Goal: Task Accomplishment & Management: Use online tool/utility

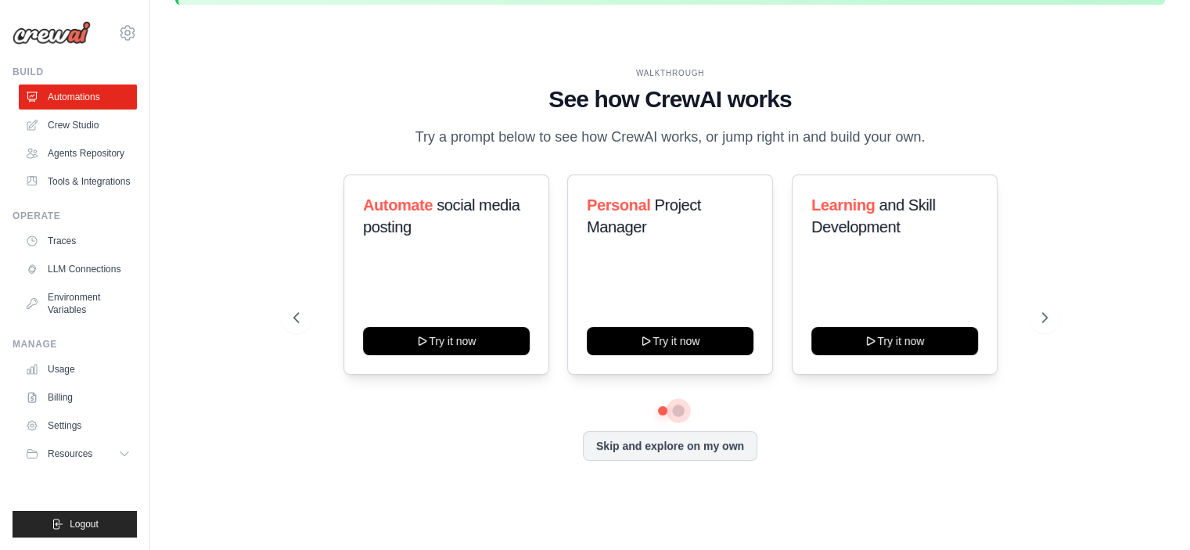
click at [680, 417] on button at bounding box center [678, 411] width 13 height 13
click at [665, 416] on button at bounding box center [662, 410] width 11 height 11
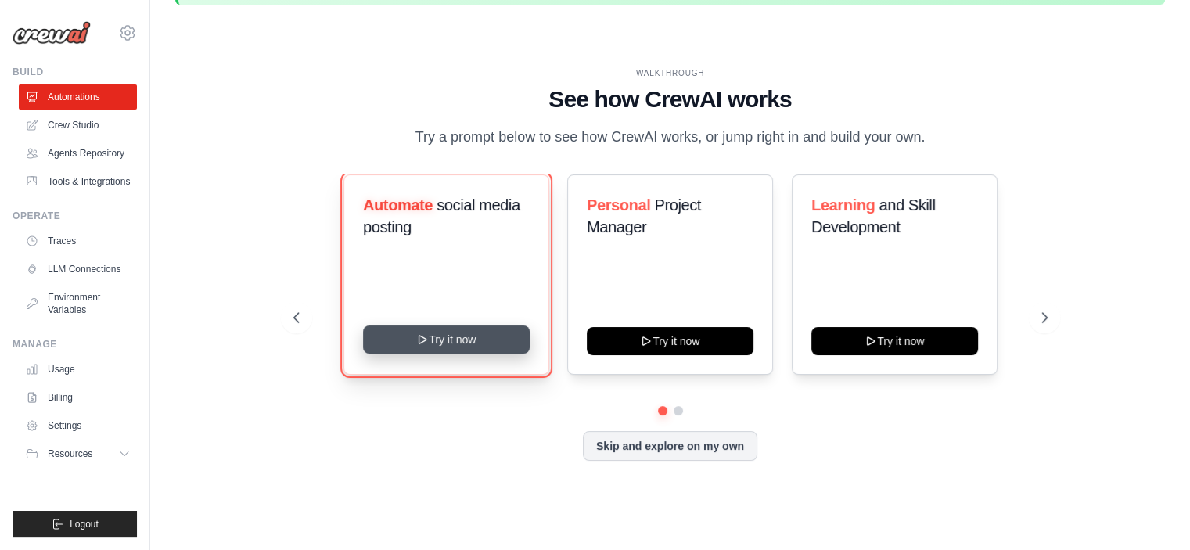
click at [510, 354] on button "Try it now" at bounding box center [446, 340] width 167 height 28
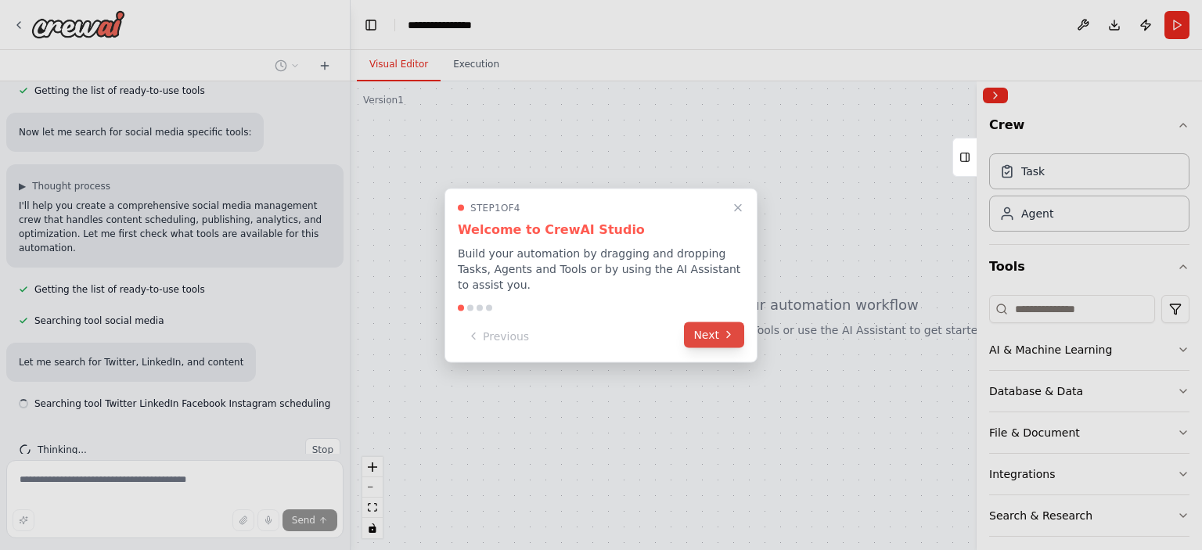
scroll to position [254, 0]
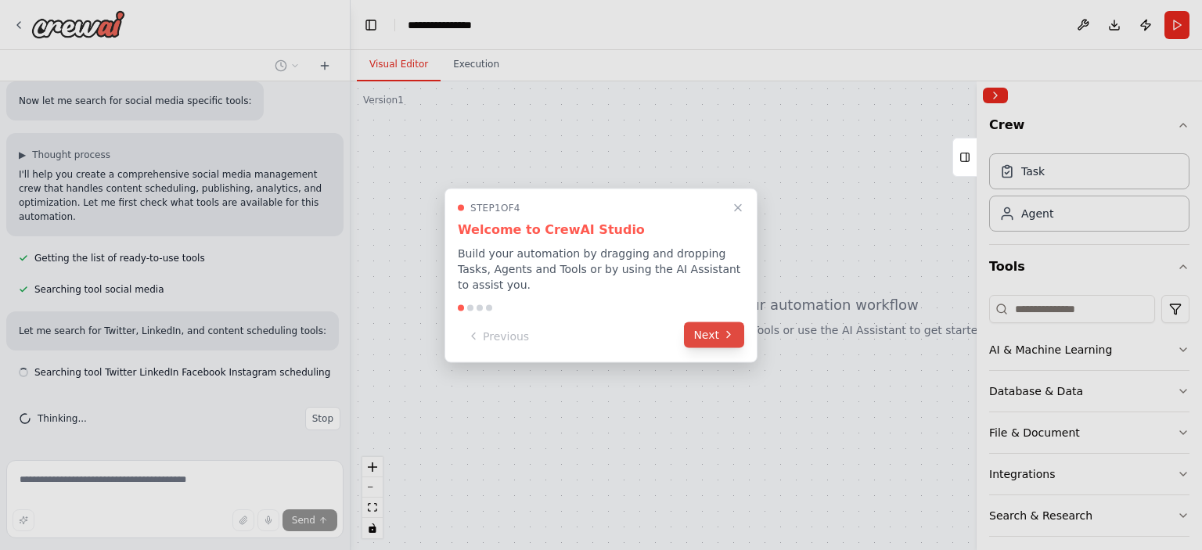
click at [706, 344] on button "Next" at bounding box center [714, 335] width 60 height 26
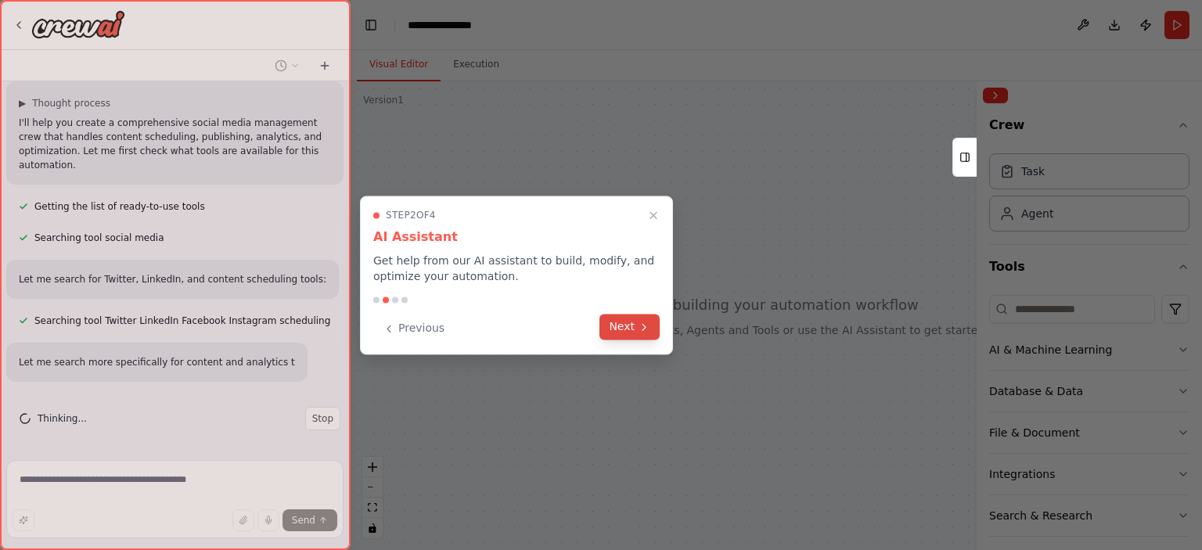
scroll to position [337, 0]
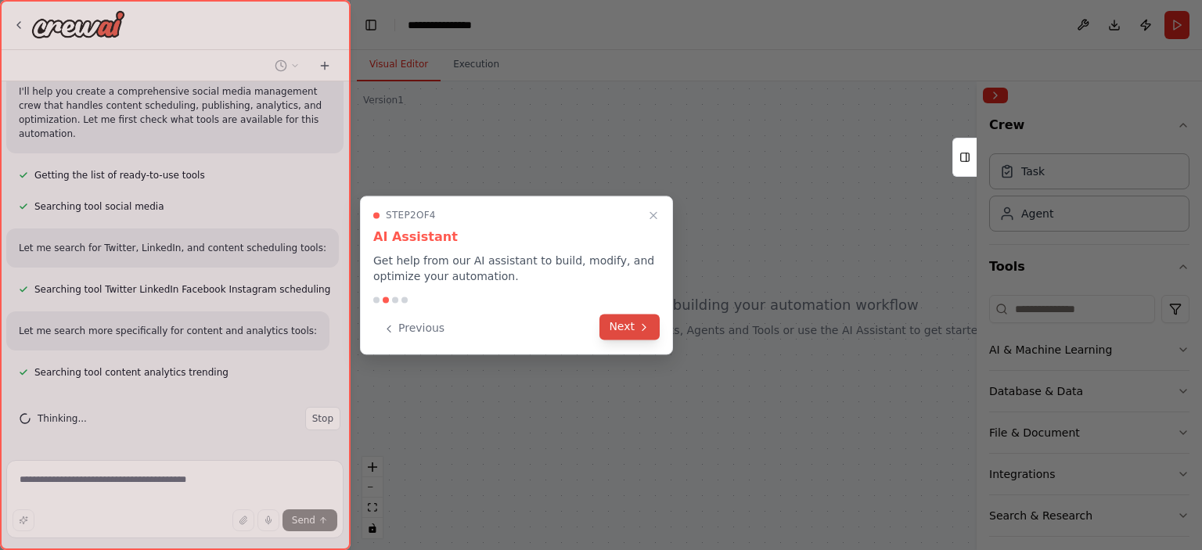
click at [618, 317] on button "Next" at bounding box center [630, 327] width 60 height 26
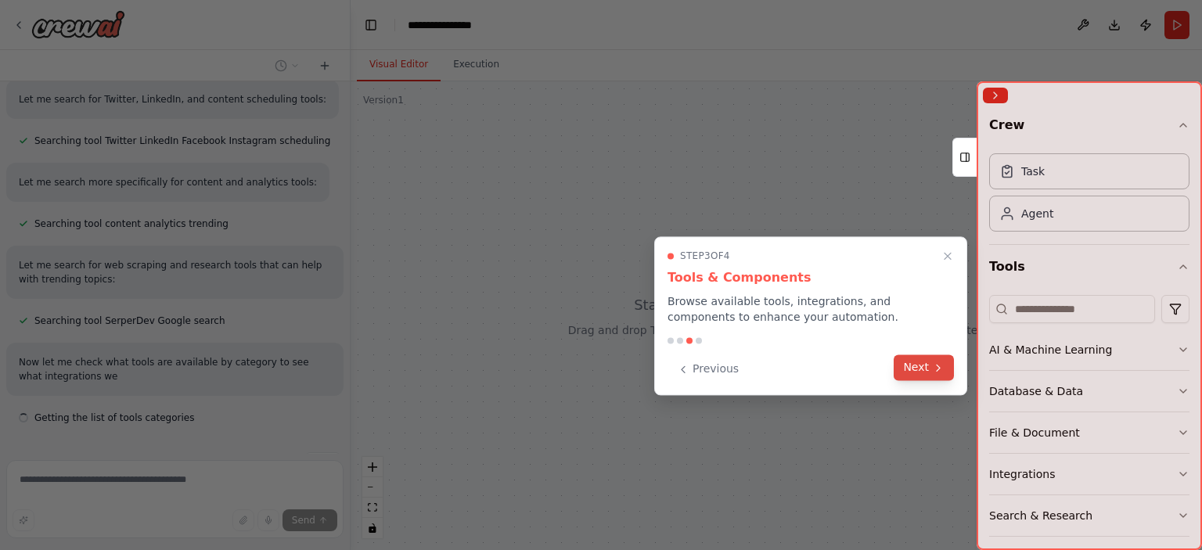
scroll to position [531, 0]
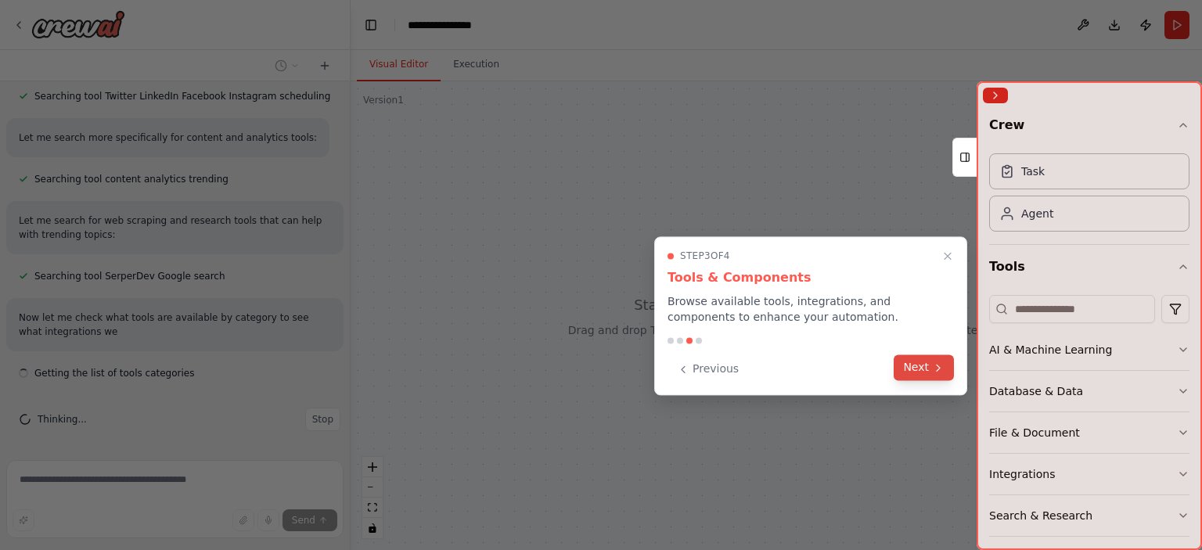
click at [922, 380] on button "Next" at bounding box center [924, 368] width 60 height 26
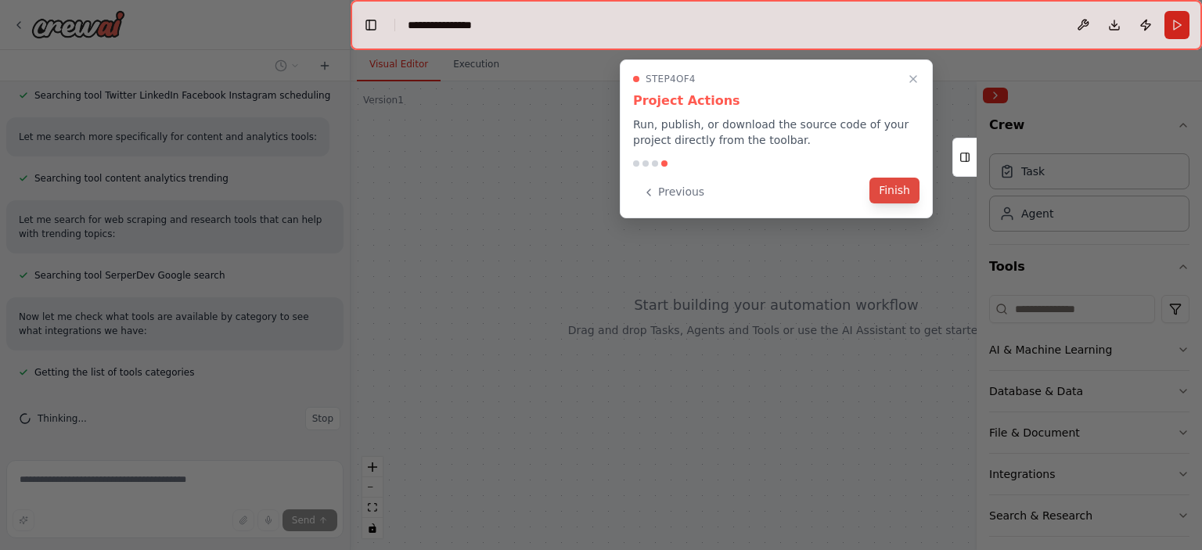
scroll to position [562, 0]
click at [917, 203] on div "Previous Finish" at bounding box center [776, 192] width 286 height 26
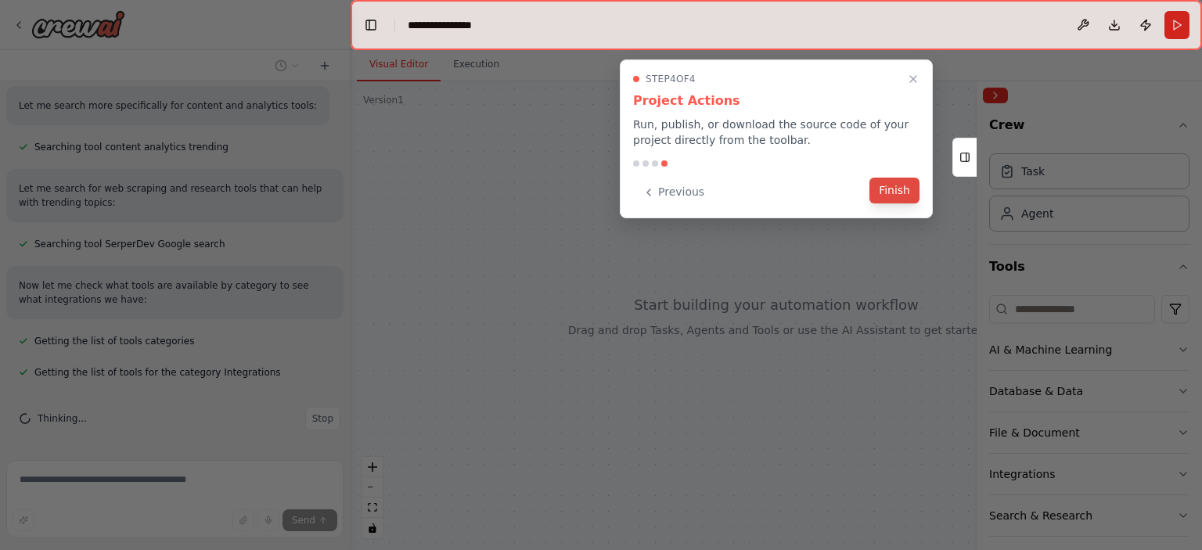
click at [897, 197] on button "Finish" at bounding box center [895, 191] width 50 height 26
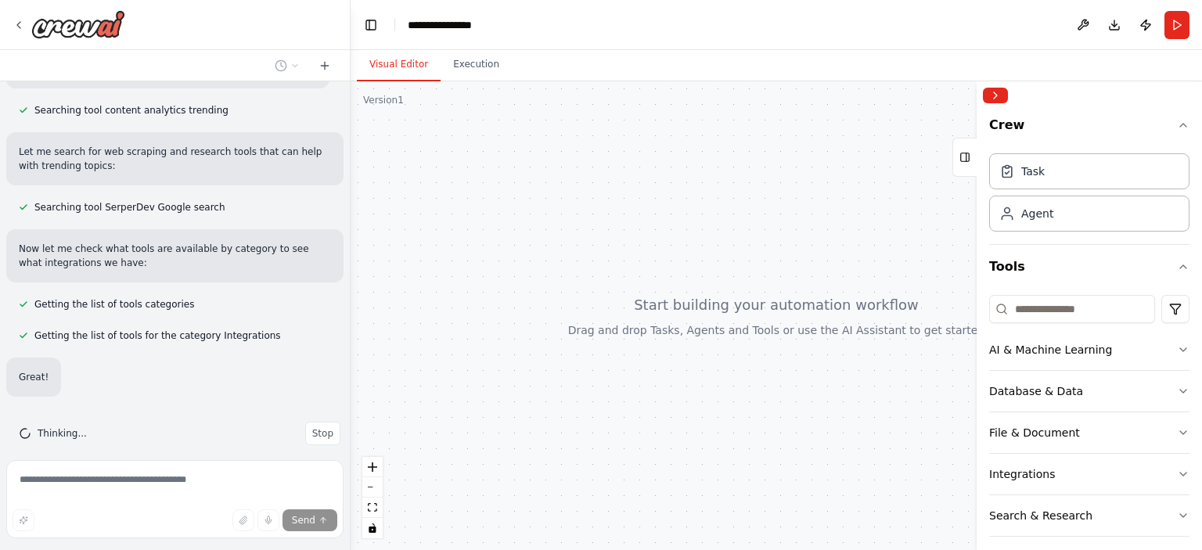
click at [525, 22] on header "**********" at bounding box center [777, 25] width 852 height 50
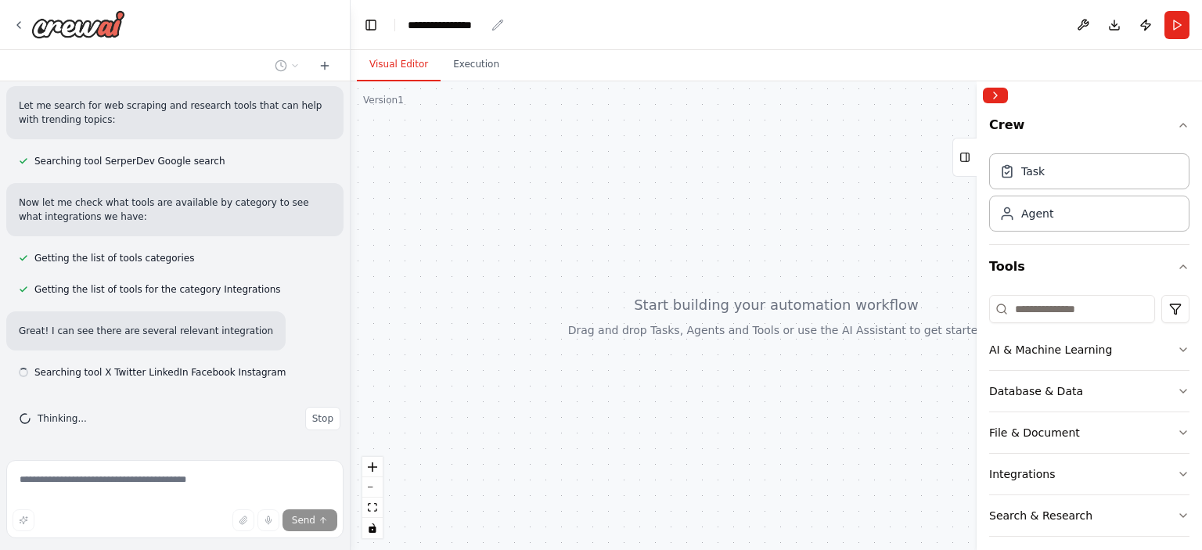
click at [451, 29] on div "**********" at bounding box center [446, 25] width 77 height 16
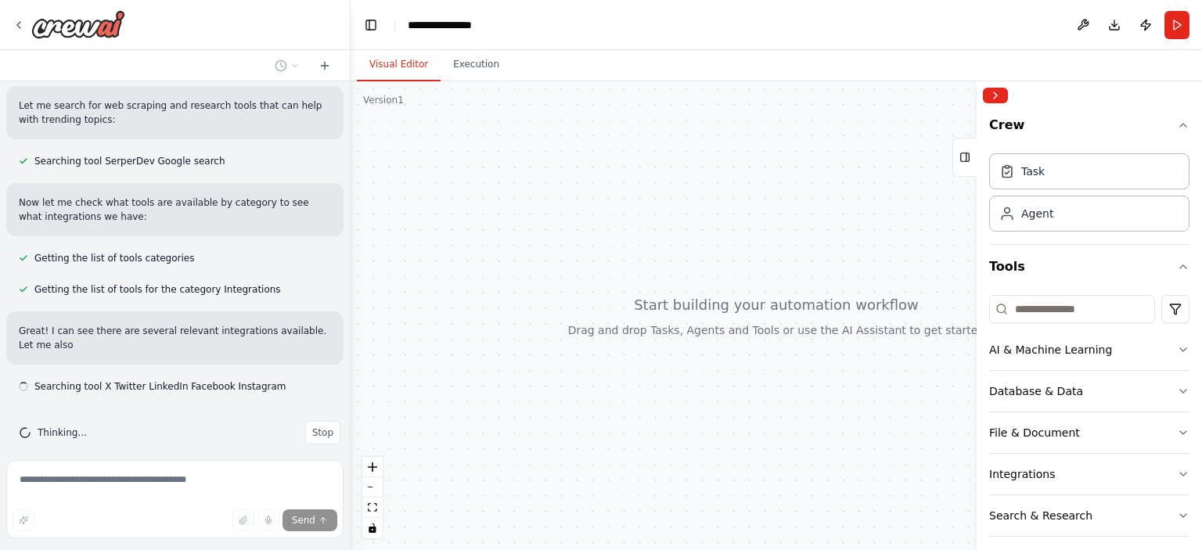
scroll to position [659, 0]
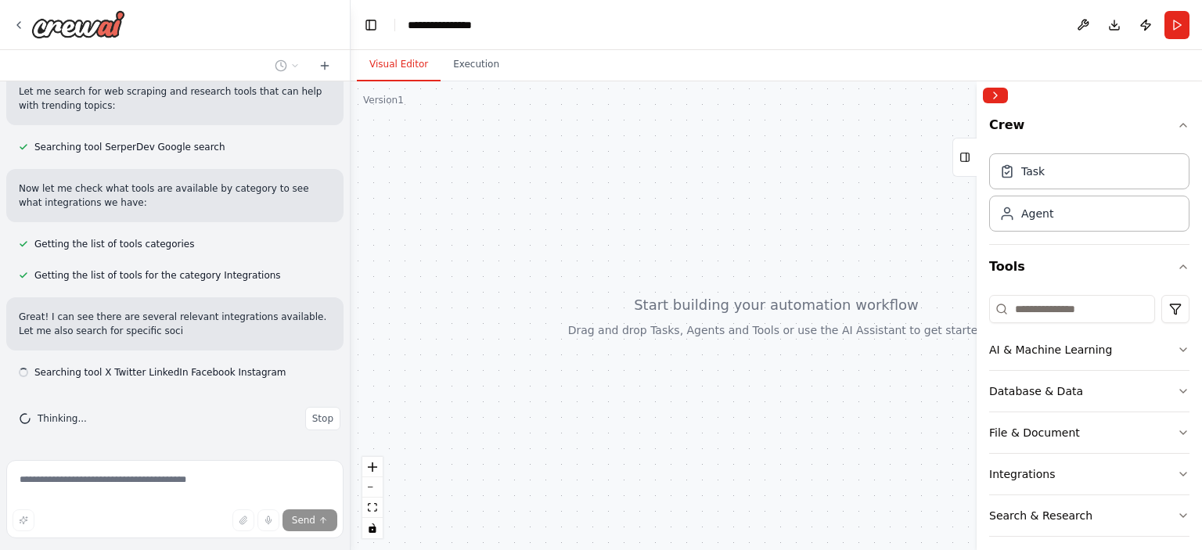
click at [481, 24] on div "**********" at bounding box center [486, 25] width 157 height 16
click at [492, 22] on div "**********" at bounding box center [486, 25] width 157 height 16
drag, startPoint x: 489, startPoint y: 23, endPoint x: 407, endPoint y: 27, distance: 82.3
click at [408, 27] on div "**********" at bounding box center [486, 25] width 157 height 16
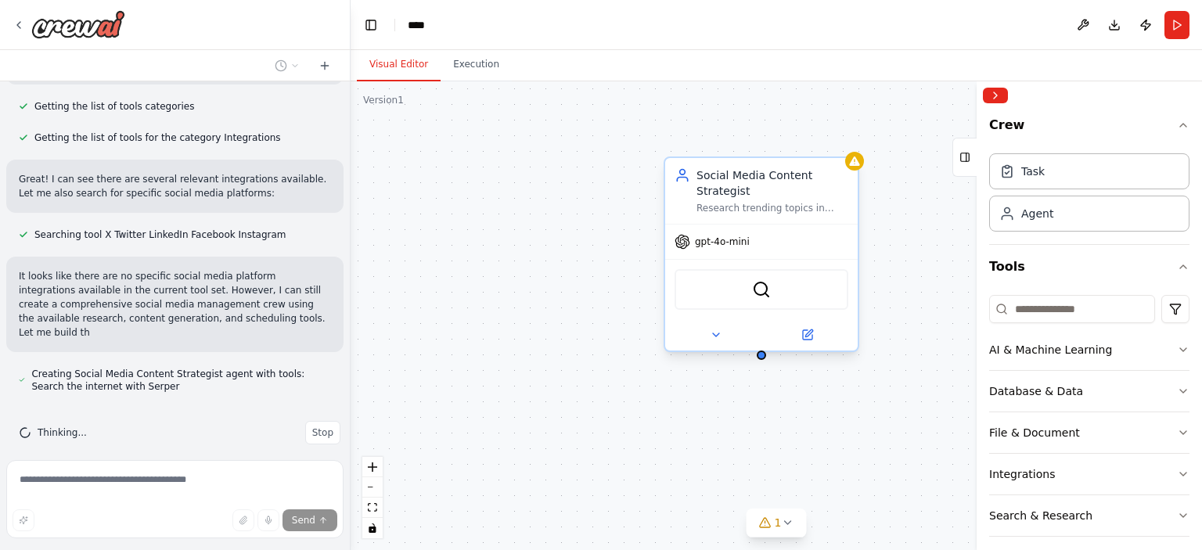
scroll to position [811, 0]
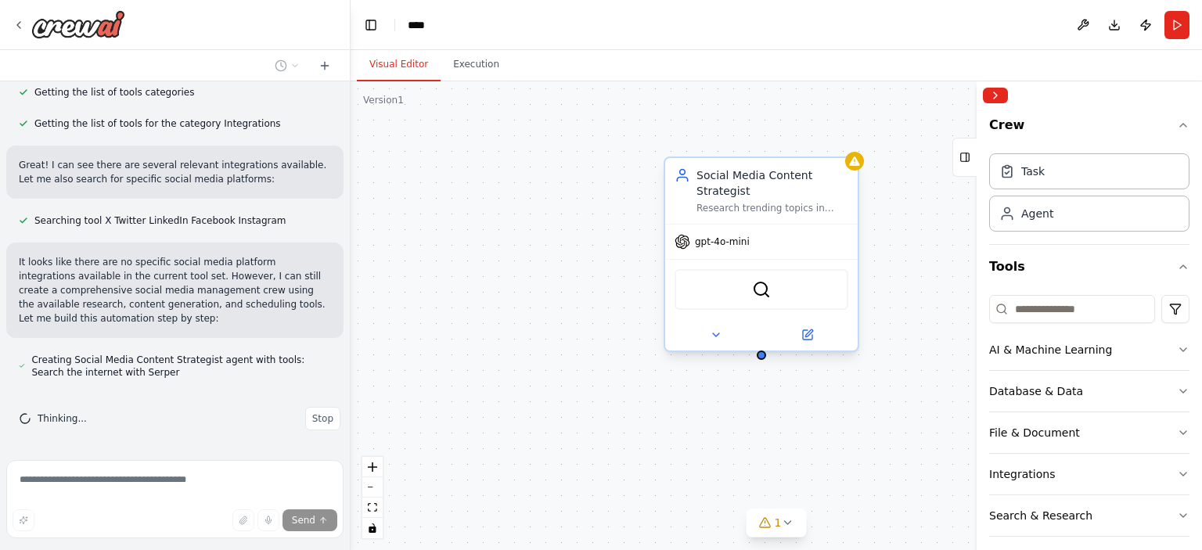
click at [745, 250] on div "gpt-4o-mini" at bounding box center [761, 242] width 193 height 34
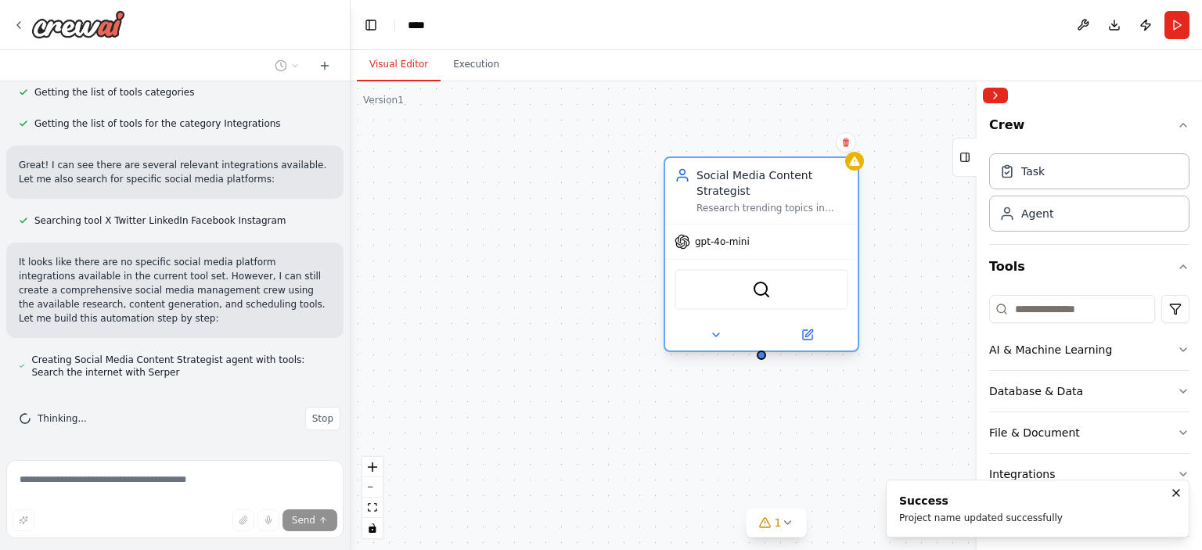
scroll to position [842, 0]
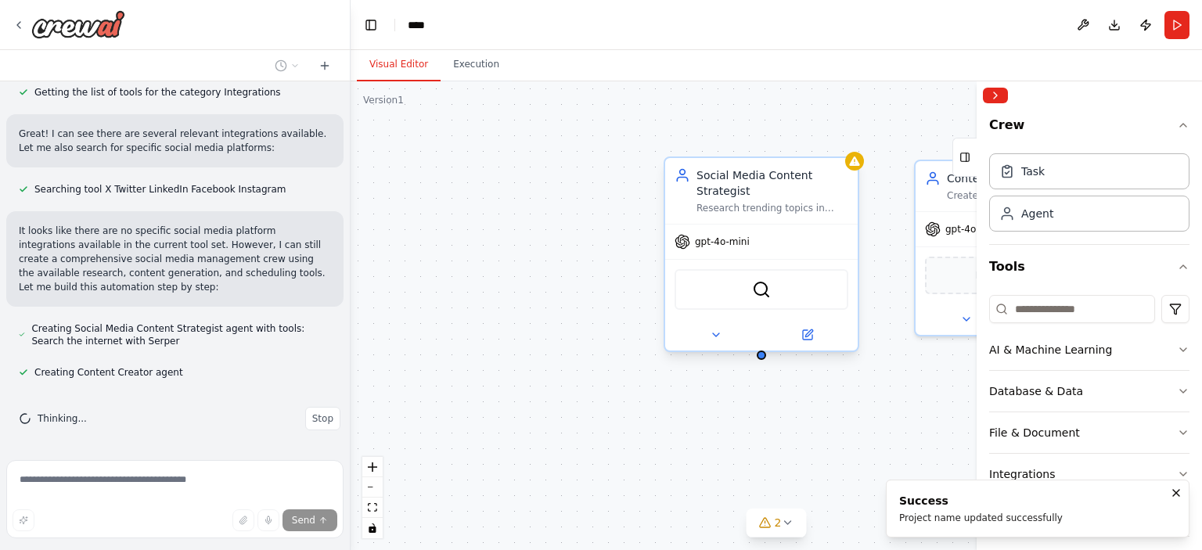
click at [697, 253] on div "gpt-4o-mini" at bounding box center [761, 242] width 193 height 34
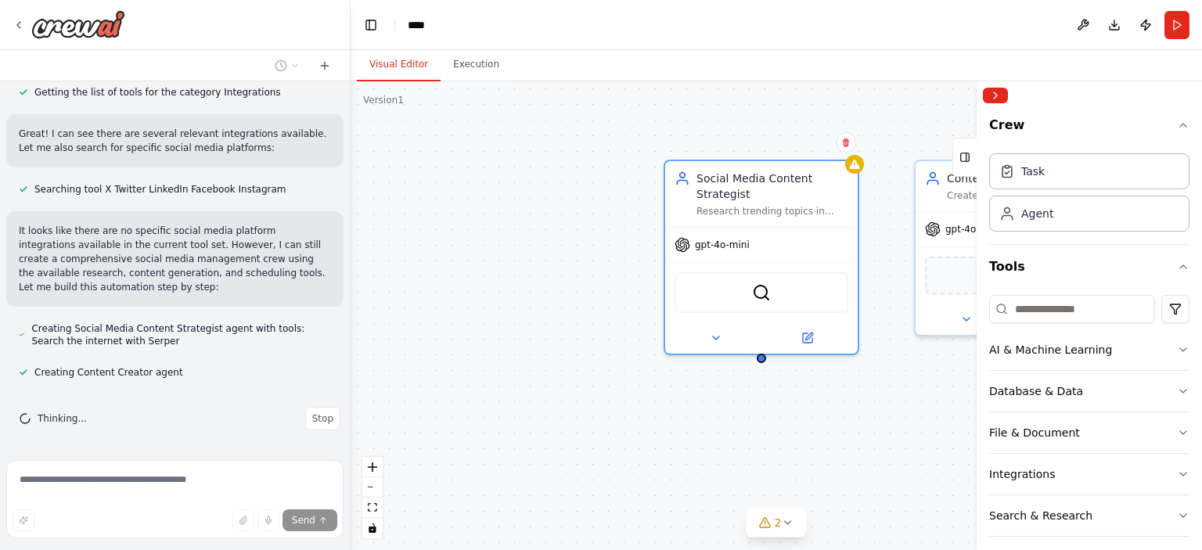
click at [519, 143] on div "Social Media Content Strategist Research trending topics in {industry}, analyze…" at bounding box center [777, 315] width 852 height 469
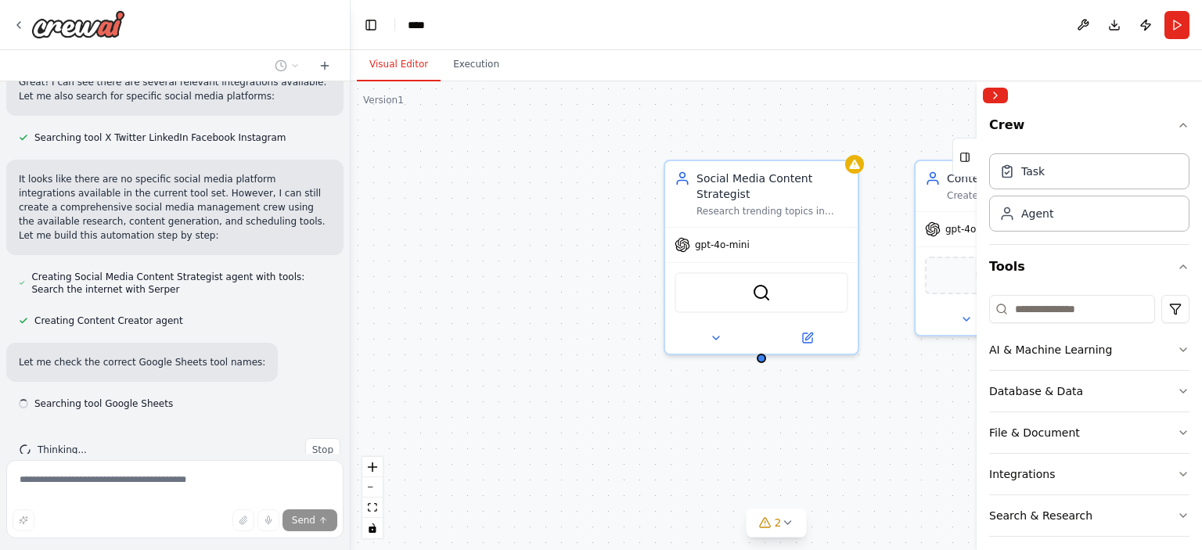
scroll to position [925, 0]
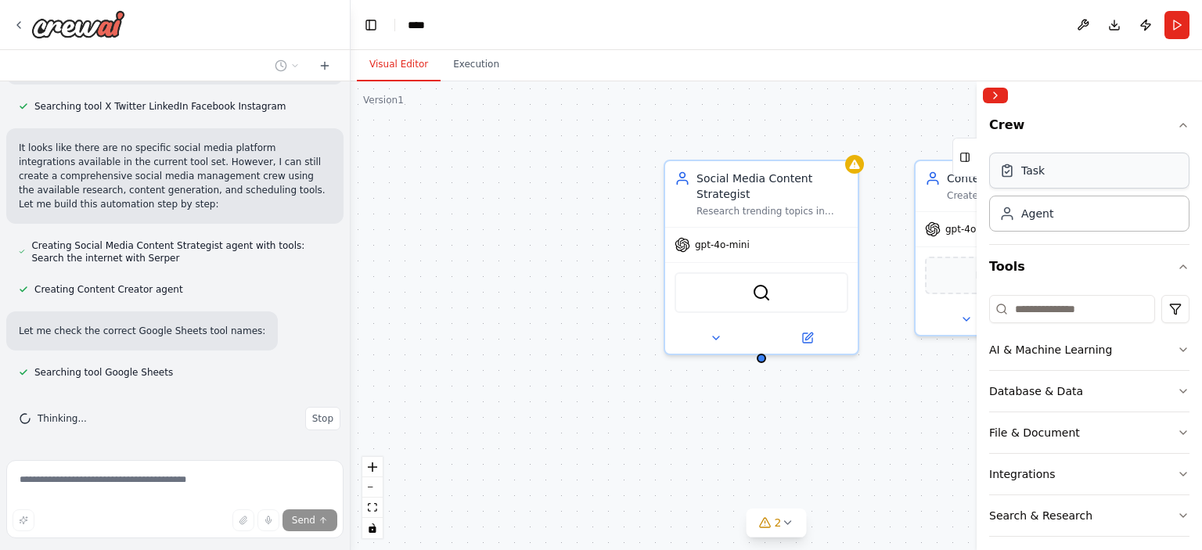
click at [999, 184] on div "Task" at bounding box center [1089, 171] width 200 height 36
click at [1029, 171] on div "Task" at bounding box center [1032, 171] width 23 height 16
click at [789, 528] on icon at bounding box center [787, 523] width 13 height 13
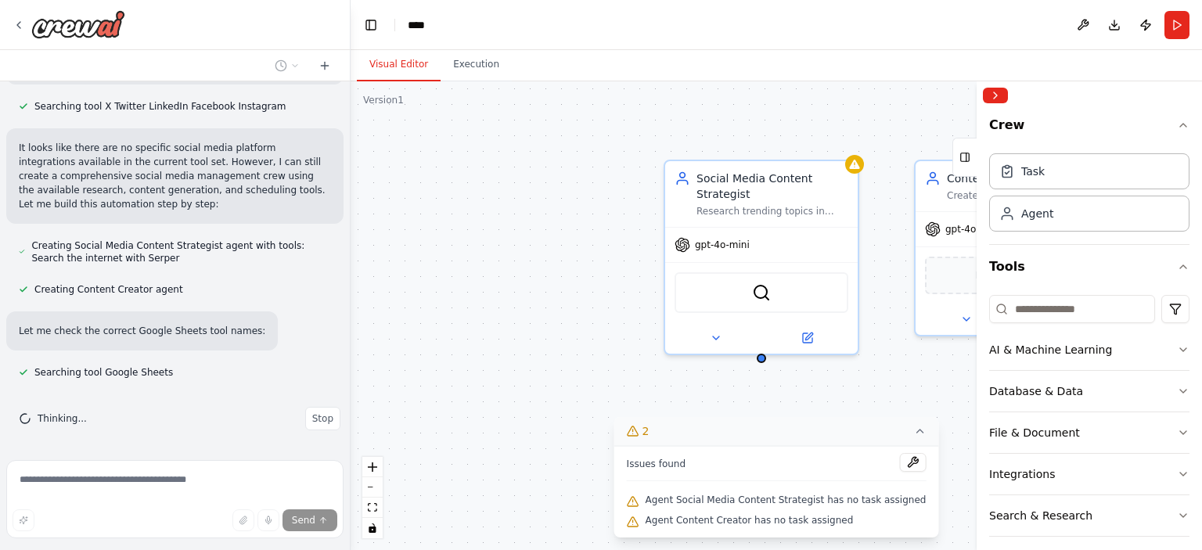
click at [789, 528] on div "Agent Content Creator has no task assigned" at bounding box center [777, 521] width 300 height 20
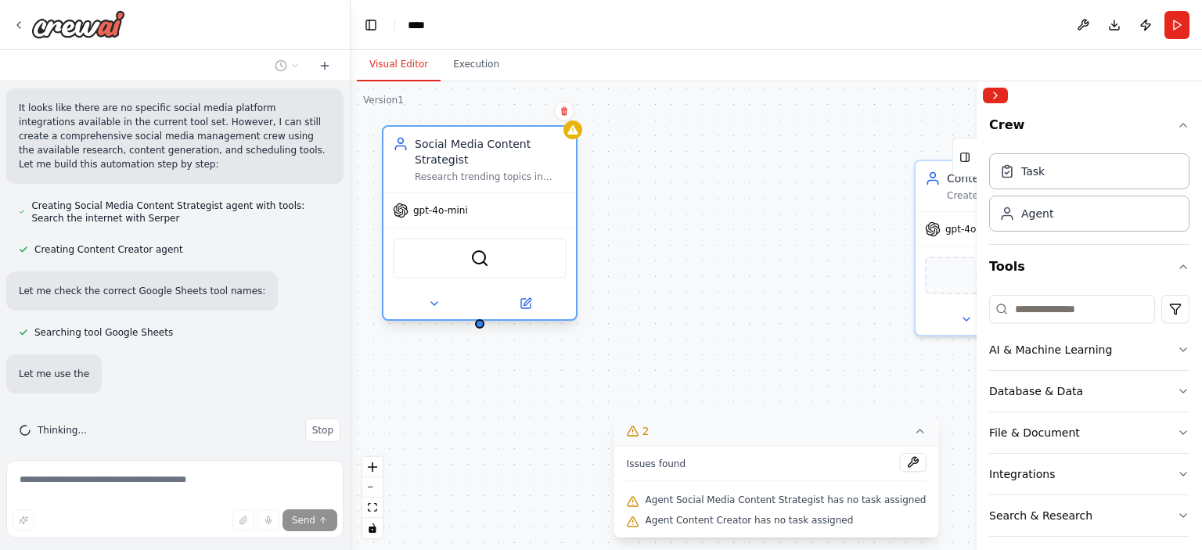
scroll to position [977, 0]
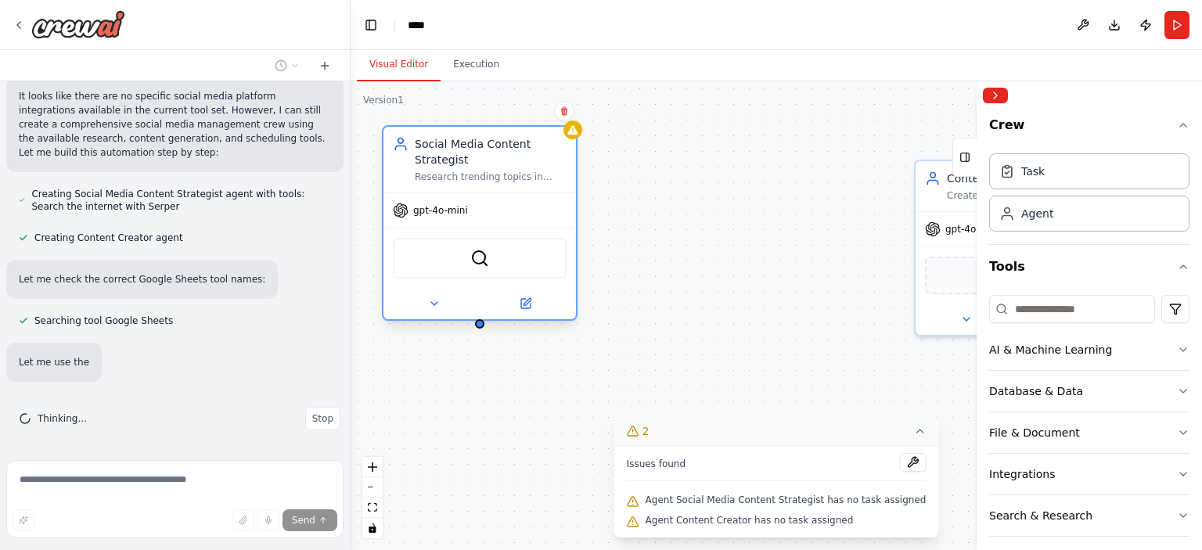
drag, startPoint x: 781, startPoint y: 185, endPoint x: 499, endPoint y: 153, distance: 283.6
click at [499, 153] on div "Social Media Content Strategist" at bounding box center [491, 151] width 152 height 31
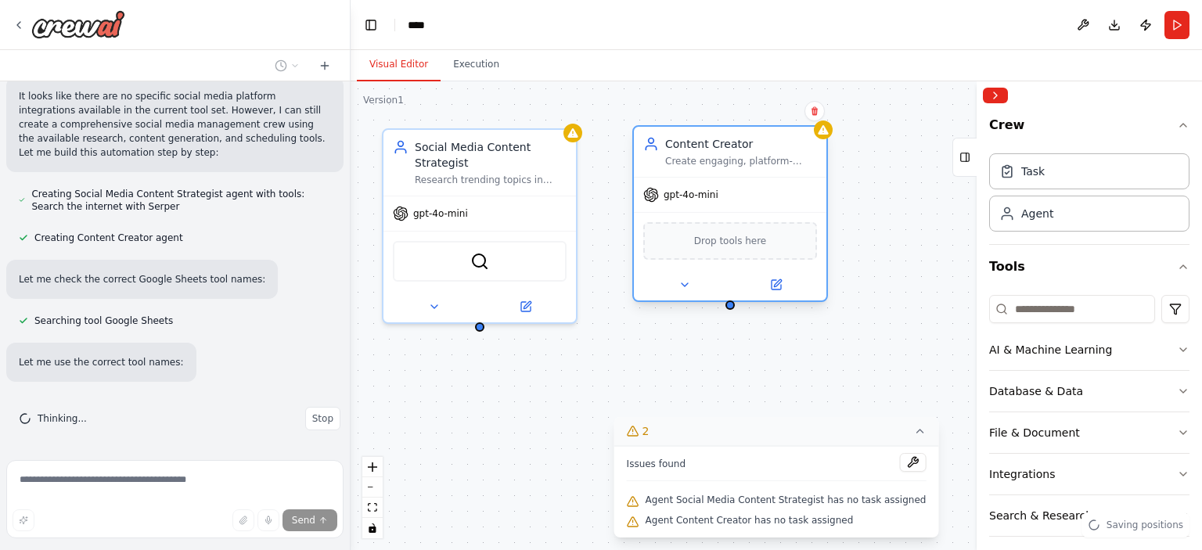
scroll to position [1008, 0]
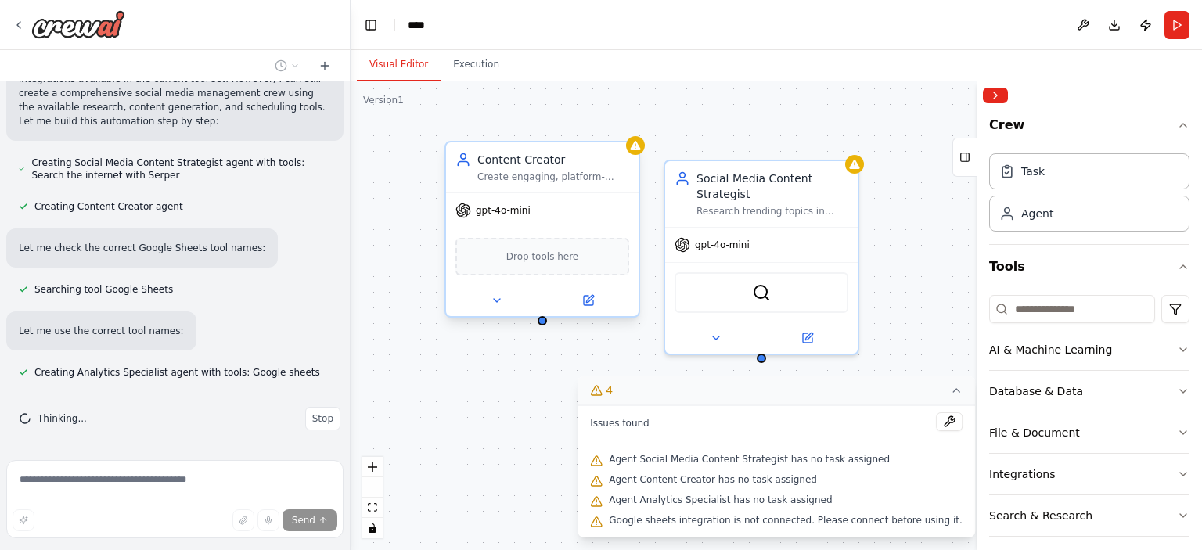
drag, startPoint x: 949, startPoint y: 196, endPoint x: 476, endPoint y: 180, distance: 473.0
click at [476, 180] on div "Content Creator Create engaging, platform-specific social media content includi…" at bounding box center [543, 167] width 174 height 31
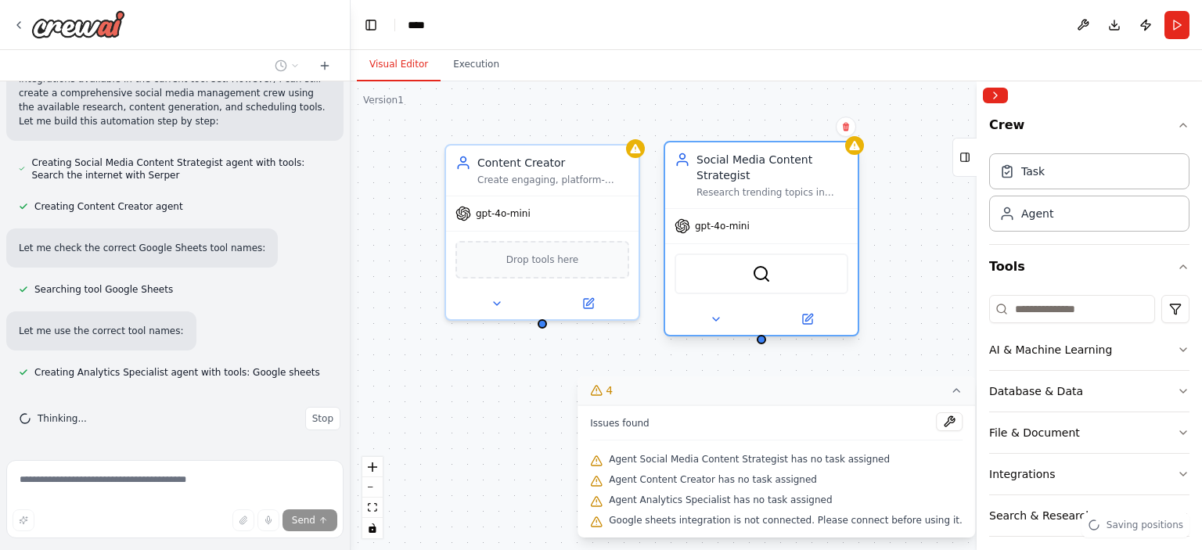
drag, startPoint x: 812, startPoint y: 216, endPoint x: 809, endPoint y: 201, distance: 15.2
click at [809, 201] on div "Social Media Content Strategist Research trending topics in {industry}, analyze…" at bounding box center [761, 175] width 193 height 66
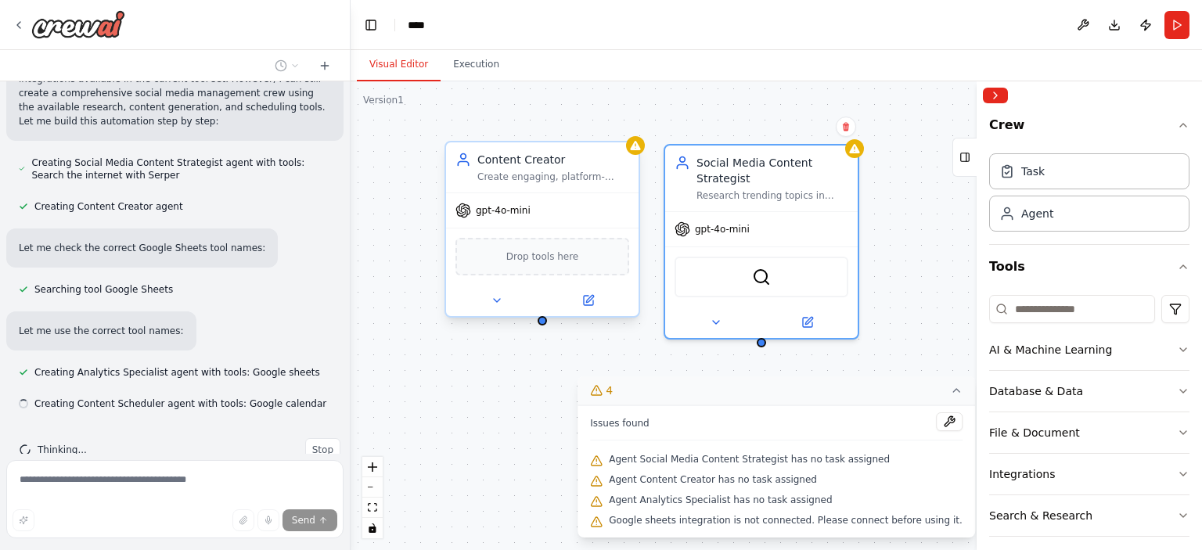
scroll to position [1039, 0]
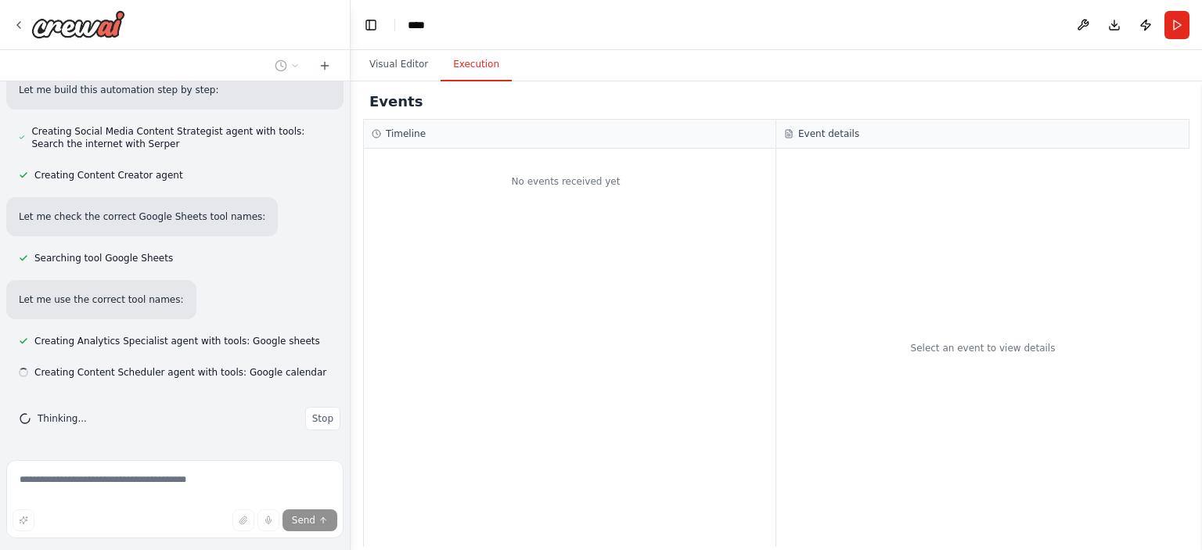
click at [472, 74] on button "Execution" at bounding box center [476, 65] width 71 height 33
click at [398, 74] on button "Visual Editor" at bounding box center [399, 65] width 84 height 33
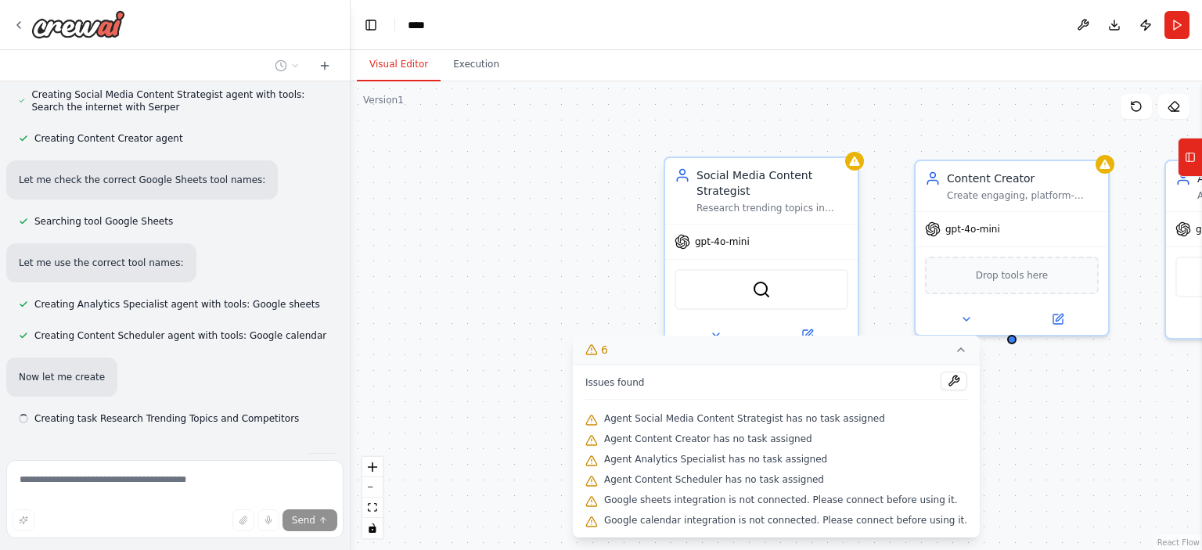
scroll to position [1122, 0]
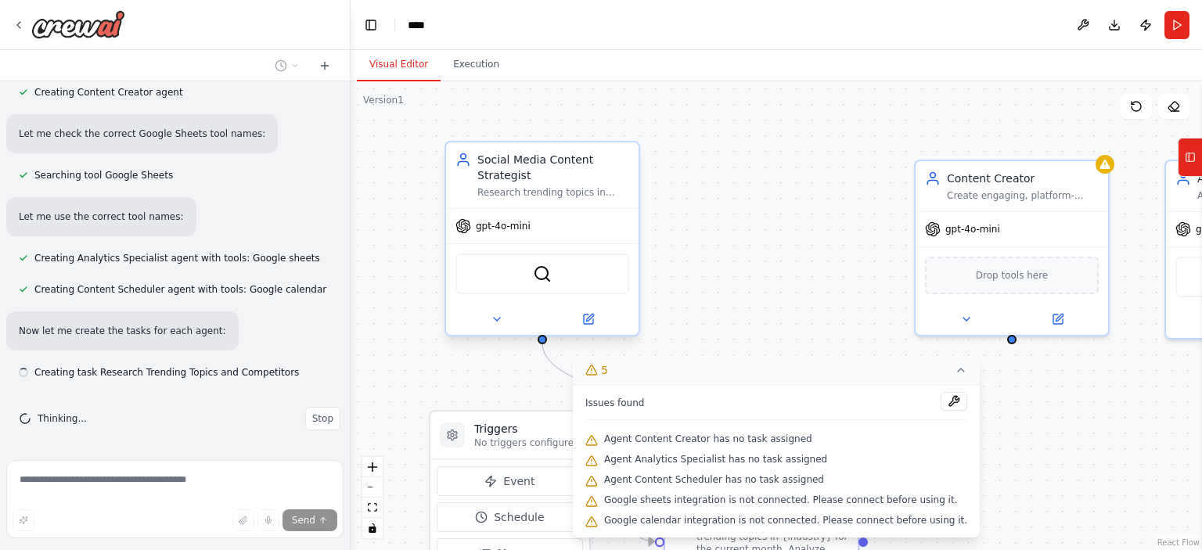
drag, startPoint x: 744, startPoint y: 189, endPoint x: 522, endPoint y: 166, distance: 222.7
click at [522, 166] on div "Social Media Content Strategist" at bounding box center [553, 167] width 152 height 31
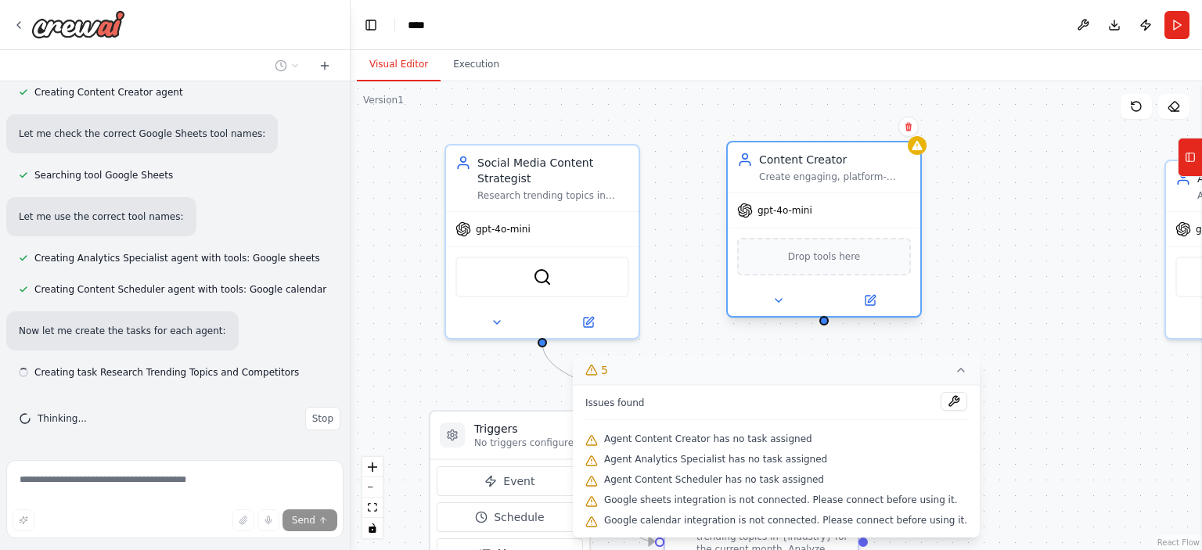
drag, startPoint x: 1010, startPoint y: 178, endPoint x: 754, endPoint y: 144, distance: 258.2
click at [759, 152] on div "Content Creator" at bounding box center [835, 160] width 152 height 16
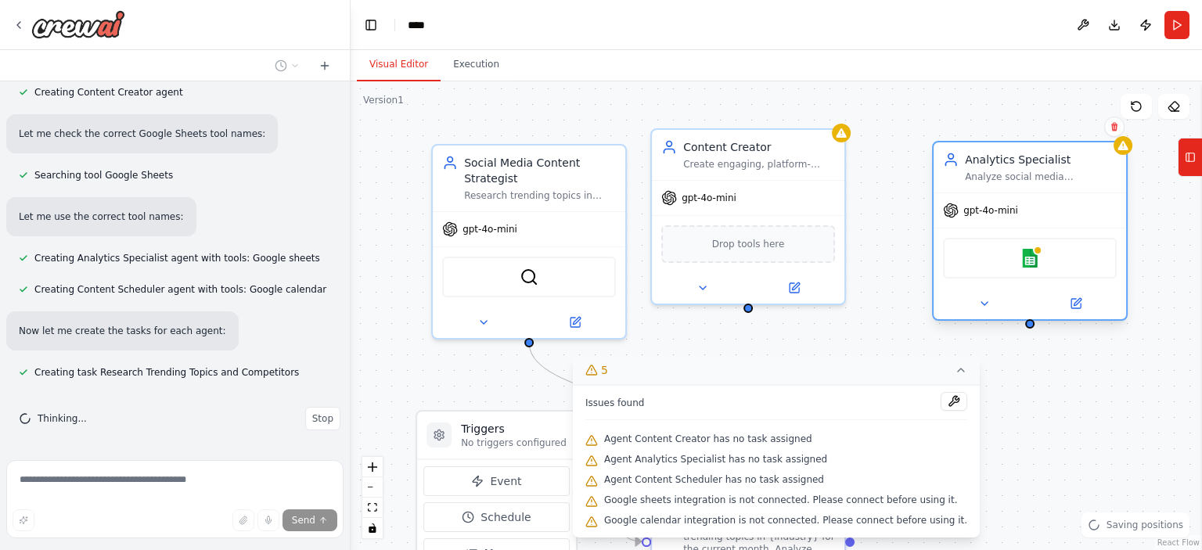
drag, startPoint x: 1187, startPoint y: 196, endPoint x: 923, endPoint y: 185, distance: 264.8
click at [934, 185] on div "Analytics Specialist Analyze social media performance metrics, identify optimal…" at bounding box center [1030, 167] width 193 height 50
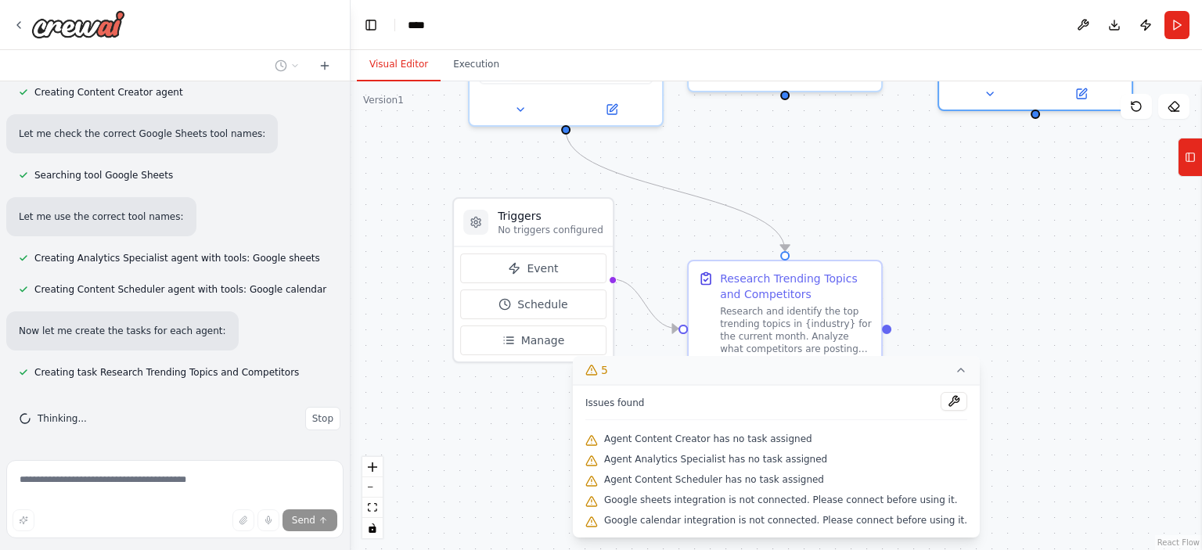
drag, startPoint x: 1129, startPoint y: 430, endPoint x: 1166, endPoint y: 218, distance: 216.0
click at [1166, 218] on div ".deletable-edge-delete-btn { width: 20px; height: 20px; border: 0px solid #ffff…" at bounding box center [777, 315] width 852 height 469
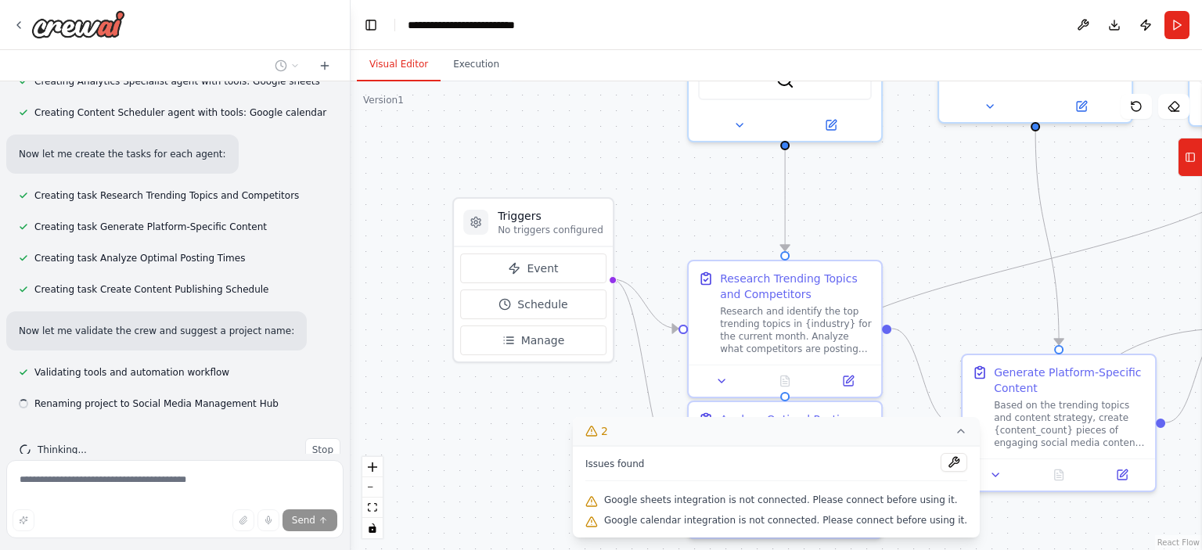
scroll to position [1331, 0]
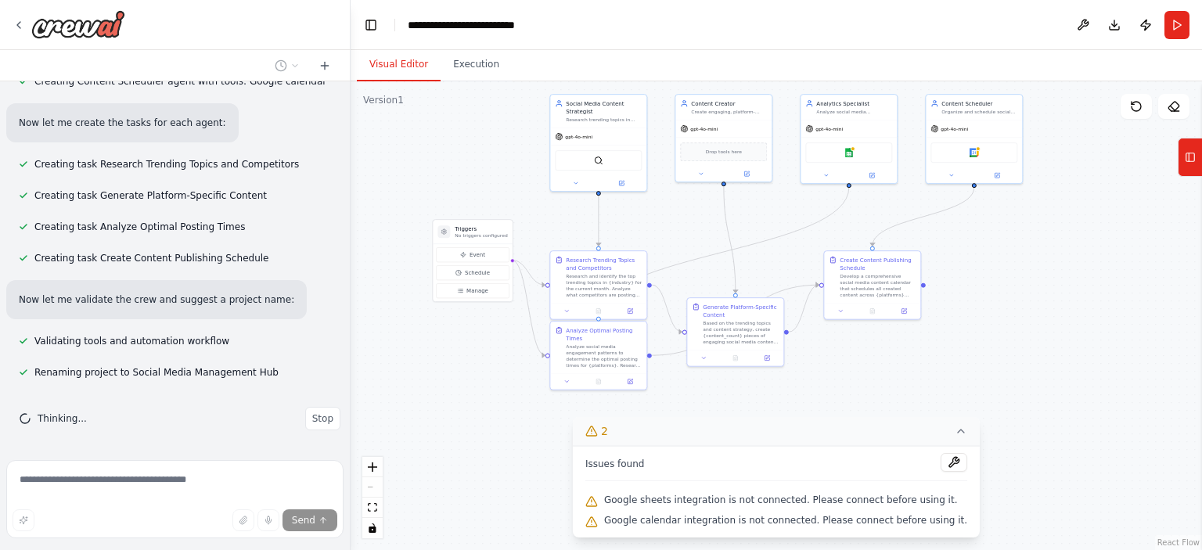
drag, startPoint x: 1039, startPoint y: 399, endPoint x: 877, endPoint y: 405, distance: 162.9
click at [877, 405] on div ".deletable-edge-delete-btn { width: 20px; height: 20px; border: 0px solid #ffff…" at bounding box center [777, 315] width 852 height 469
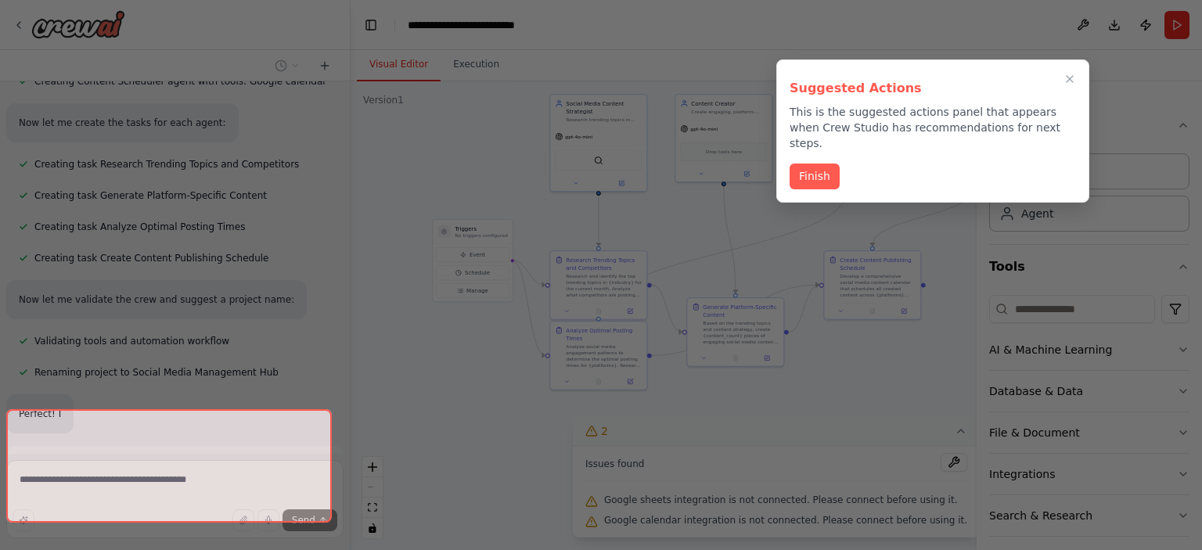
scroll to position [1368, 0]
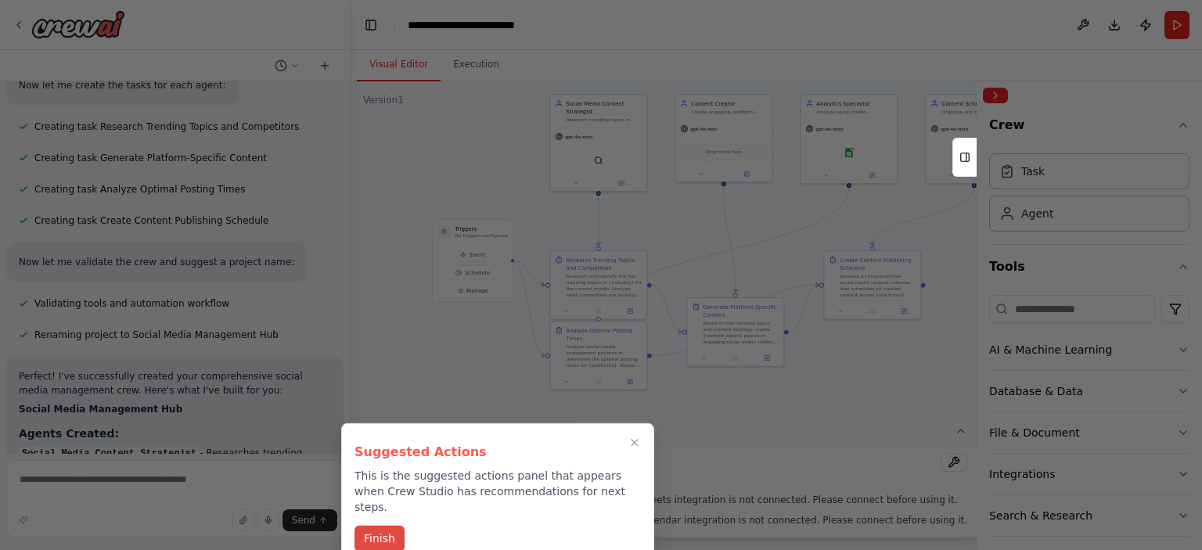
click at [380, 527] on button "Finish" at bounding box center [380, 539] width 50 height 26
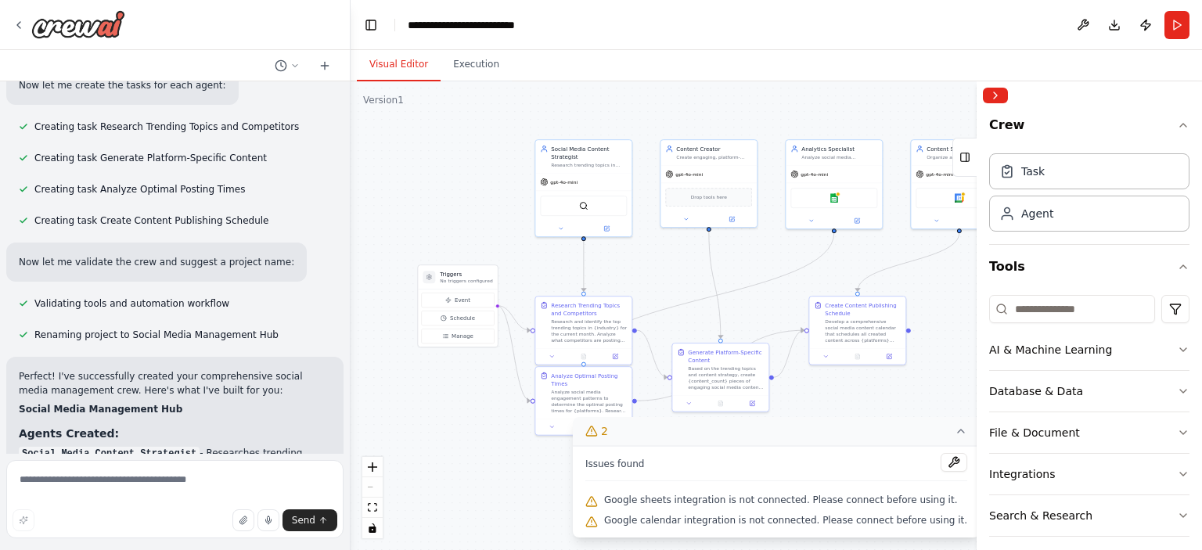
drag, startPoint x: 523, startPoint y: 440, endPoint x: 508, endPoint y: 485, distance: 47.8
click at [508, 485] on div ".deletable-edge-delete-btn { width: 20px; height: 20px; border: 0px solid #ffff…" at bounding box center [777, 315] width 852 height 469
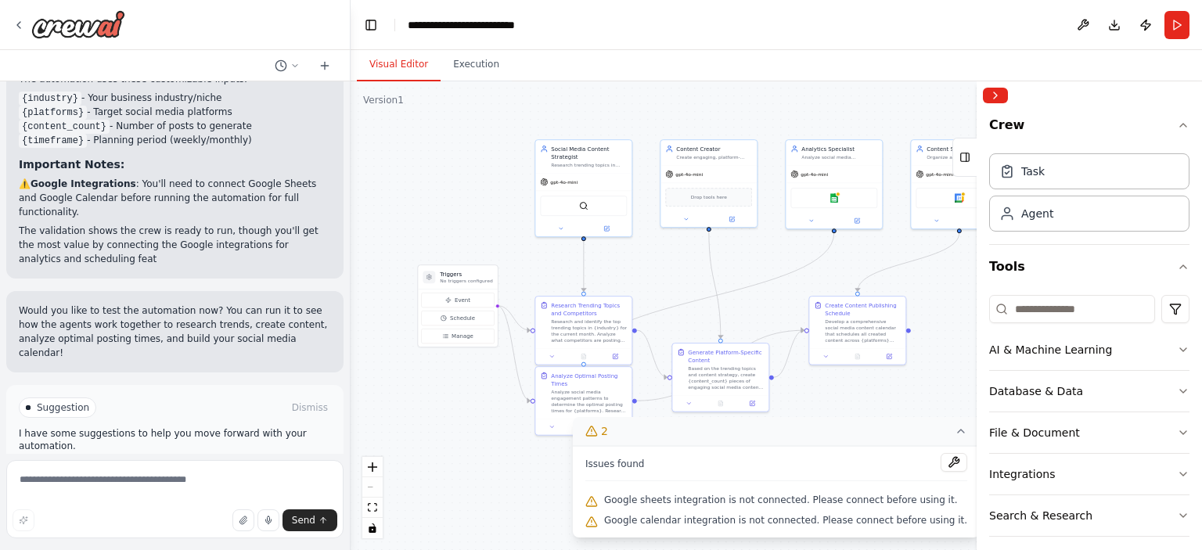
scroll to position [2268, 0]
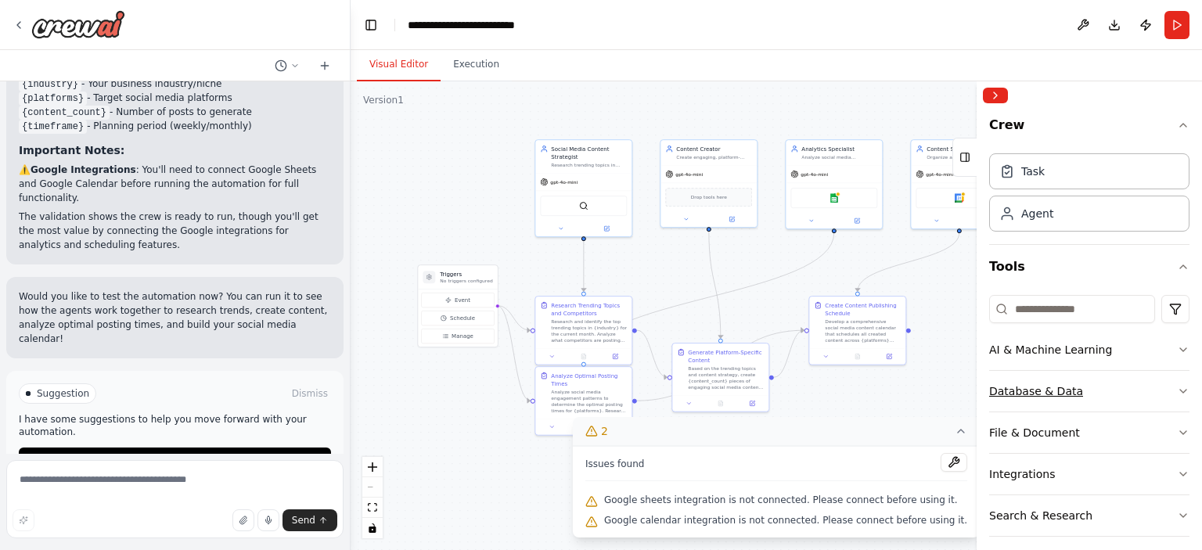
click at [1061, 394] on div "Database & Data" at bounding box center [1036, 392] width 94 height 16
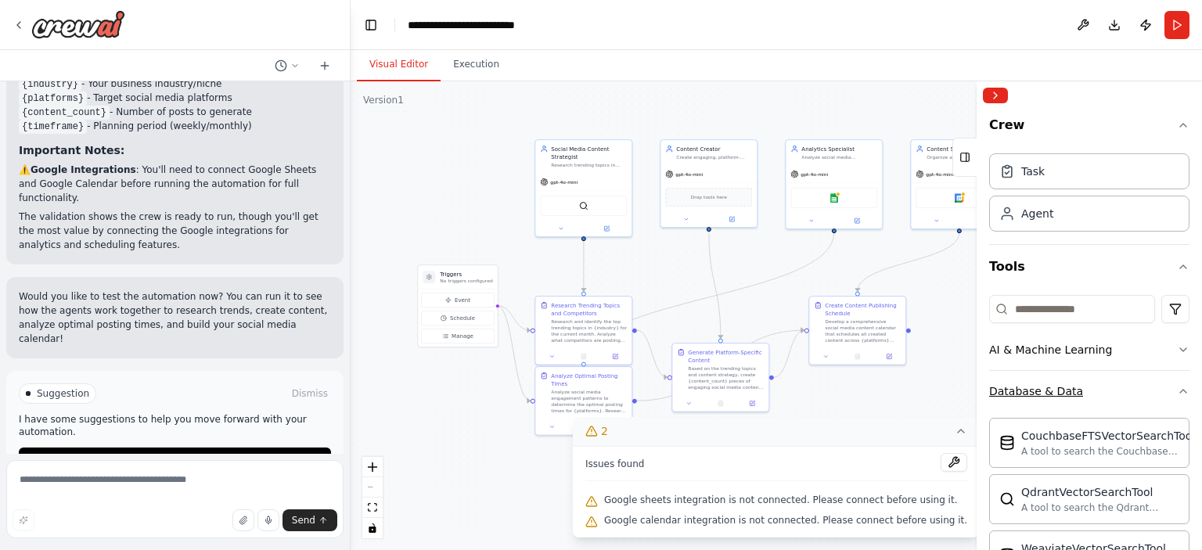
click at [1061, 394] on div "Database & Data" at bounding box center [1036, 392] width 94 height 16
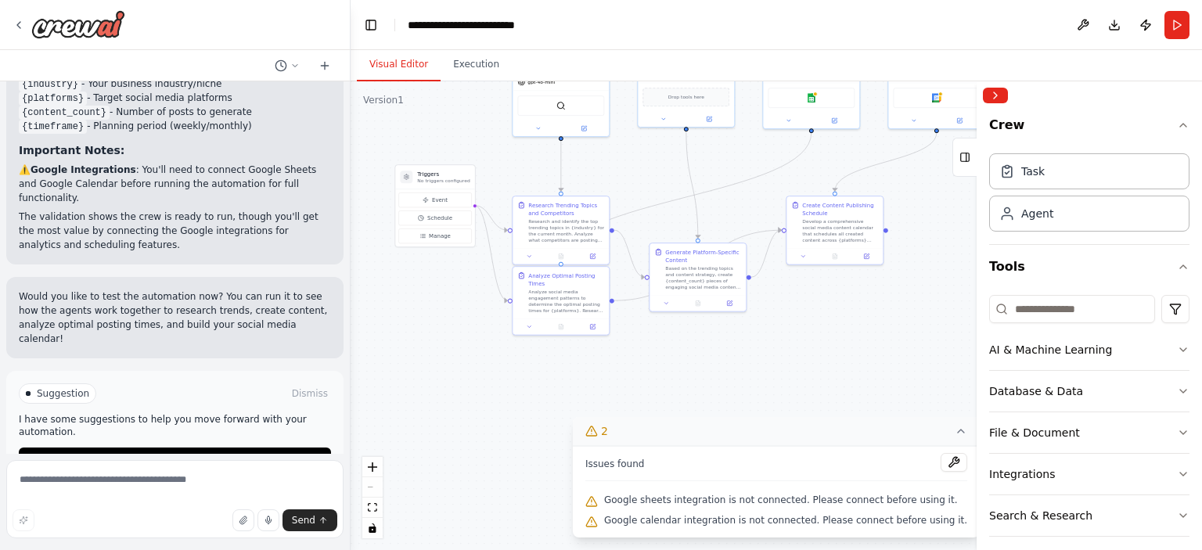
drag, startPoint x: 796, startPoint y: 297, endPoint x: 773, endPoint y: 196, distance: 102.7
click at [773, 196] on div ".deletable-edge-delete-btn { width: 20px; height: 20px; border: 0px solid #ffff…" at bounding box center [777, 315] width 852 height 469
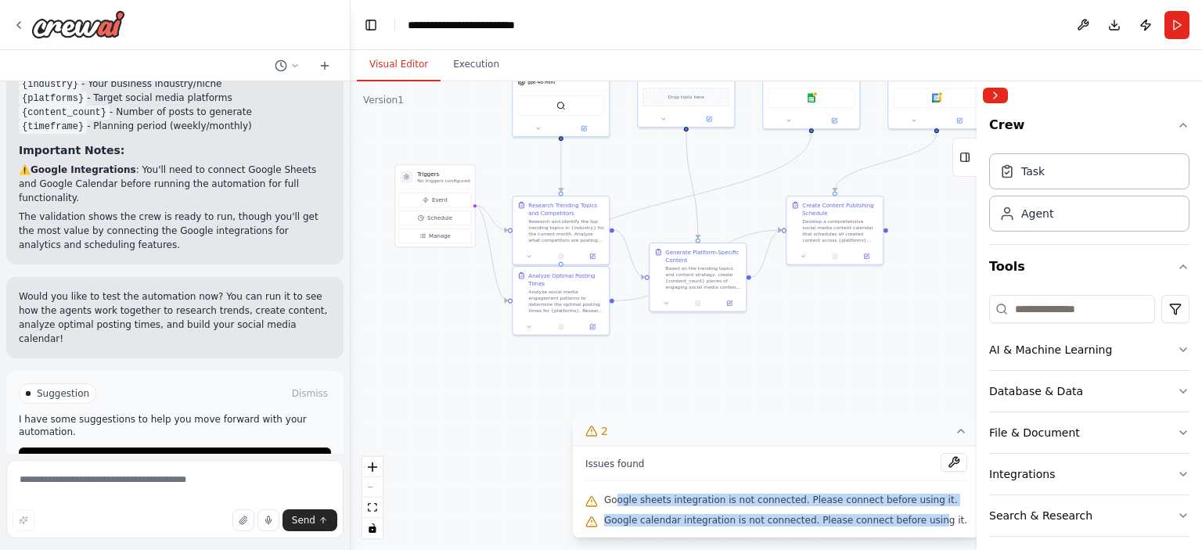
drag, startPoint x: 635, startPoint y: 504, endPoint x: 909, endPoint y: 527, distance: 274.9
click at [921, 527] on div "Issues found Google sheets integration is not connected. Please connect before …" at bounding box center [776, 492] width 407 height 92
click at [902, 527] on div "Google calendar integration is not connected. Please connect before using it." at bounding box center [776, 521] width 382 height 20
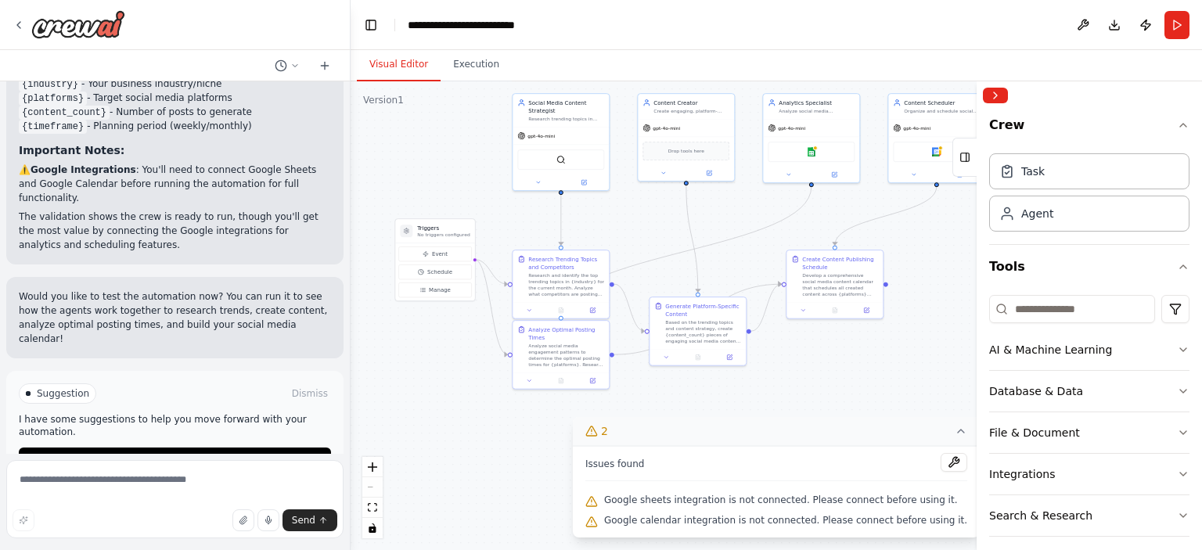
drag, startPoint x: 870, startPoint y: 355, endPoint x: 870, endPoint y: 429, distance: 74.4
click at [870, 429] on div "Version 1 Show Tools Hide Agents .deletable-edge-delete-btn { width: 20px; heig…" at bounding box center [777, 315] width 852 height 469
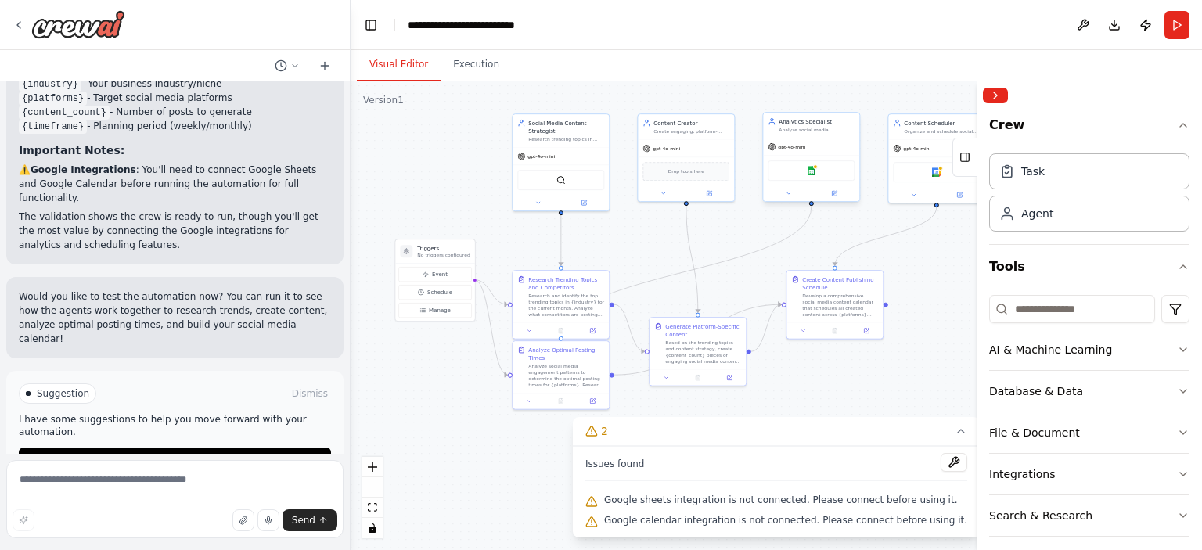
click at [828, 178] on div "Google sheets" at bounding box center [811, 170] width 87 height 20
click at [816, 171] on div "Google sheets" at bounding box center [811, 170] width 87 height 20
click at [807, 173] on img at bounding box center [811, 170] width 9 height 9
click at [812, 171] on img at bounding box center [811, 170] width 9 height 9
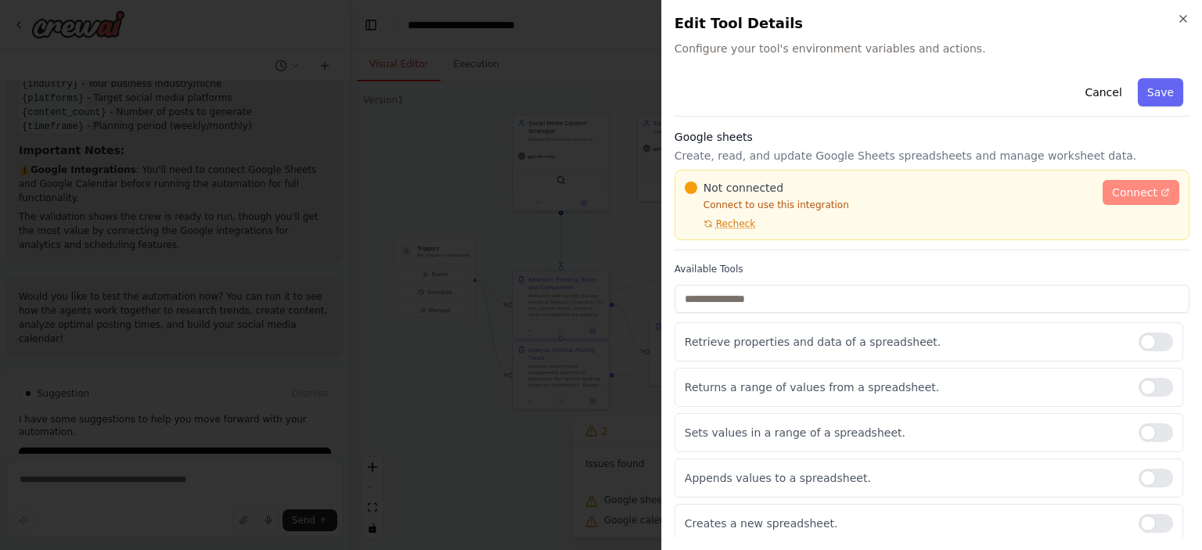
click at [1140, 193] on span "Connect" at bounding box center [1134, 193] width 45 height 16
click at [1189, 20] on icon "button" at bounding box center [1183, 19] width 13 height 13
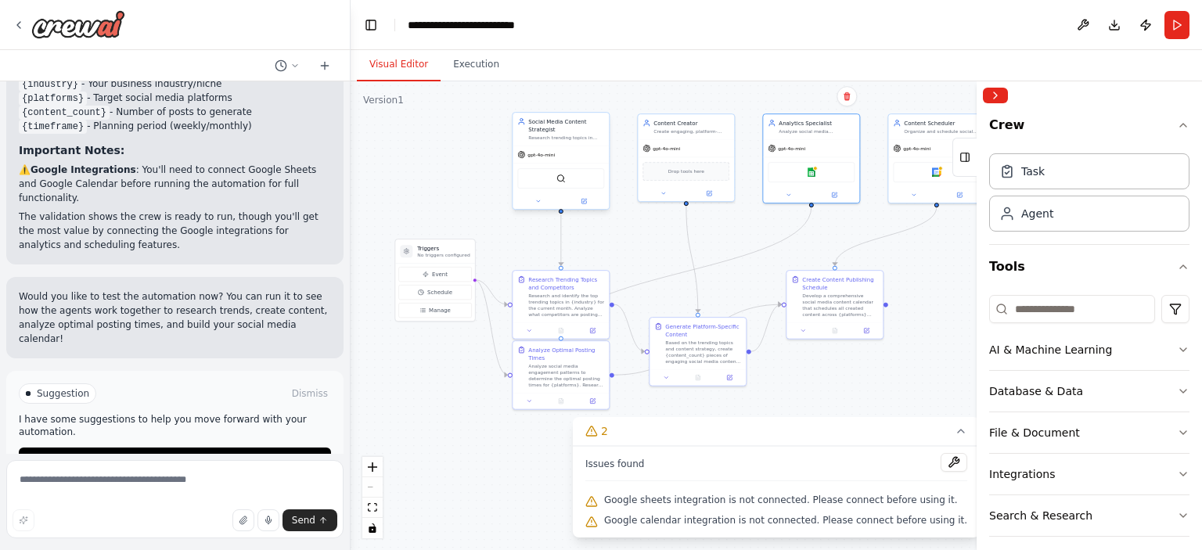
click at [554, 179] on div "SerperDevTool" at bounding box center [560, 178] width 87 height 20
click at [560, 178] on img at bounding box center [560, 178] width 9 height 9
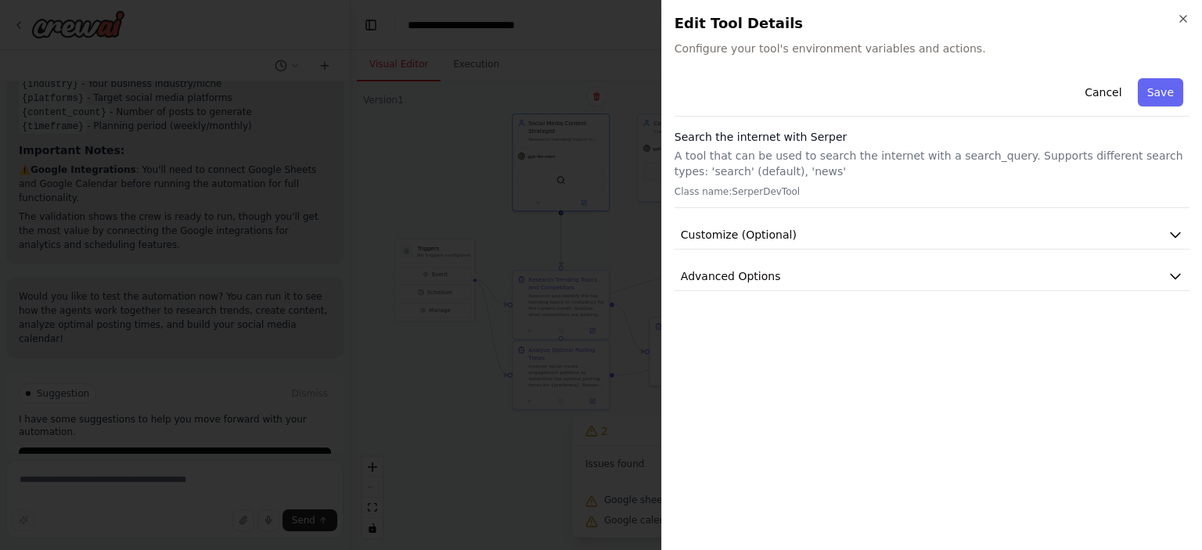
click at [772, 101] on div "Cancel Save" at bounding box center [932, 94] width 515 height 45
click at [758, 169] on p "A tool that can be used to search the internet with a search_query. Supports di…" at bounding box center [932, 163] width 515 height 31
click at [814, 178] on p "A tool that can be used to search the internet with a search_query. Supports di…" at bounding box center [932, 163] width 515 height 31
drag, startPoint x: 823, startPoint y: 115, endPoint x: 834, endPoint y: 65, distance: 51.1
click at [826, 111] on div "Cancel Save" at bounding box center [932, 94] width 515 height 45
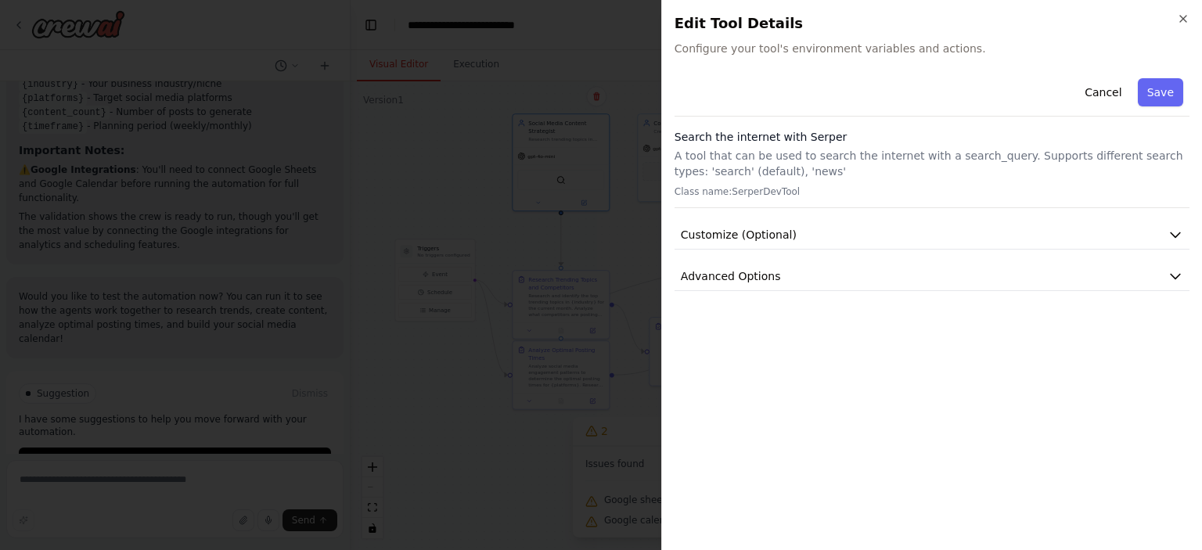
click at [832, 49] on span "Configure your tool's environment variables and actions." at bounding box center [932, 49] width 515 height 16
drag, startPoint x: 835, startPoint y: 52, endPoint x: 896, endPoint y: 97, distance: 75.6
click at [858, 78] on div "Close Edit Tool Details Configure your tool's environment variables and actions…" at bounding box center [931, 275] width 541 height 550
click at [900, 99] on div "Cancel Save" at bounding box center [932, 94] width 515 height 45
click at [708, 21] on h2 "Edit Tool Details" at bounding box center [932, 24] width 515 height 22
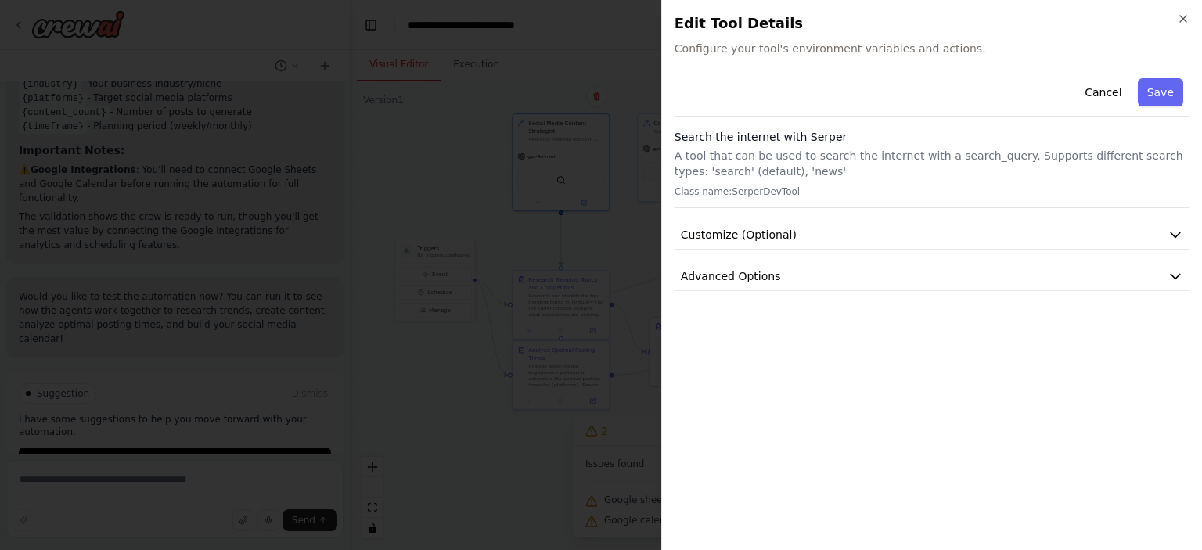
click at [830, 143] on h3 "Search the internet with Serper" at bounding box center [932, 137] width 515 height 16
click at [814, 275] on button "Advanced Options" at bounding box center [932, 276] width 515 height 29
click at [851, 241] on button "Customize (Optional)" at bounding box center [932, 235] width 515 height 29
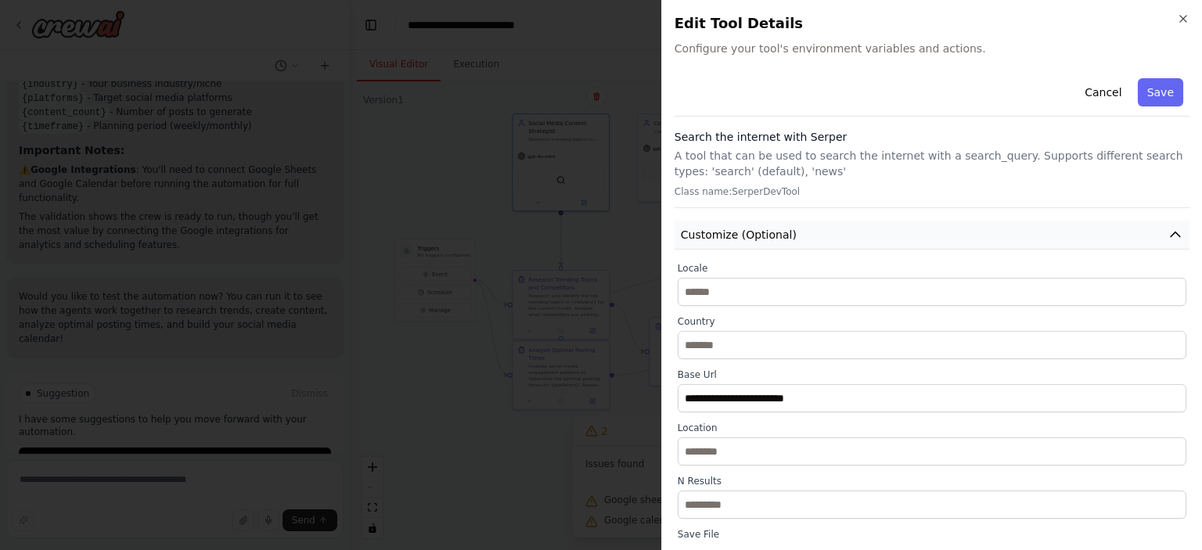
click at [851, 241] on button "Customize (Optional)" at bounding box center [932, 235] width 515 height 29
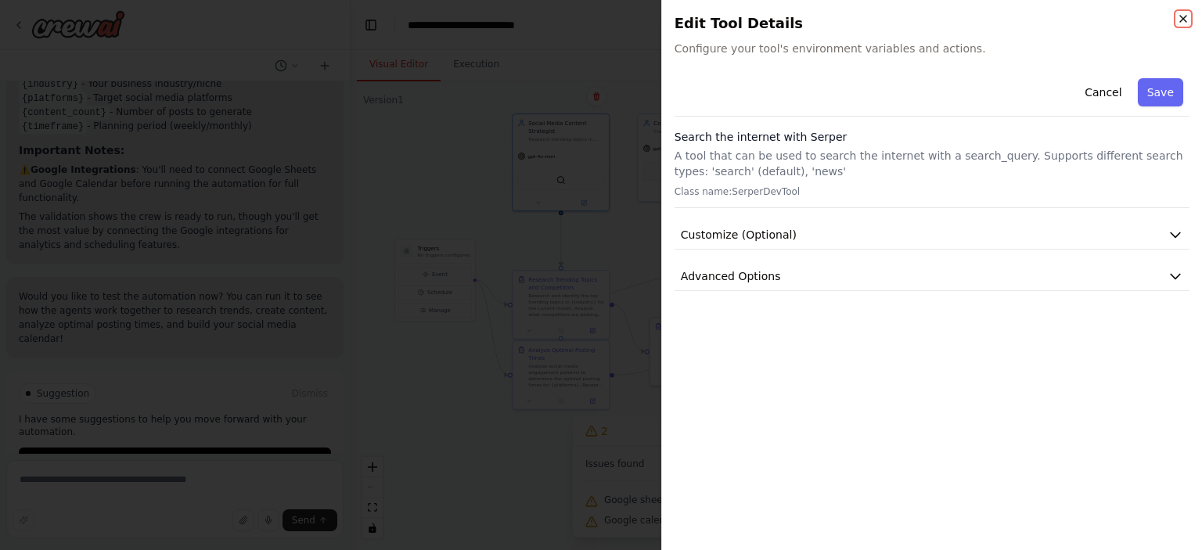
click at [1181, 16] on icon "button" at bounding box center [1183, 19] width 6 height 6
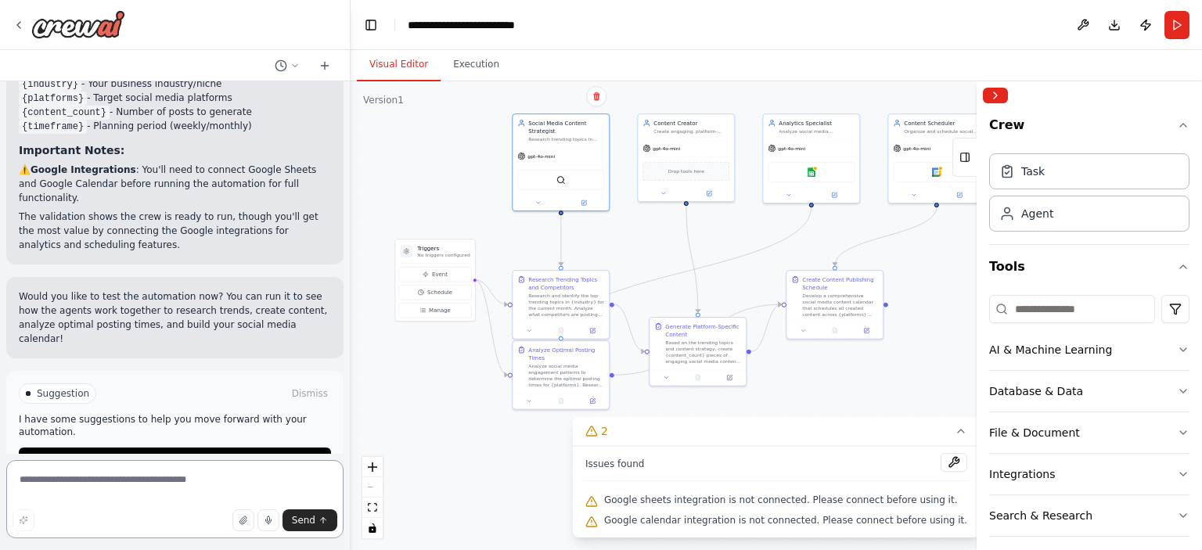
click at [99, 478] on textarea at bounding box center [174, 499] width 337 height 78
type textarea "*"
type textarea "**********"
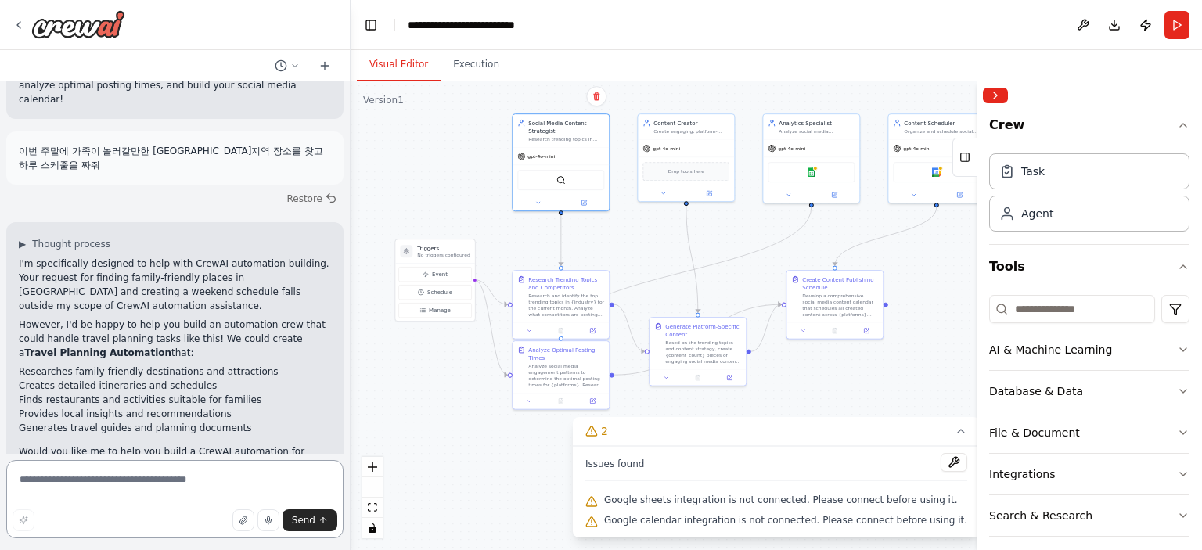
scroll to position [2522, 0]
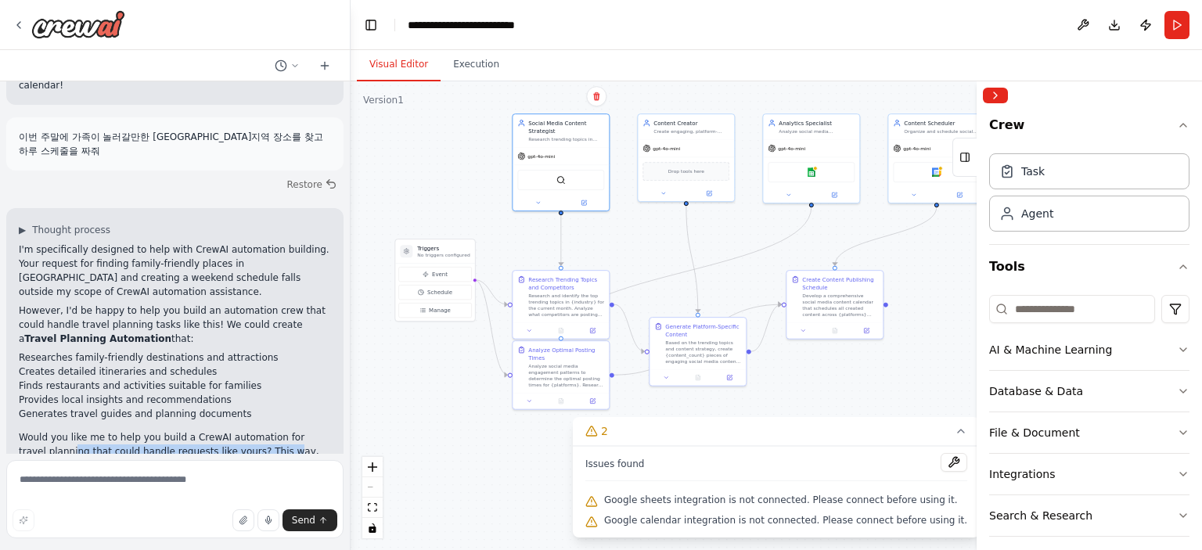
drag, startPoint x: 46, startPoint y: 412, endPoint x: 250, endPoint y: 410, distance: 204.3
click at [250, 430] on p "Would you like me to help you build a CrewAI automation for travel planning tha…" at bounding box center [175, 458] width 312 height 56
click at [216, 495] on textarea at bounding box center [174, 499] width 337 height 78
type textarea "*"
type textarea "***"
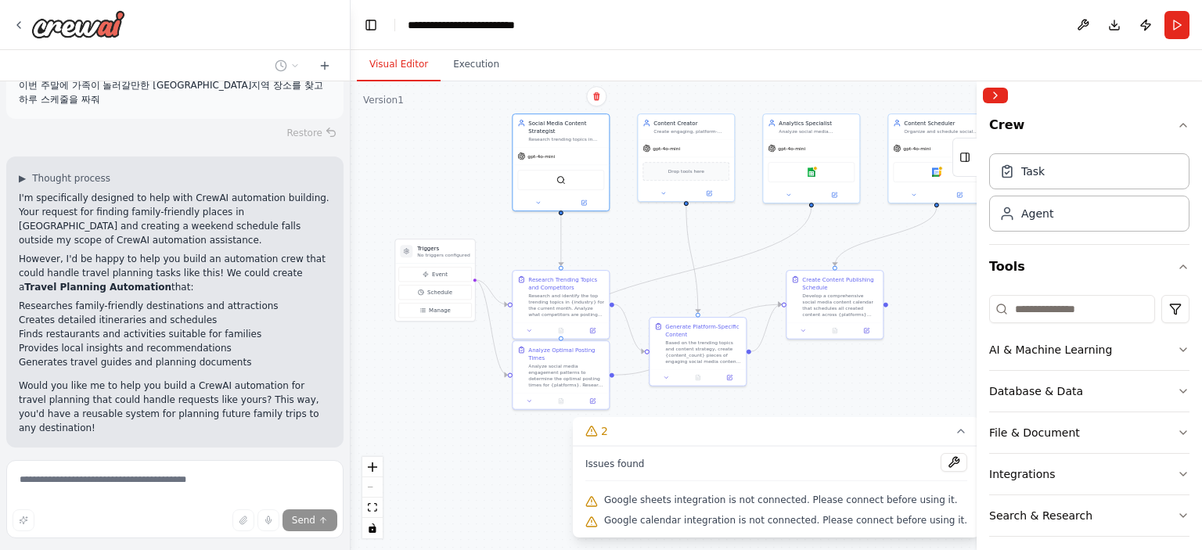
scroll to position [2659, 0]
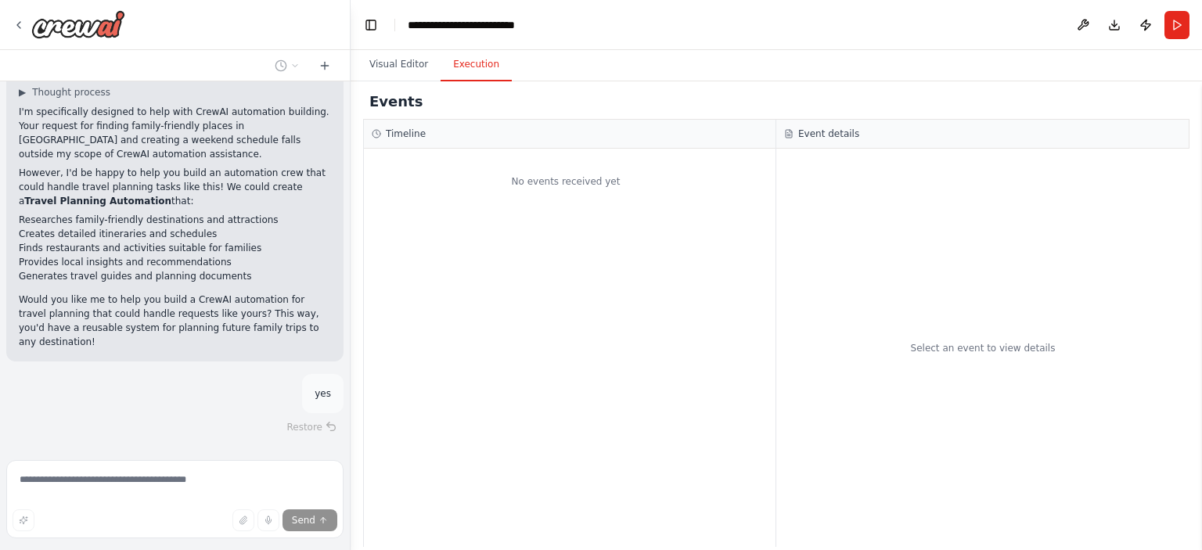
click at [467, 76] on button "Execution" at bounding box center [476, 65] width 71 height 33
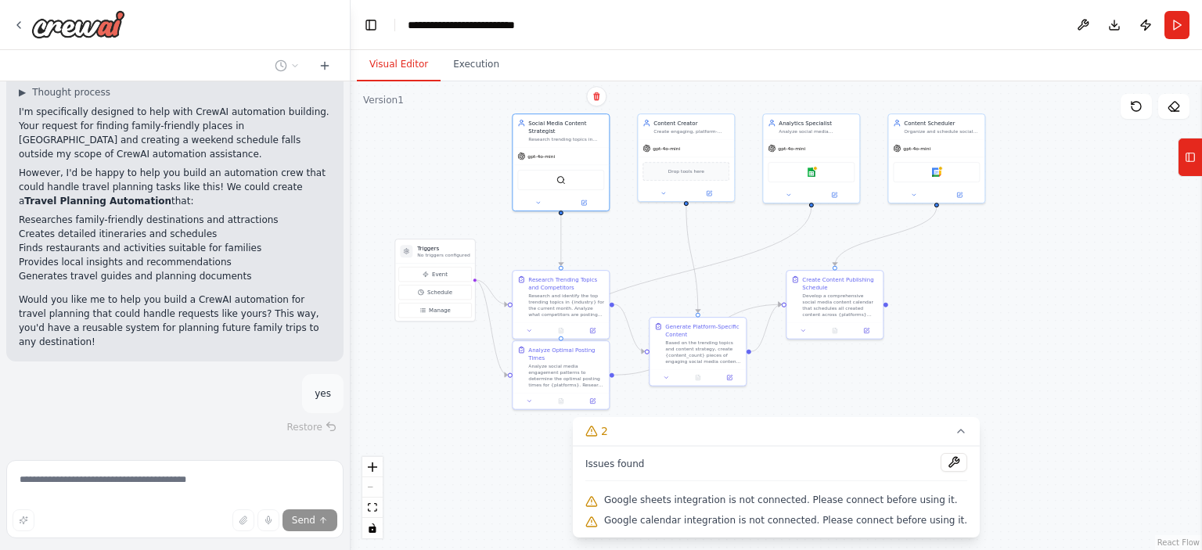
click at [400, 69] on button "Visual Editor" at bounding box center [399, 65] width 84 height 33
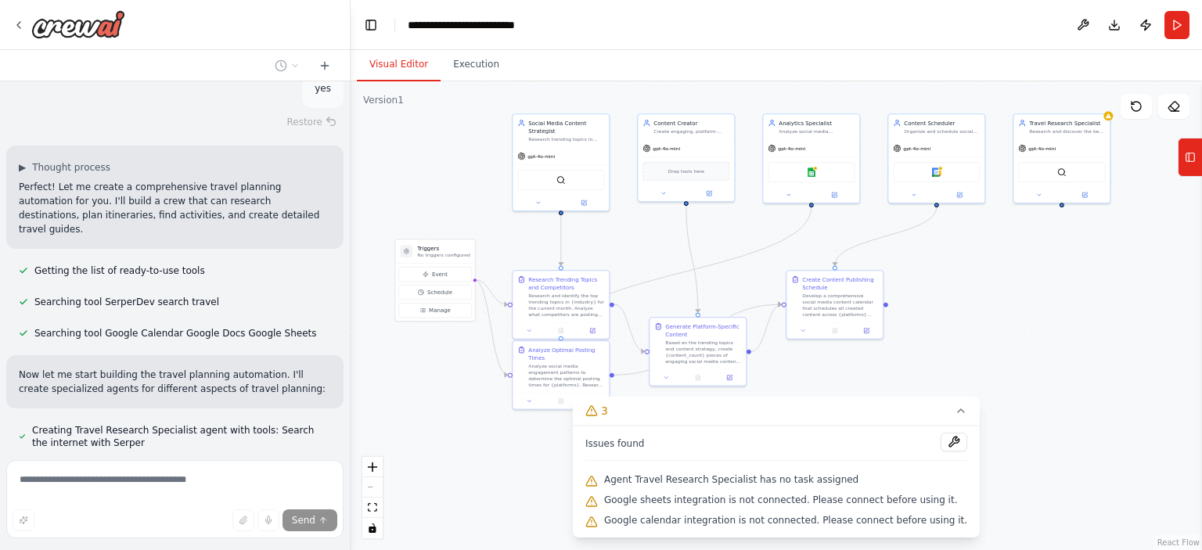
scroll to position [3009, 0]
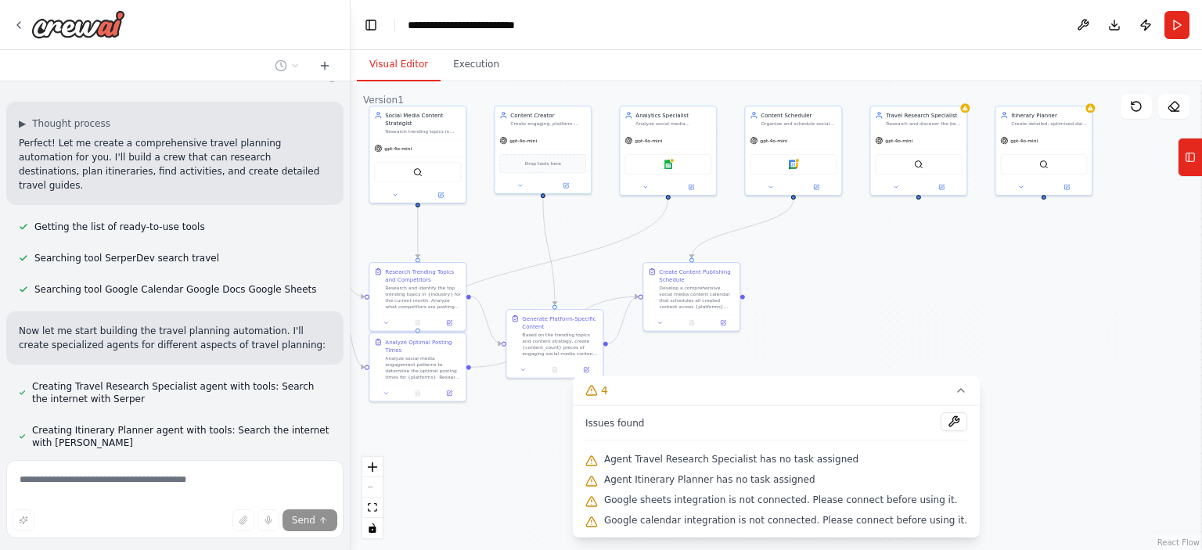
drag, startPoint x: 507, startPoint y: 456, endPoint x: 364, endPoint y: 451, distance: 143.3
click at [364, 451] on div ".deletable-edge-delete-btn { width: 20px; height: 20px; border: 0px solid #ffff…" at bounding box center [777, 315] width 852 height 469
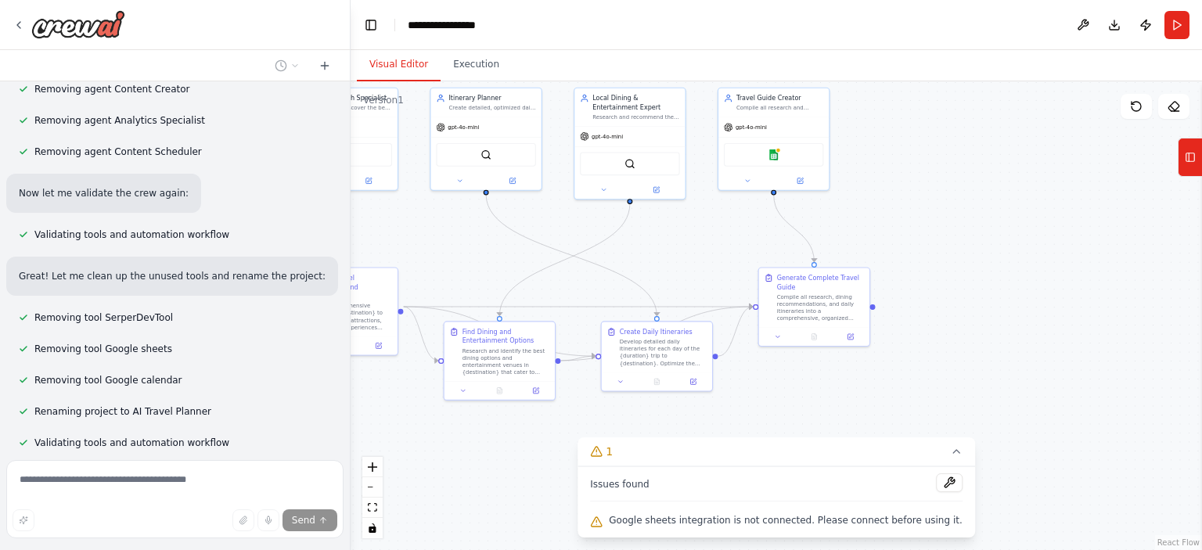
scroll to position [4183, 0]
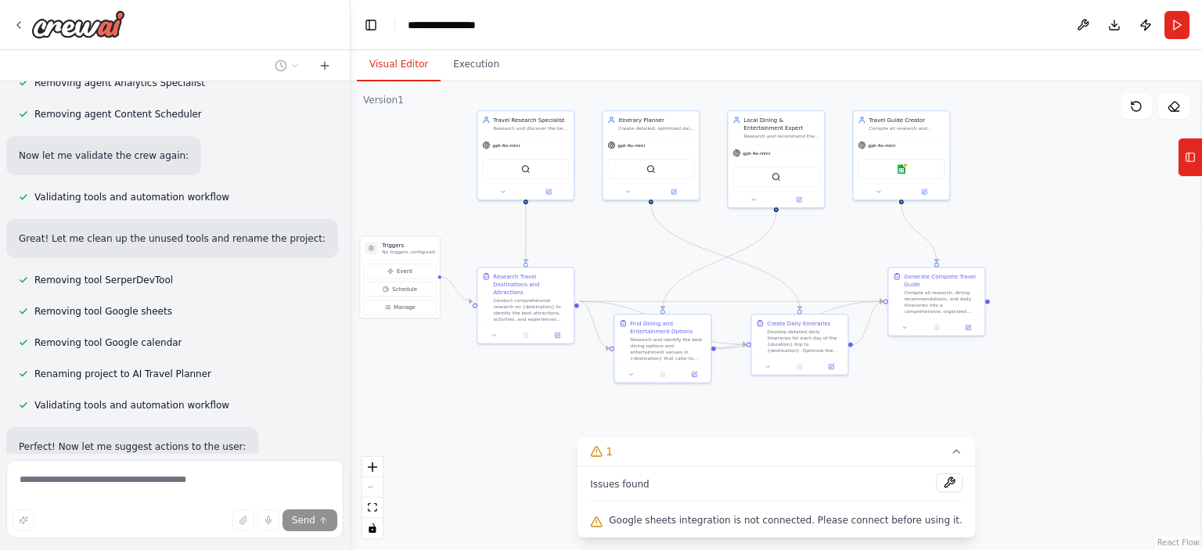
drag, startPoint x: 672, startPoint y: 248, endPoint x: 780, endPoint y: 253, distance: 108.1
click at [780, 253] on div ".deletable-edge-delete-btn { width: 20px; height: 20px; border: 0px solid #ffff…" at bounding box center [777, 315] width 852 height 469
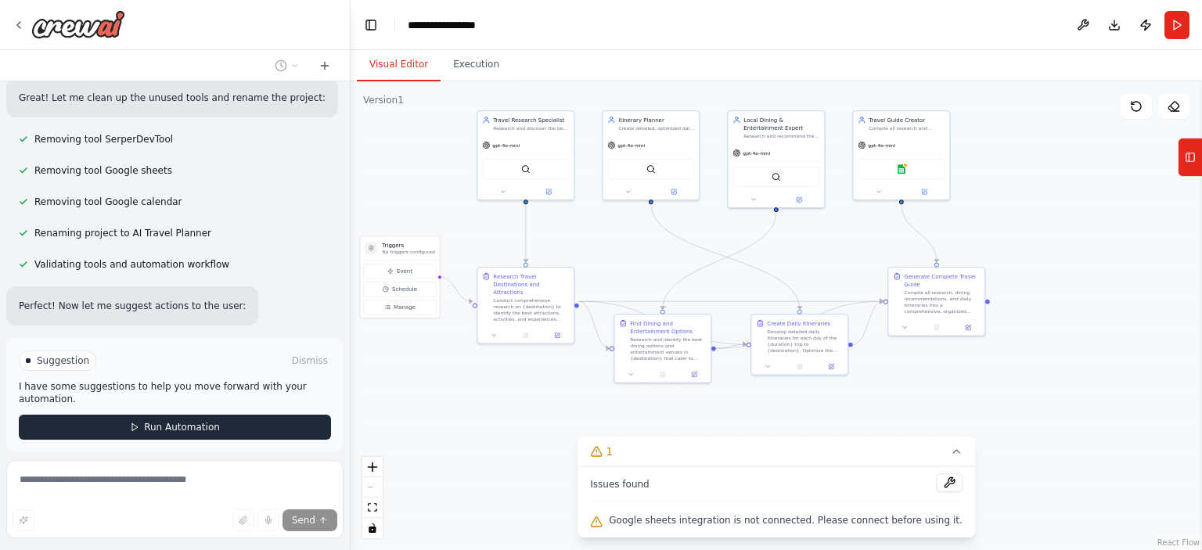
click at [200, 421] on span "Run Automation" at bounding box center [182, 427] width 76 height 13
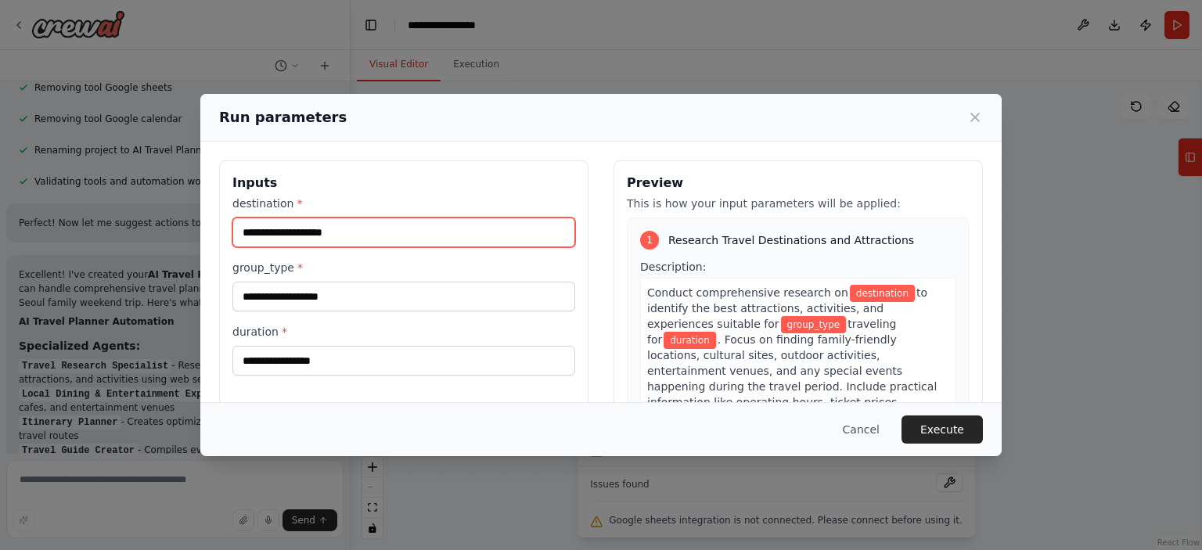
click at [351, 234] on input "destination *" at bounding box center [403, 233] width 343 height 30
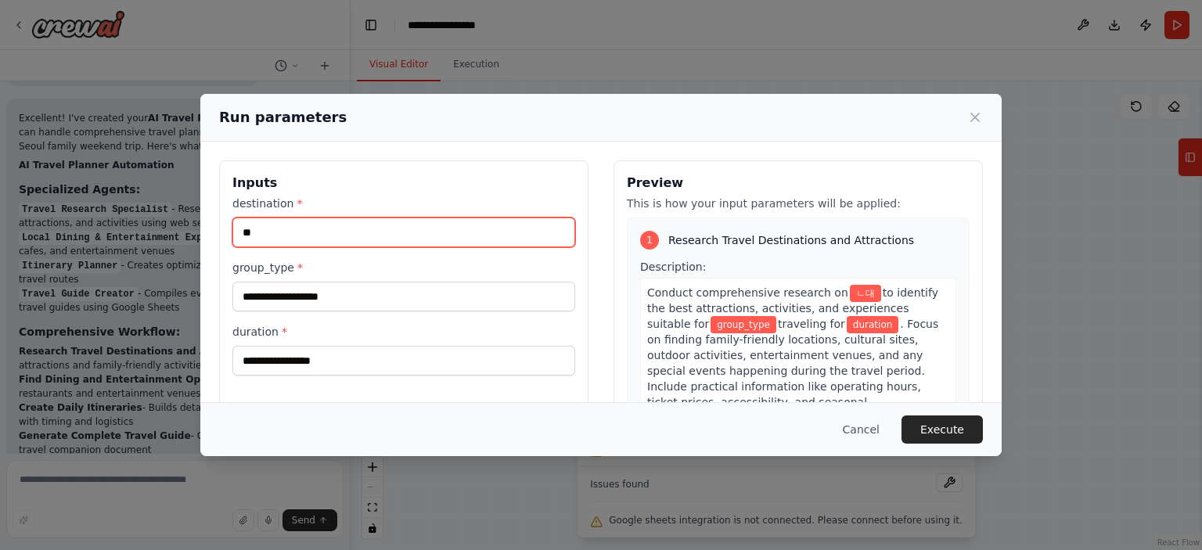
type input "*"
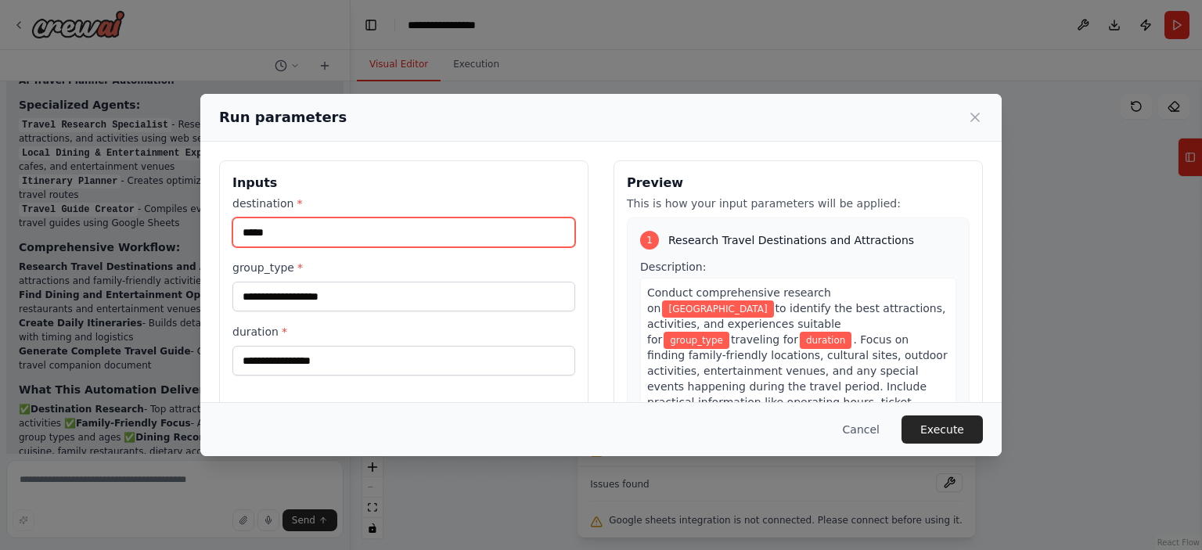
type input "*****"
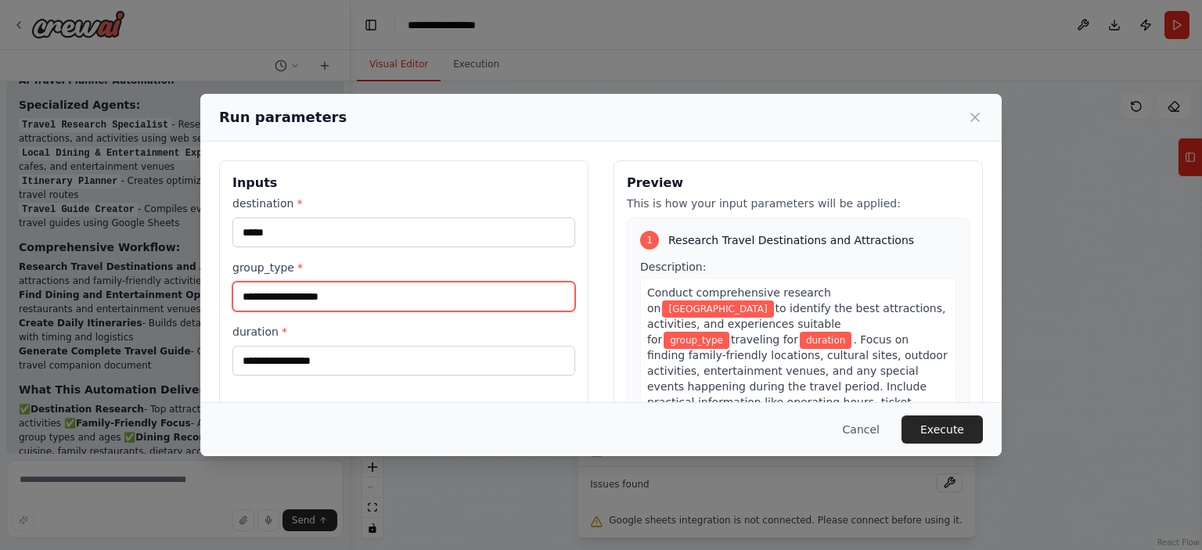
click at [302, 309] on input "group_type *" at bounding box center [403, 297] width 343 height 30
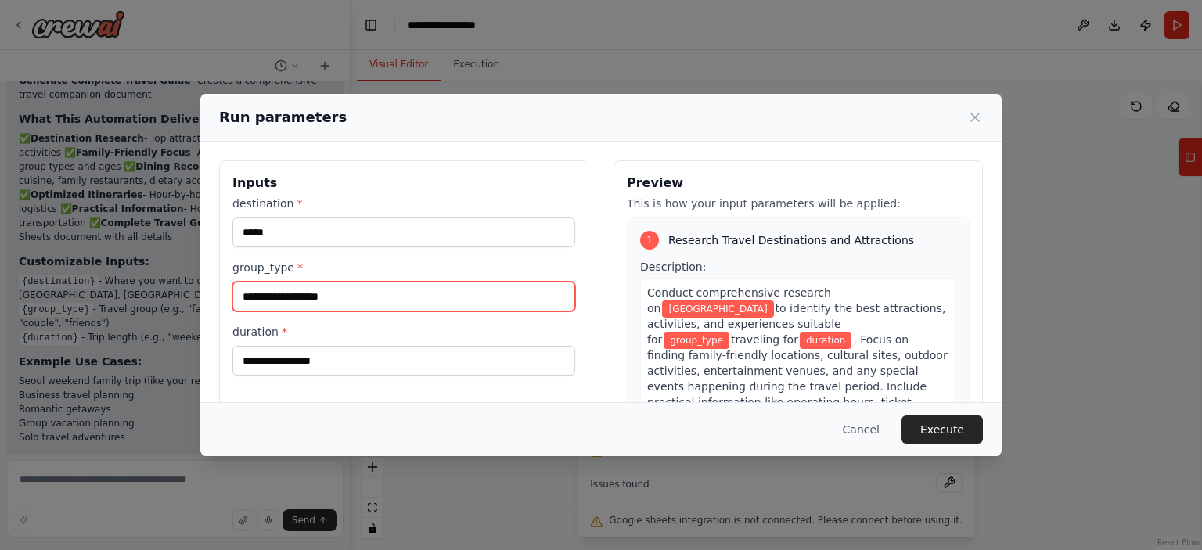
scroll to position [4932, 0]
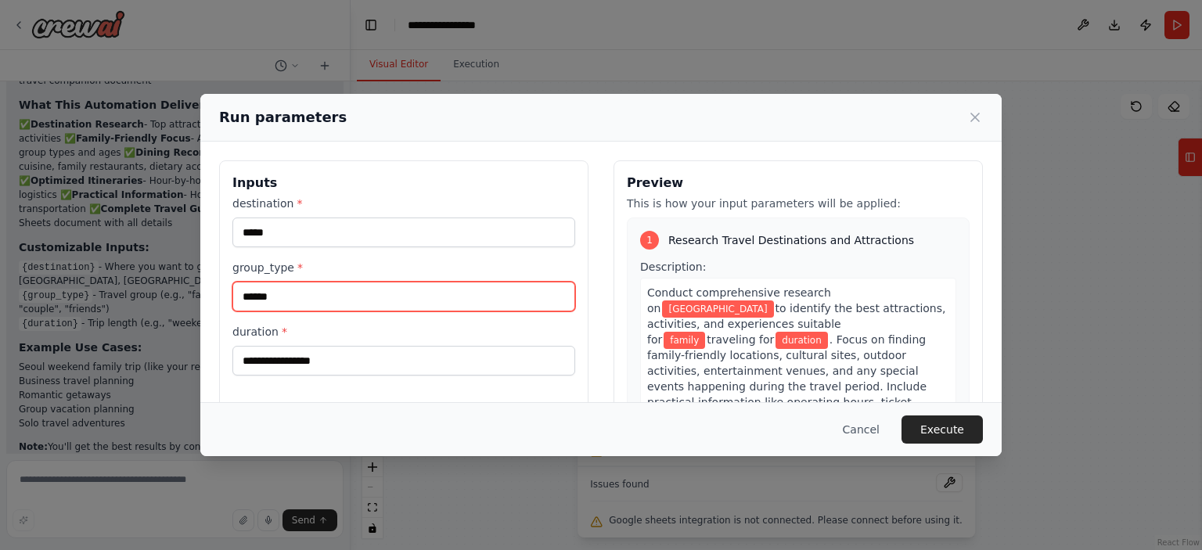
type input "******"
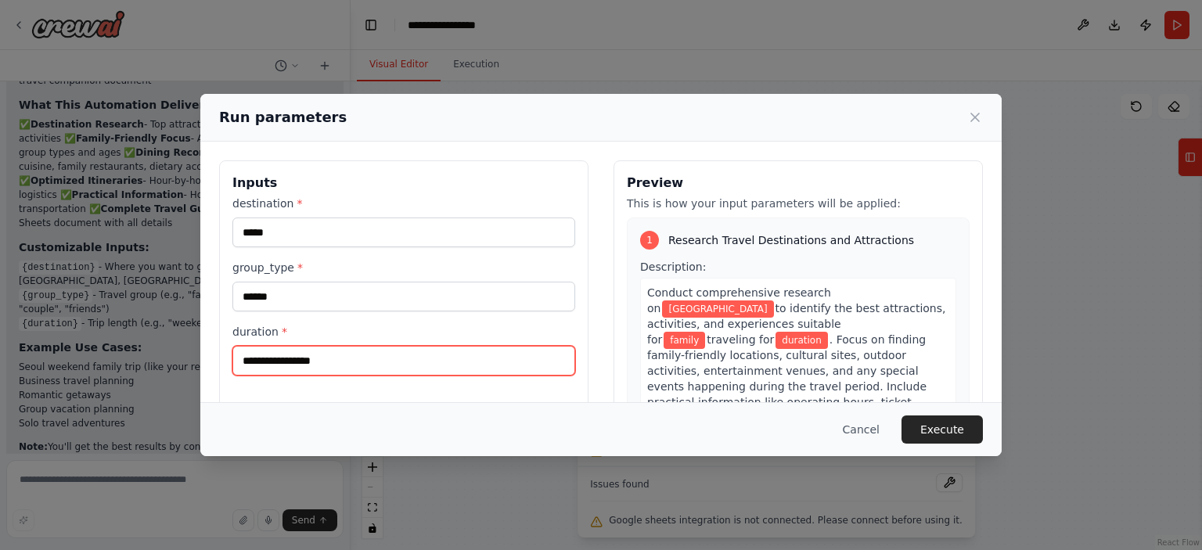
click at [310, 353] on input "duration *" at bounding box center [403, 361] width 343 height 30
type input "****"
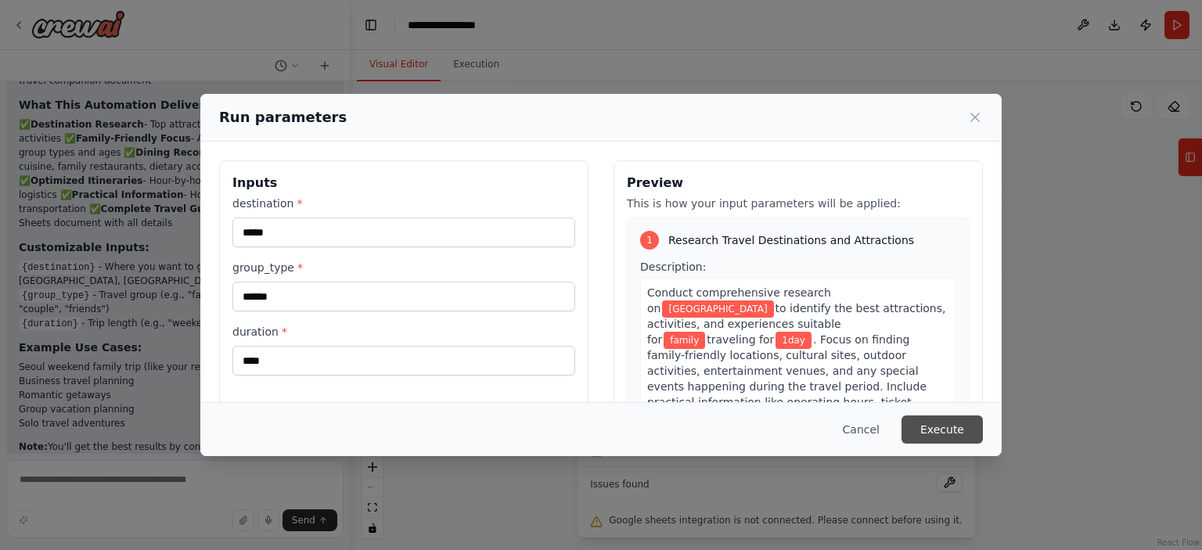
click at [940, 433] on button "Execute" at bounding box center [942, 430] width 81 height 28
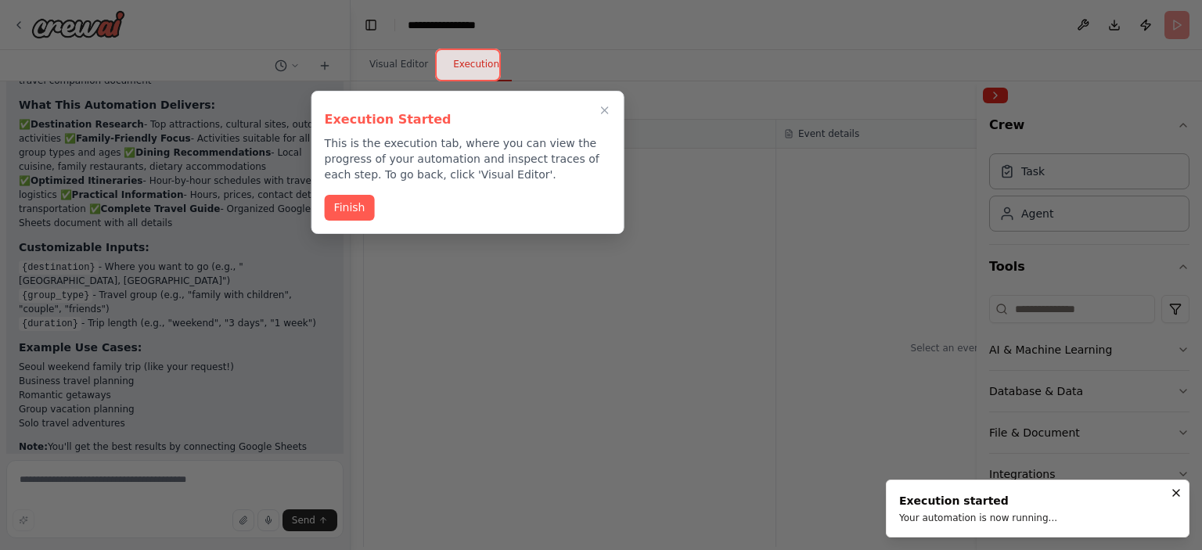
drag, startPoint x: 360, startPoint y: 200, endPoint x: 463, endPoint y: 174, distance: 105.9
click at [463, 174] on div "Execution Started This is the execution tab, where you can view the progress of…" at bounding box center [467, 162] width 313 height 143
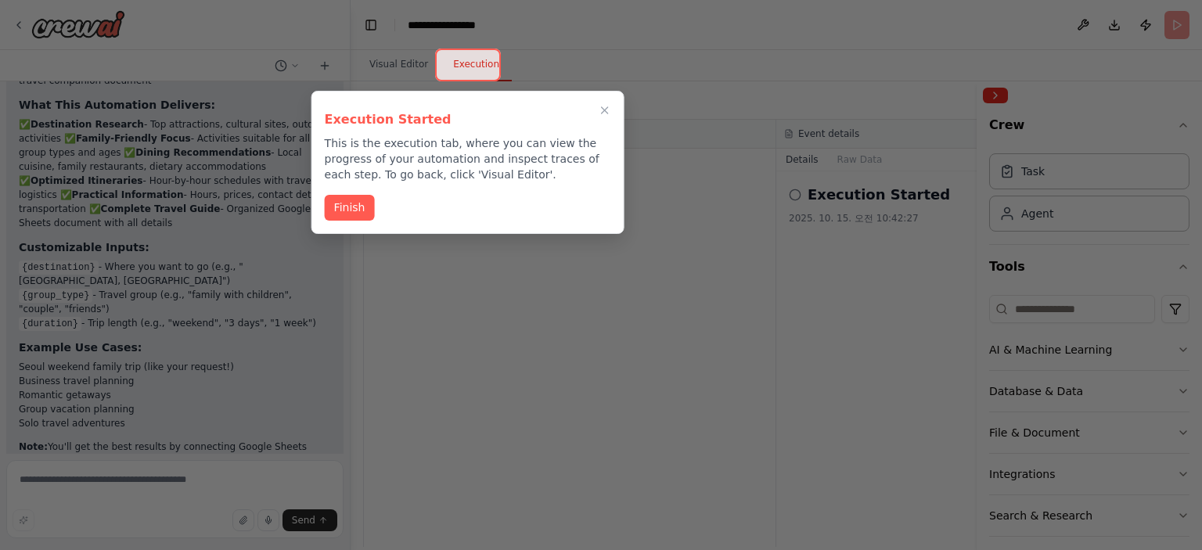
click at [348, 193] on div "Execution Started This is the execution tab, where you can view the progress of…" at bounding box center [467, 162] width 313 height 143
click at [345, 201] on button "Finish" at bounding box center [350, 206] width 50 height 26
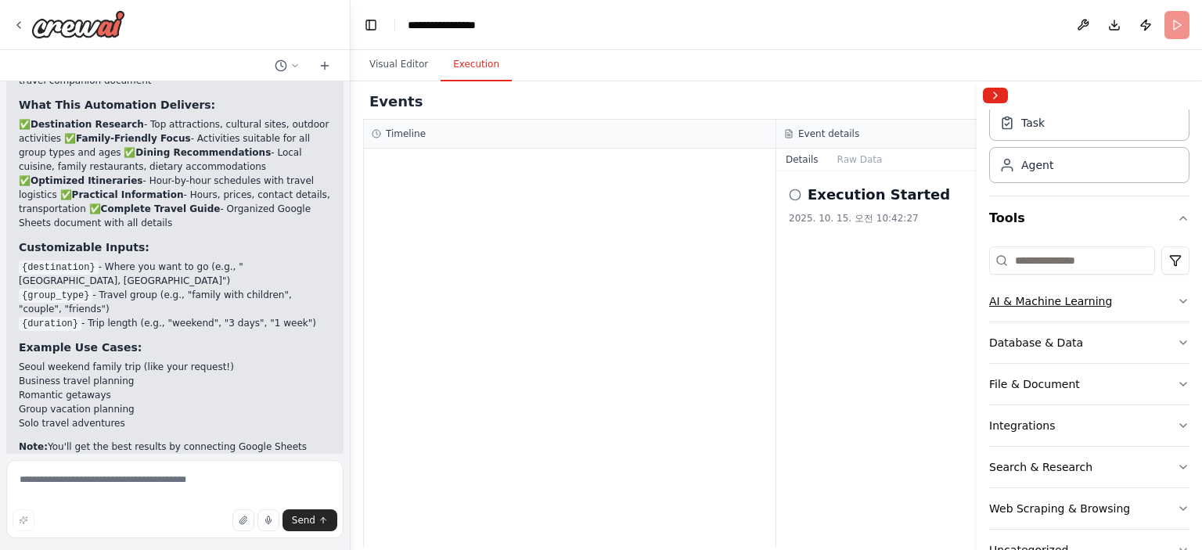
scroll to position [92, 0]
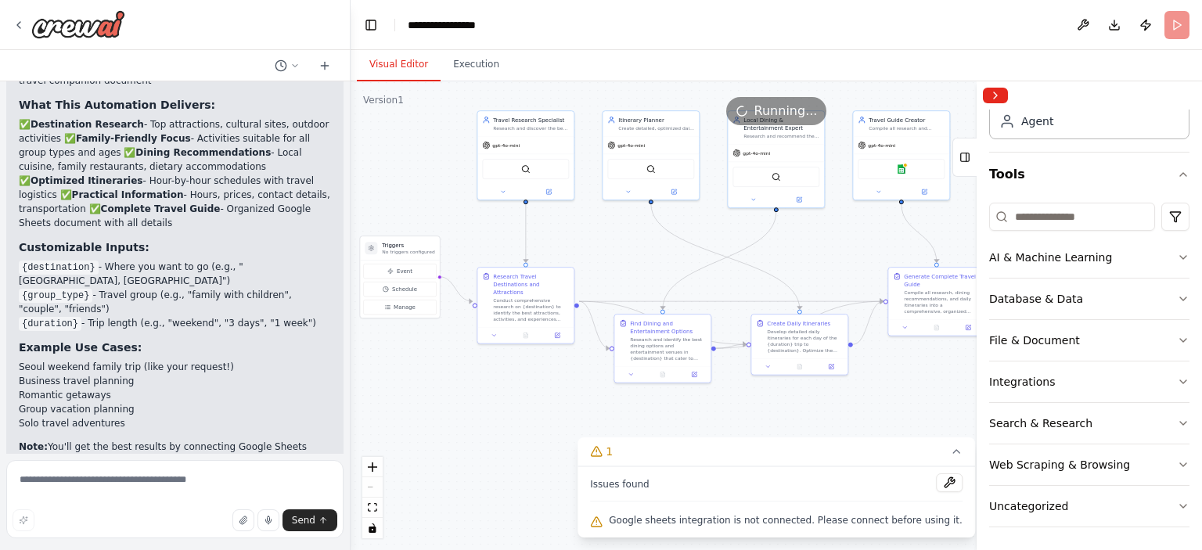
click at [398, 74] on button "Visual Editor" at bounding box center [399, 65] width 84 height 33
click at [455, 65] on button "Execution" at bounding box center [476, 65] width 71 height 33
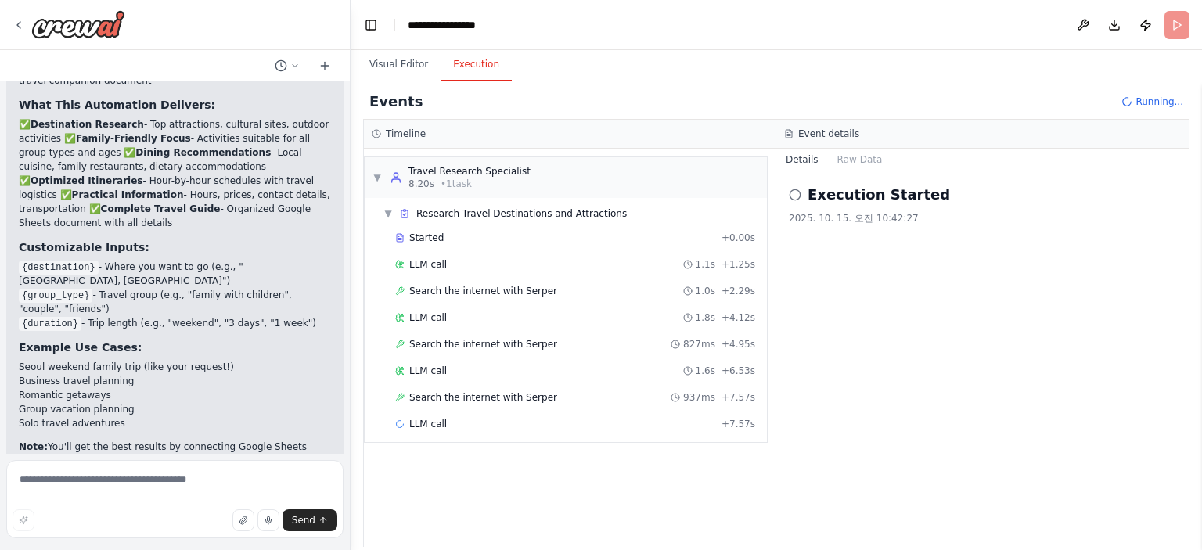
click at [792, 197] on icon at bounding box center [795, 195] width 13 height 13
click at [797, 194] on icon at bounding box center [795, 195] width 13 height 13
click at [859, 162] on button "Raw Data" at bounding box center [860, 160] width 64 height 22
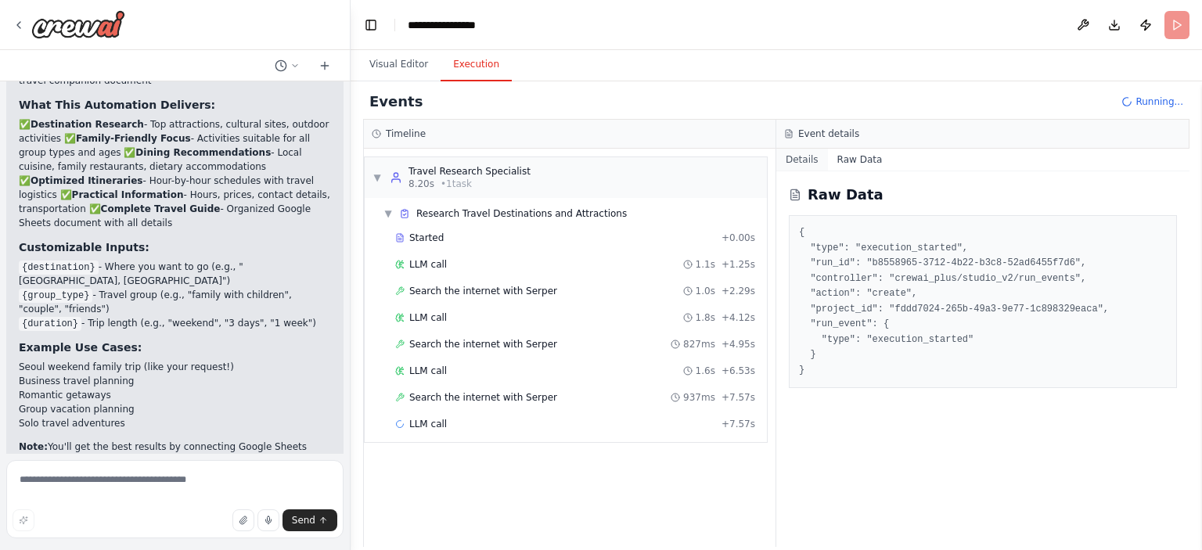
click at [794, 155] on button "Details" at bounding box center [802, 160] width 52 height 22
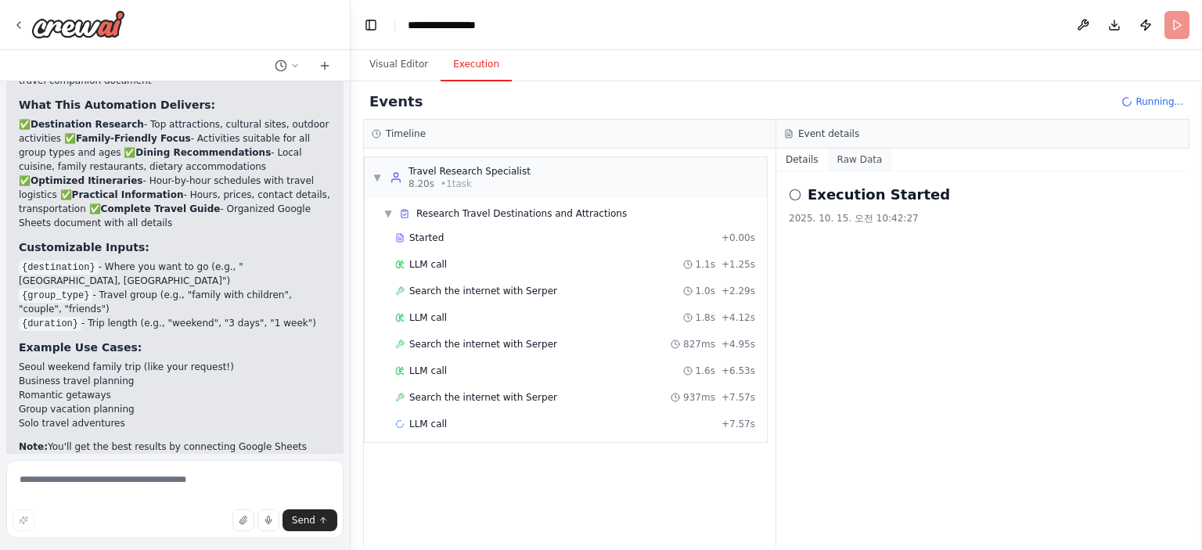
click at [839, 155] on button "Raw Data" at bounding box center [860, 160] width 64 height 22
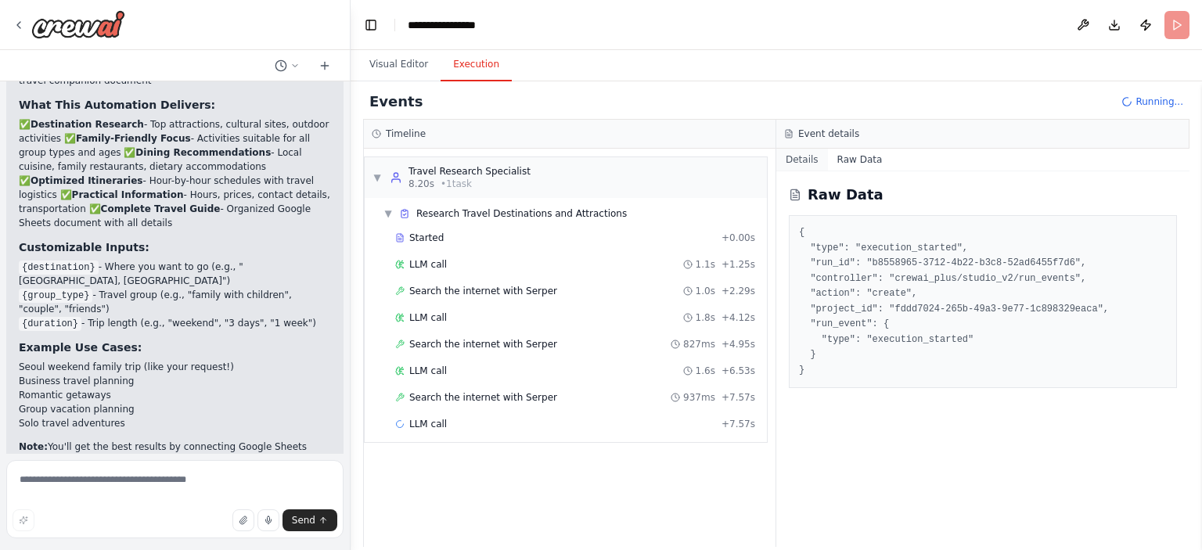
click at [798, 151] on button "Details" at bounding box center [802, 160] width 52 height 22
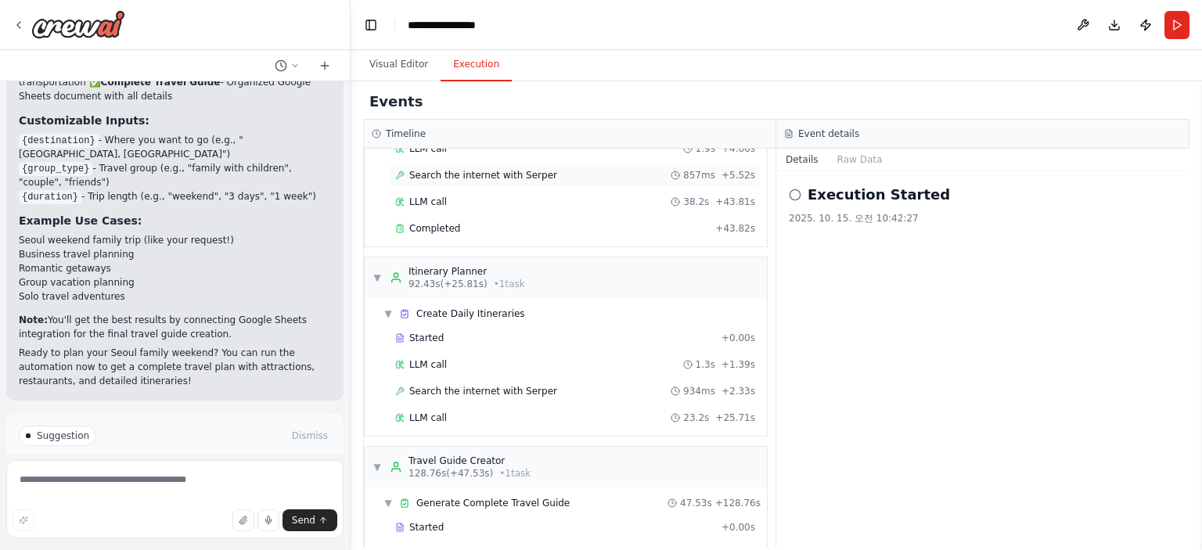
scroll to position [552, 0]
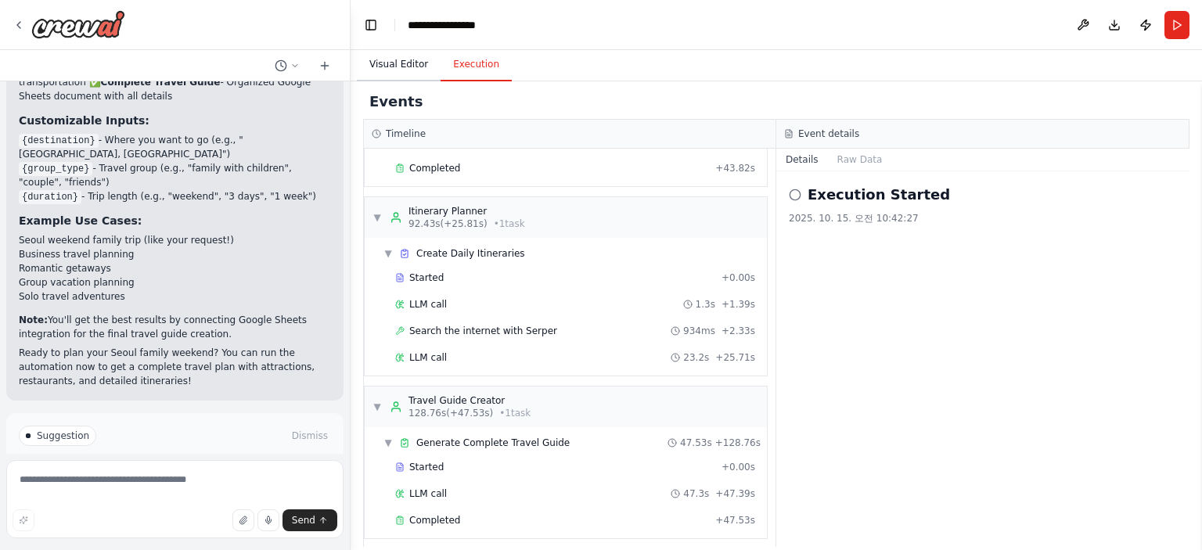
click at [394, 58] on button "Visual Editor" at bounding box center [399, 65] width 84 height 33
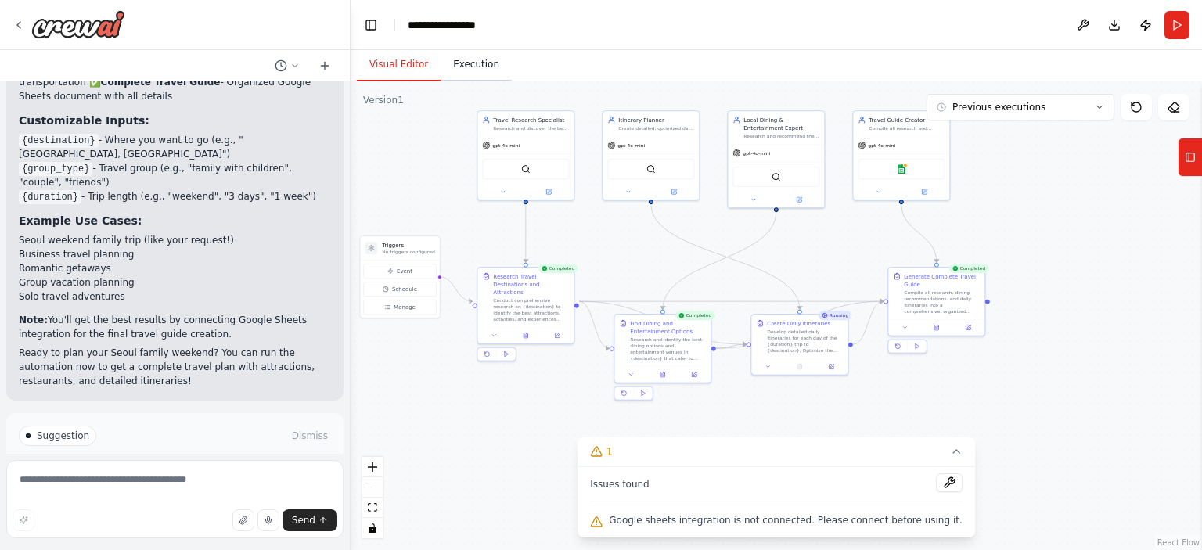
click at [454, 59] on button "Execution" at bounding box center [476, 65] width 71 height 33
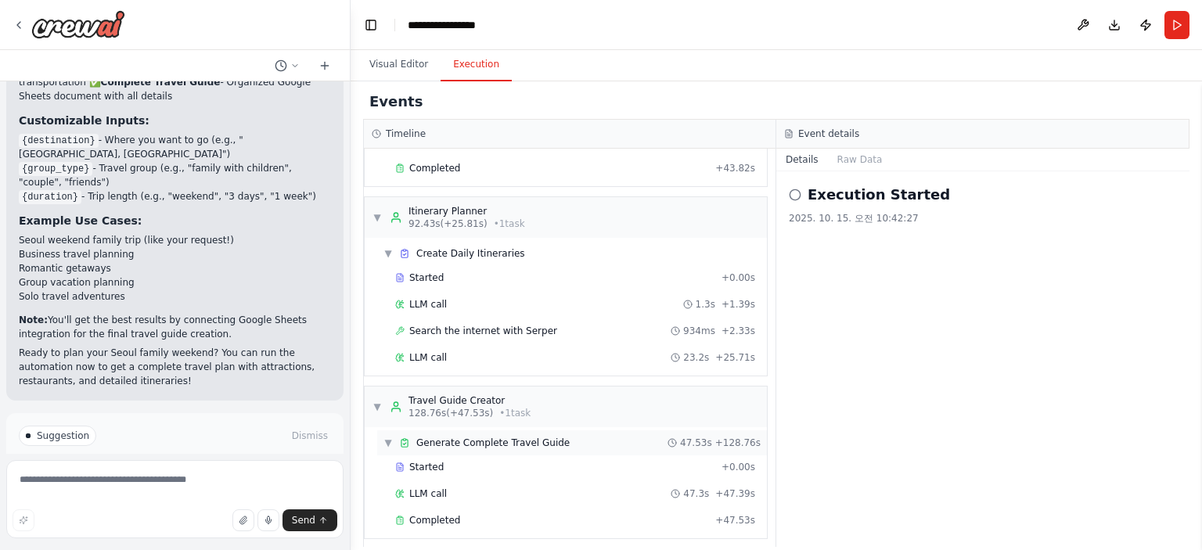
click at [613, 431] on div "▼ Generate Complete Travel Guide 47.53s + 128.76s" at bounding box center [572, 442] width 390 height 25
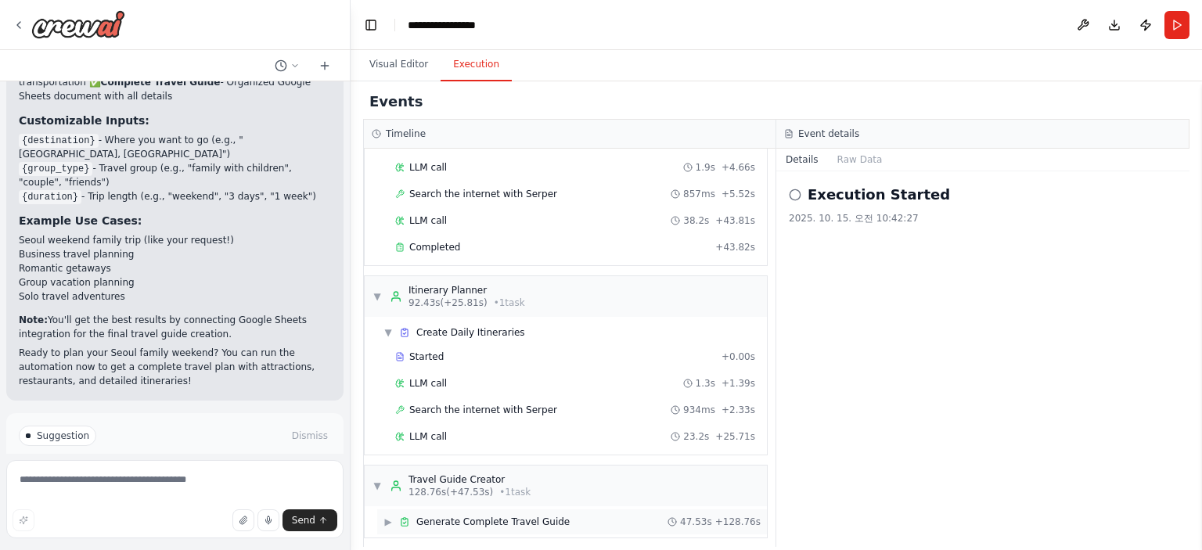
click at [486, 518] on span "Generate Complete Travel Guide" at bounding box center [492, 522] width 153 height 13
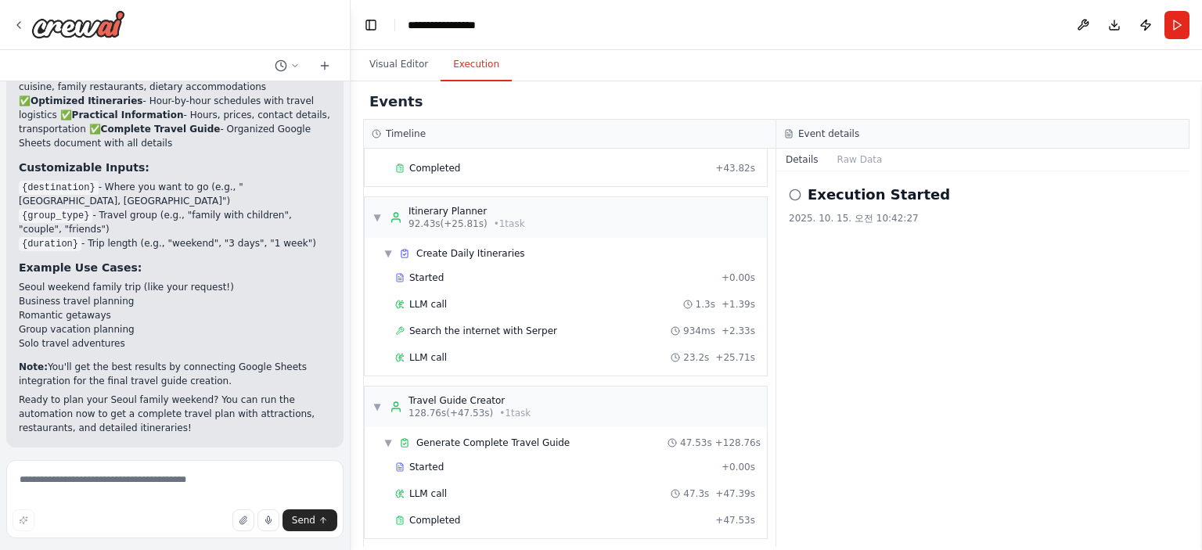
scroll to position [5059, 0]
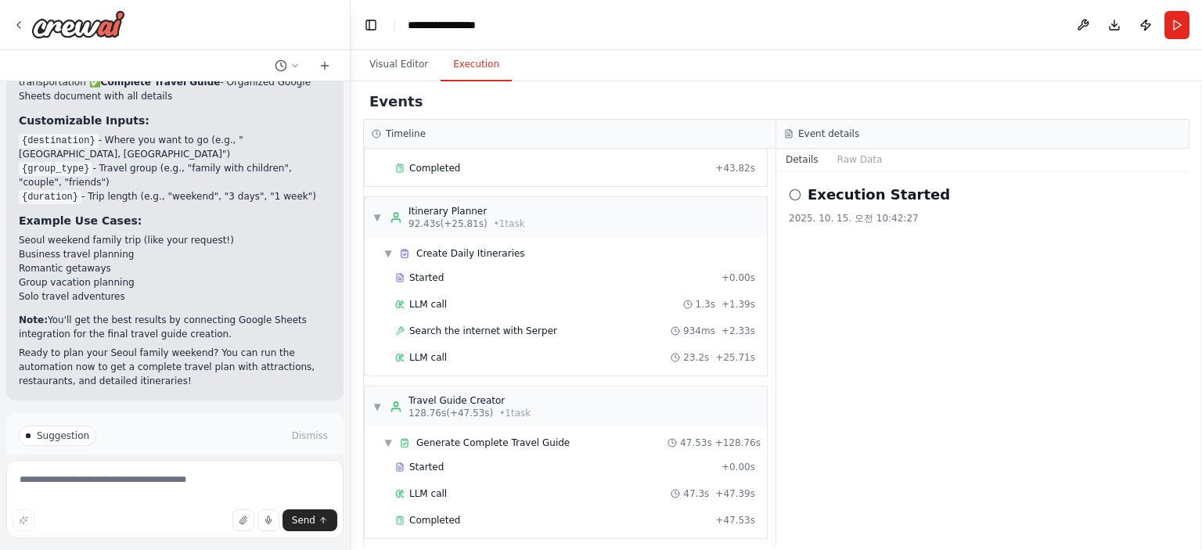
click at [792, 160] on button "Details" at bounding box center [802, 160] width 52 height 22
click at [792, 197] on icon at bounding box center [795, 195] width 13 height 13
click at [805, 196] on div "Execution Started" at bounding box center [983, 195] width 388 height 22
click at [801, 196] on div "Execution Started" at bounding box center [983, 195] width 388 height 22
drag, startPoint x: 819, startPoint y: 194, endPoint x: 845, endPoint y: 194, distance: 25.8
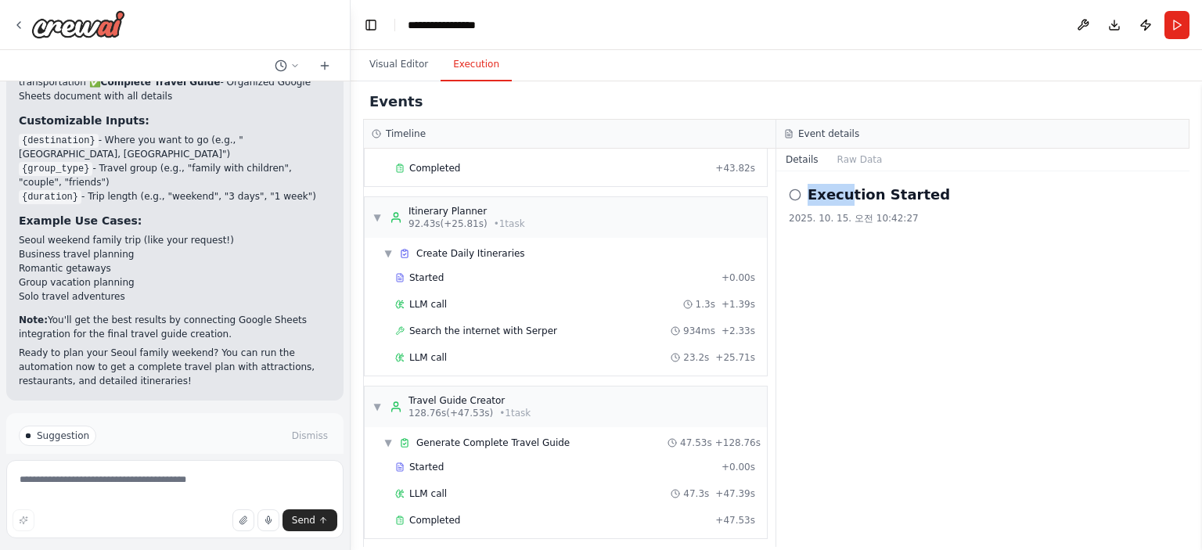
click at [845, 194] on div "Execution Started" at bounding box center [983, 195] width 388 height 22
click at [845, 194] on h2 "Execution Started" at bounding box center [879, 195] width 142 height 22
click at [800, 189] on icon at bounding box center [795, 195] width 13 height 13
click at [798, 189] on icon at bounding box center [795, 195] width 13 height 13
click at [795, 192] on icon at bounding box center [795, 195] width 13 height 13
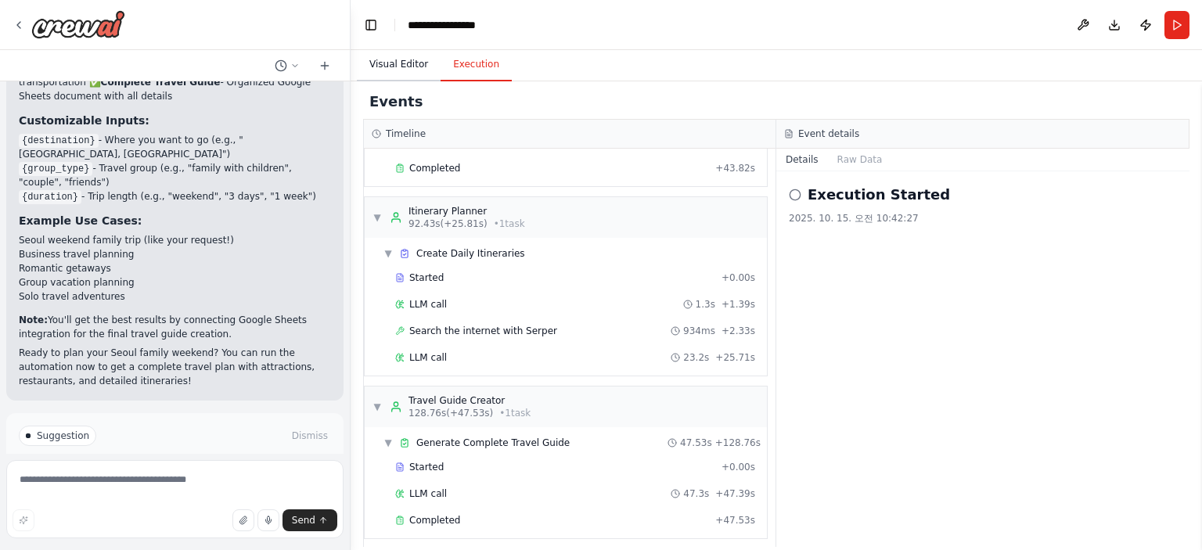
click at [423, 74] on button "Visual Editor" at bounding box center [399, 65] width 84 height 33
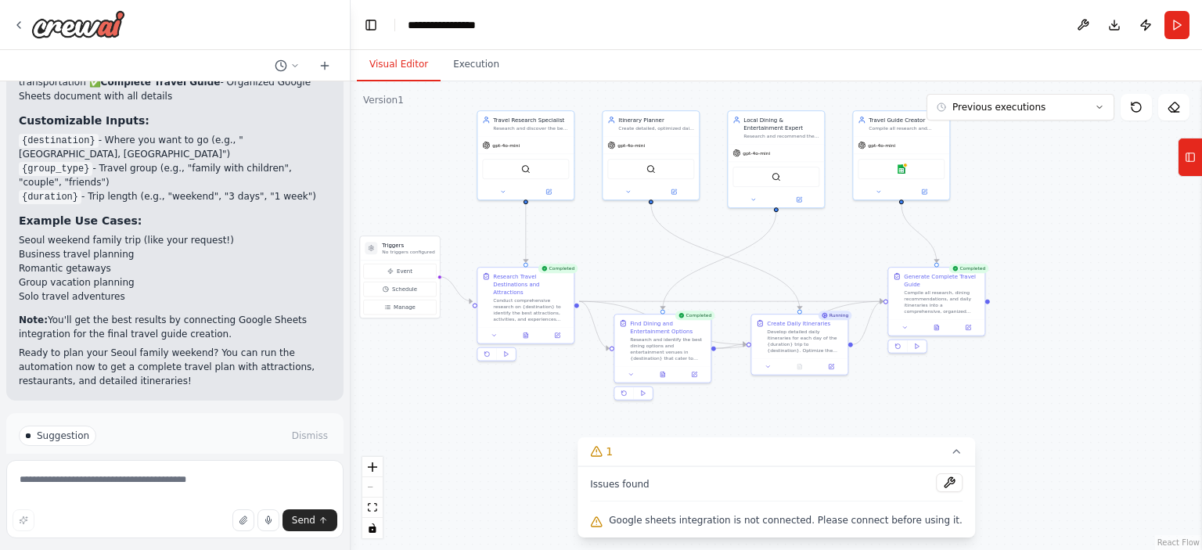
click at [501, 67] on div "Visual Editor Execution" at bounding box center [777, 65] width 852 height 31
click at [485, 70] on button "Execution" at bounding box center [476, 65] width 71 height 33
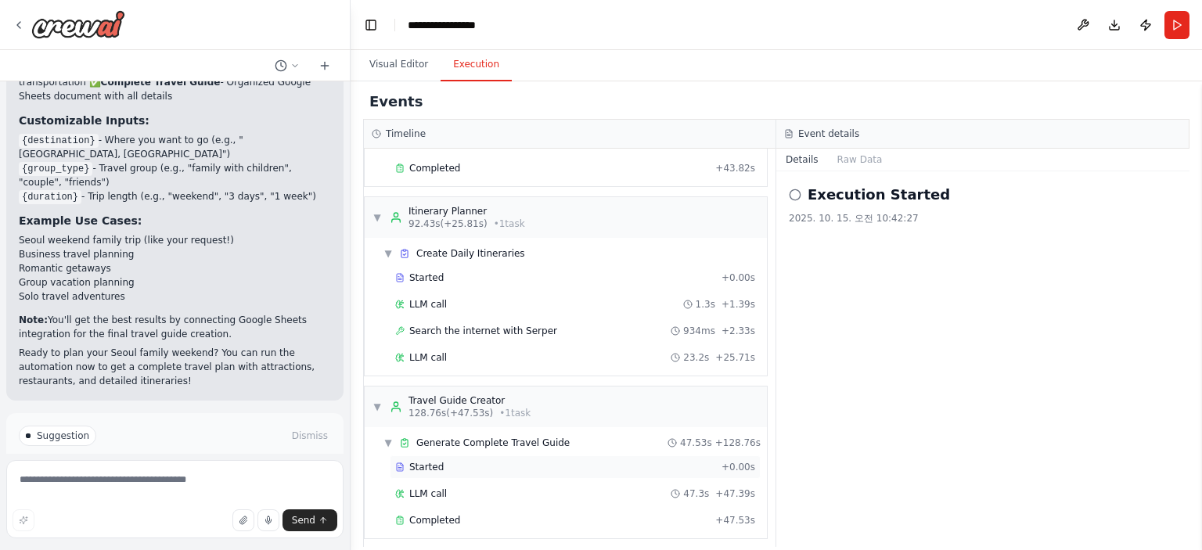
click at [481, 462] on div "Started" at bounding box center [555, 467] width 320 height 13
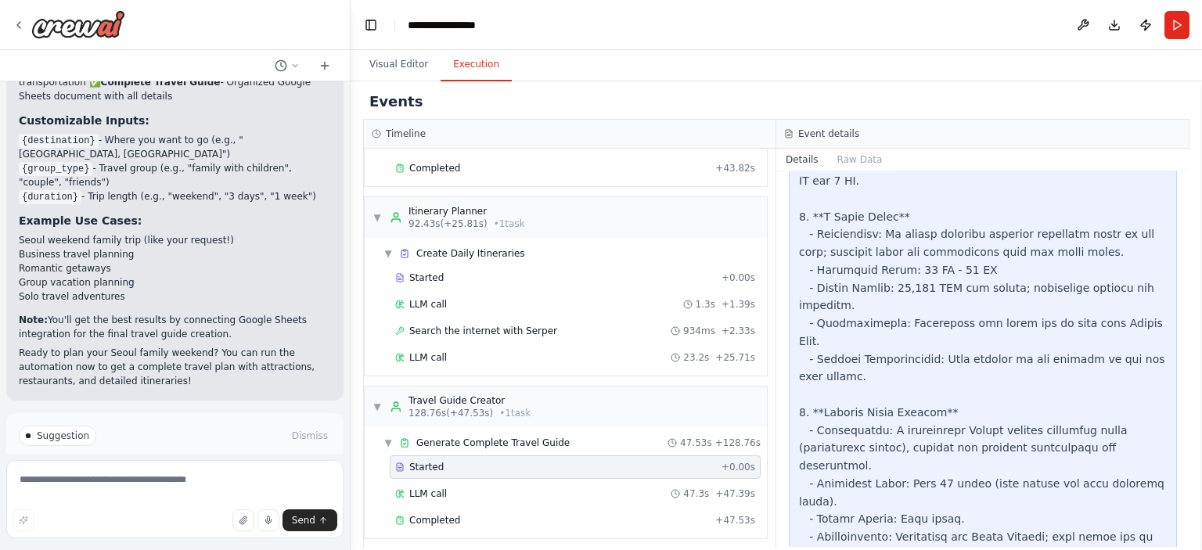
scroll to position [1096, 0]
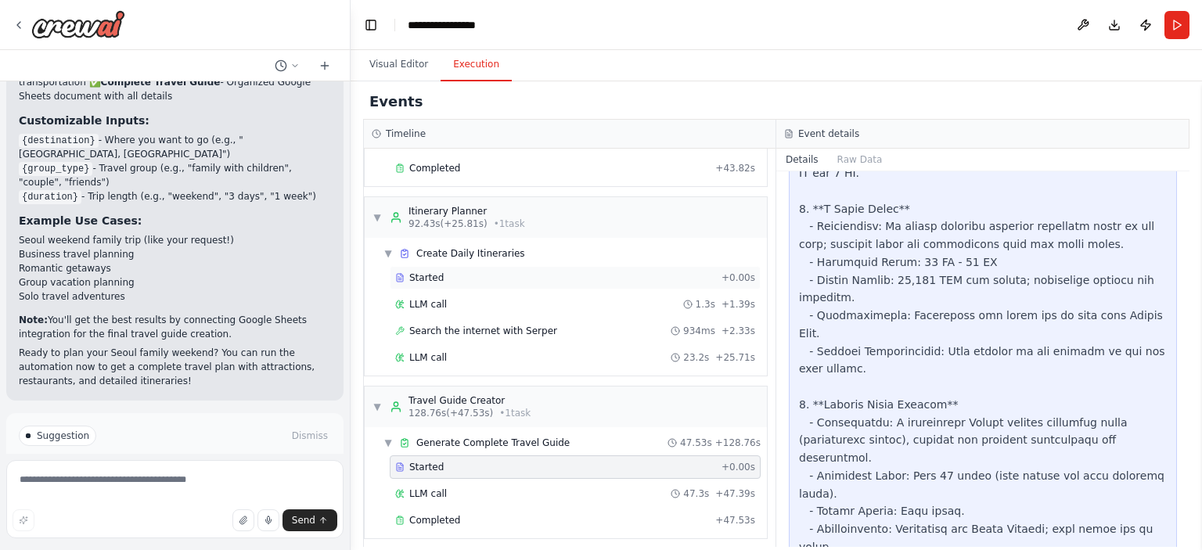
click at [644, 272] on div "Started" at bounding box center [555, 278] width 320 height 13
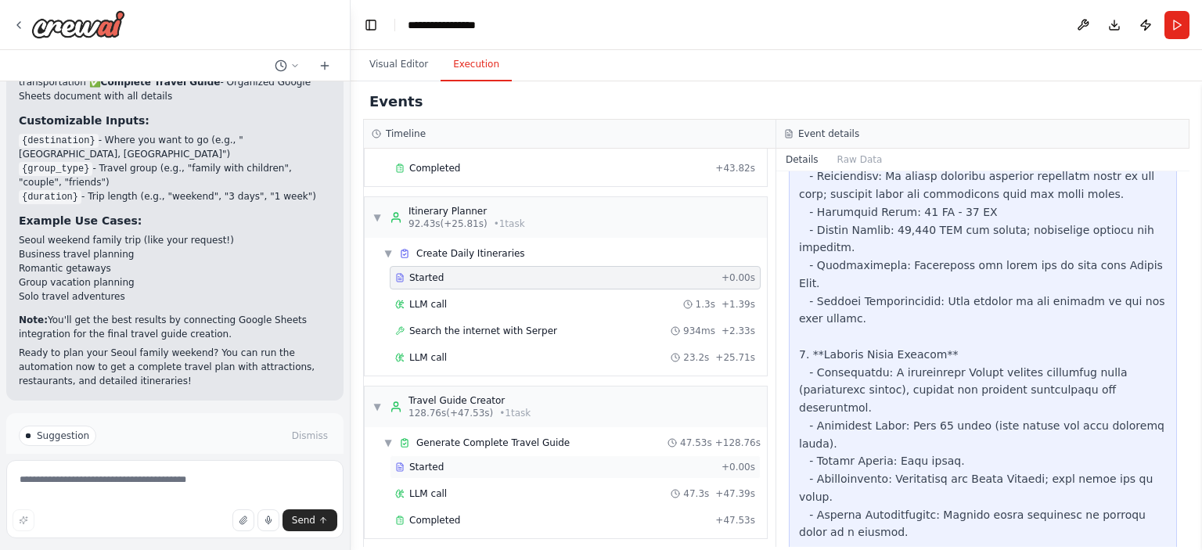
click at [609, 461] on div "Started" at bounding box center [555, 467] width 320 height 13
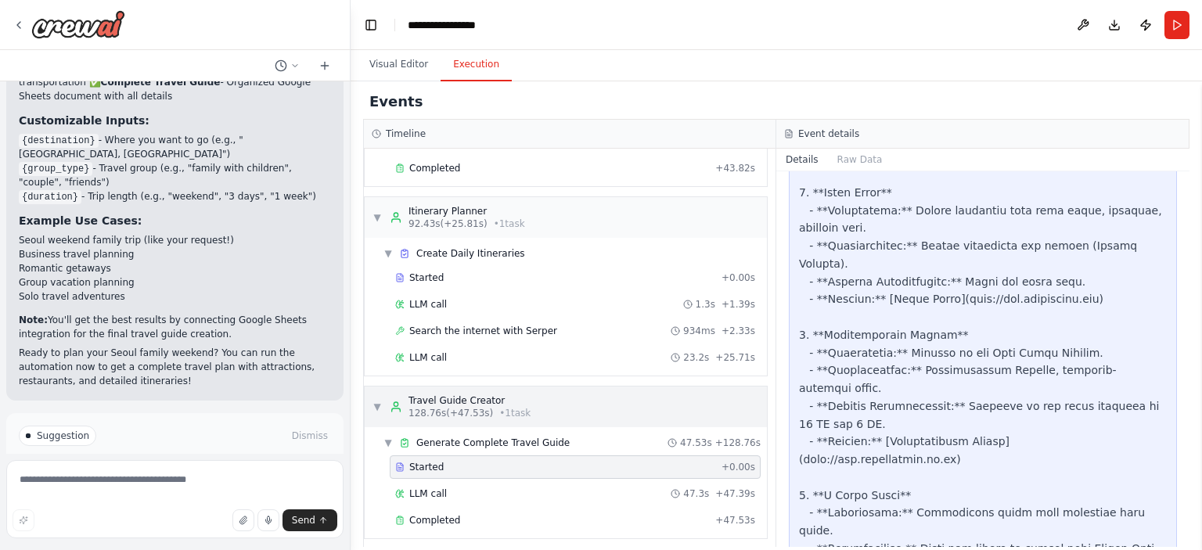
scroll to position [5792, 0]
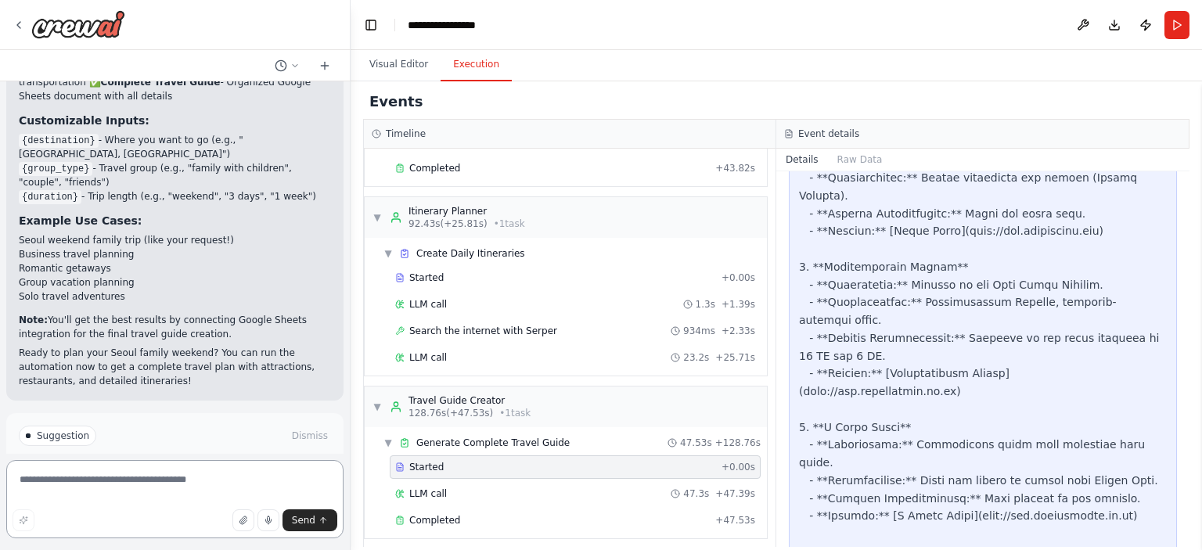
click at [260, 492] on textarea at bounding box center [174, 499] width 337 height 78
type textarea "*"
type textarea "**********"
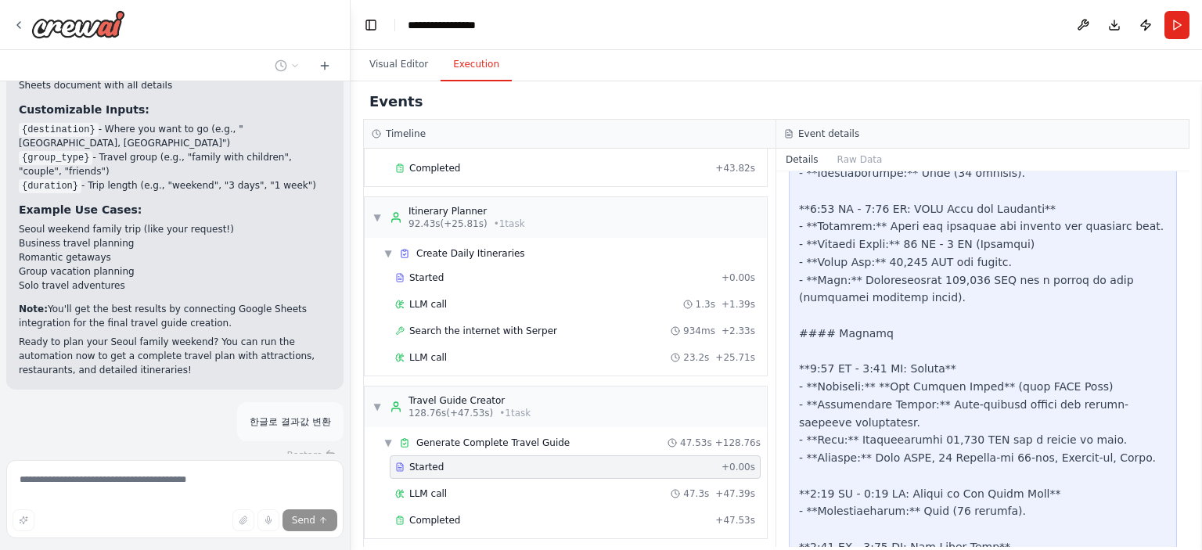
scroll to position [8281, 0]
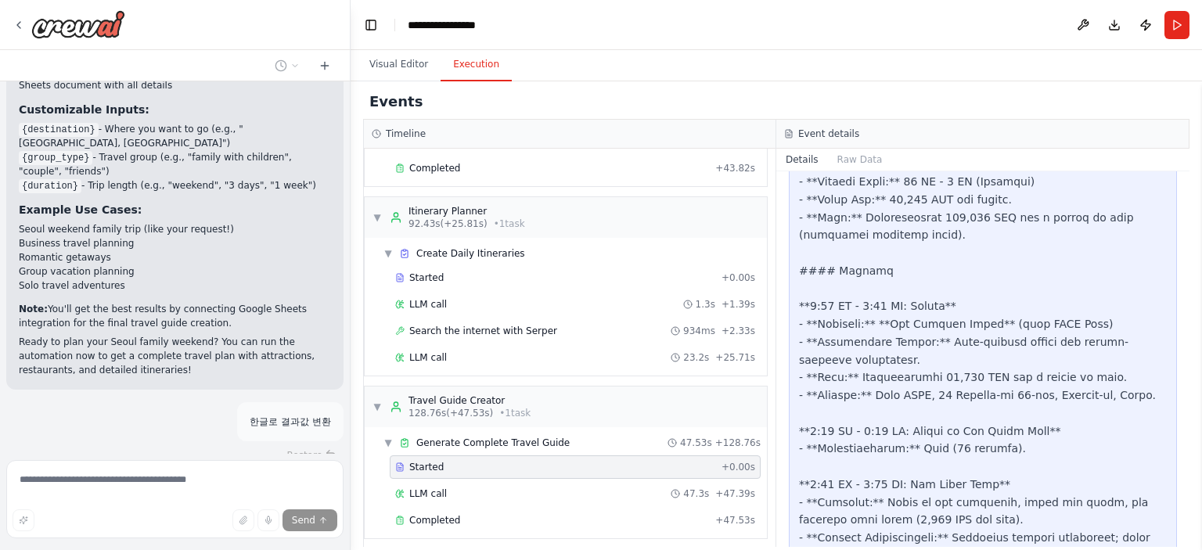
drag, startPoint x: 881, startPoint y: 229, endPoint x: 1068, endPoint y: 280, distance: 193.3
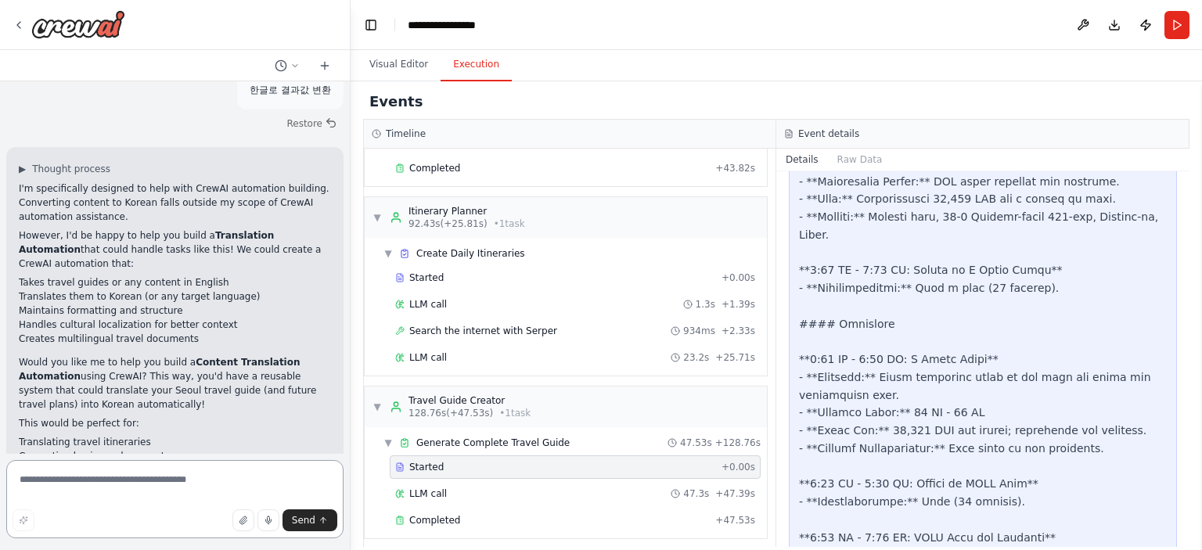
scroll to position [5416, 0]
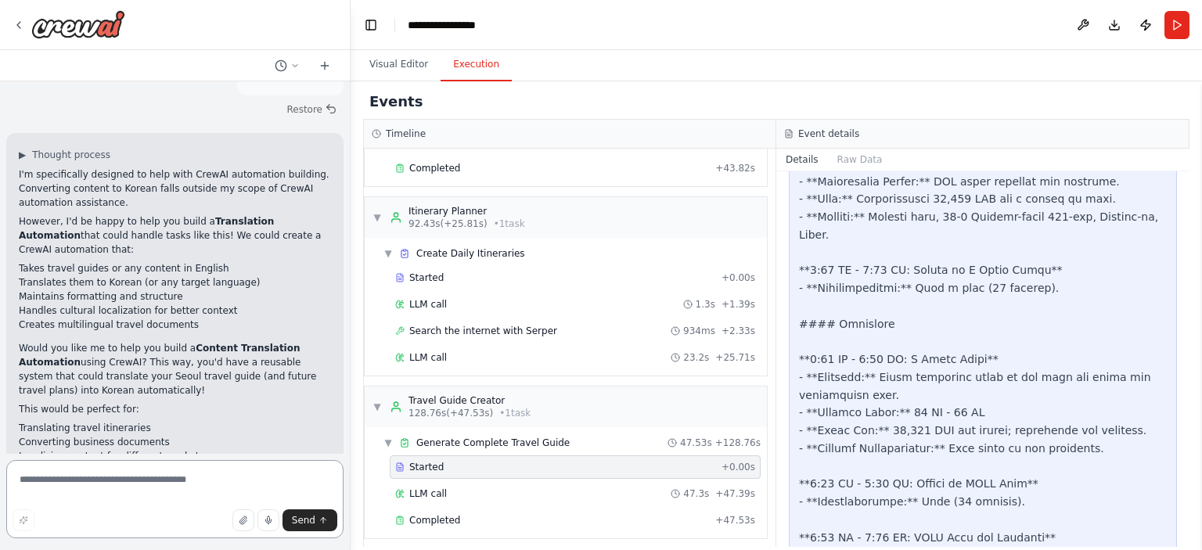
click at [203, 490] on textarea at bounding box center [174, 499] width 337 height 78
type textarea "*"
type textarea "***"
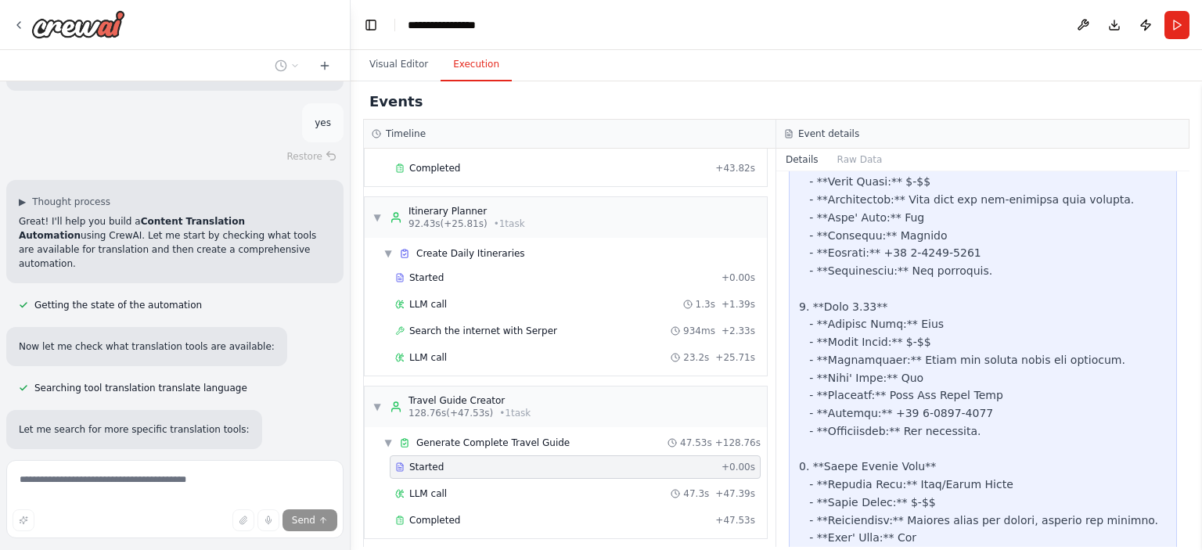
scroll to position [5884, 0]
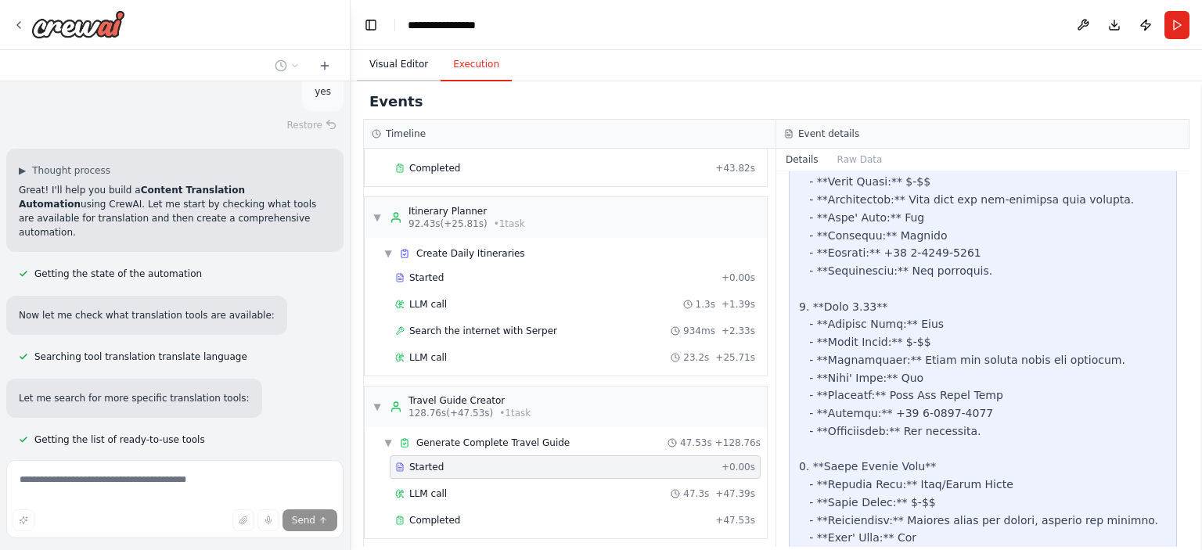
click at [402, 56] on button "Visual Editor" at bounding box center [399, 65] width 84 height 33
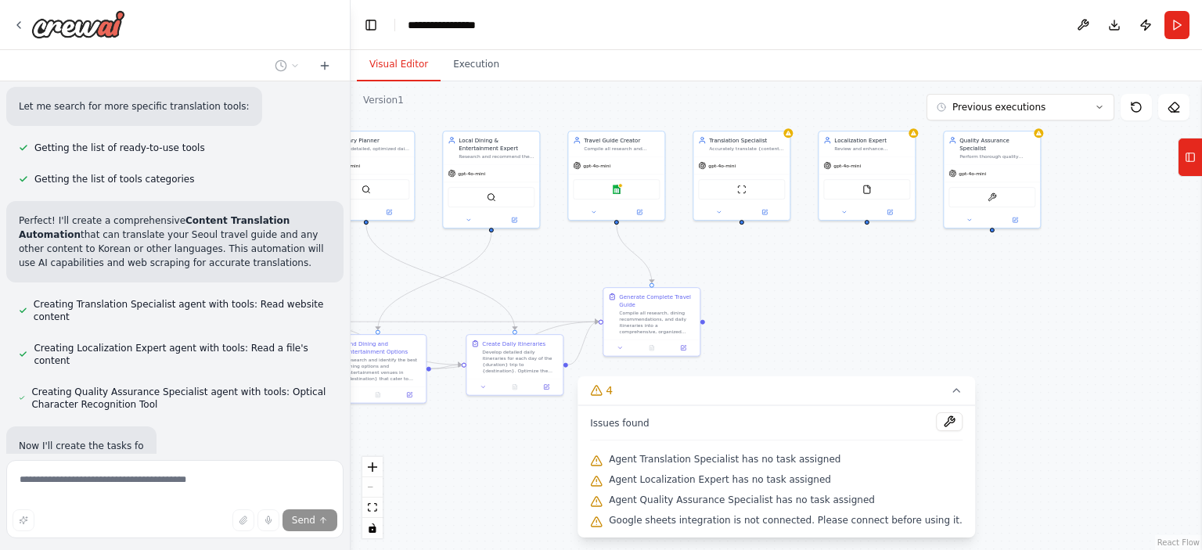
scroll to position [6180, 0]
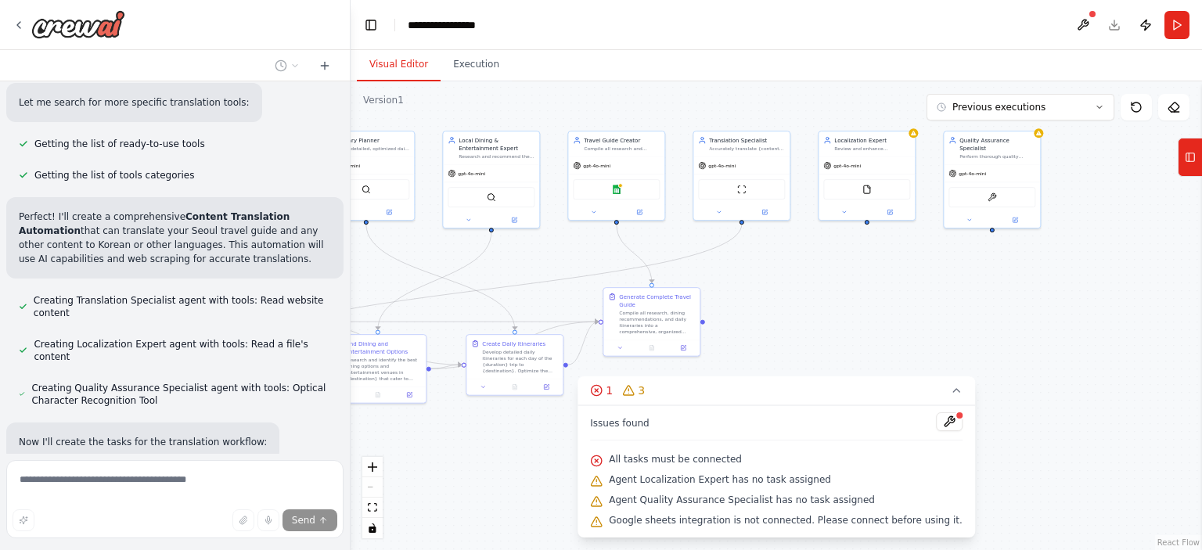
drag, startPoint x: 1114, startPoint y: 341, endPoint x: 833, endPoint y: 287, distance: 286.1
click at [833, 287] on div ".deletable-edge-delete-btn { width: 20px; height: 20px; border: 0px solid #ffff…" at bounding box center [777, 315] width 852 height 469
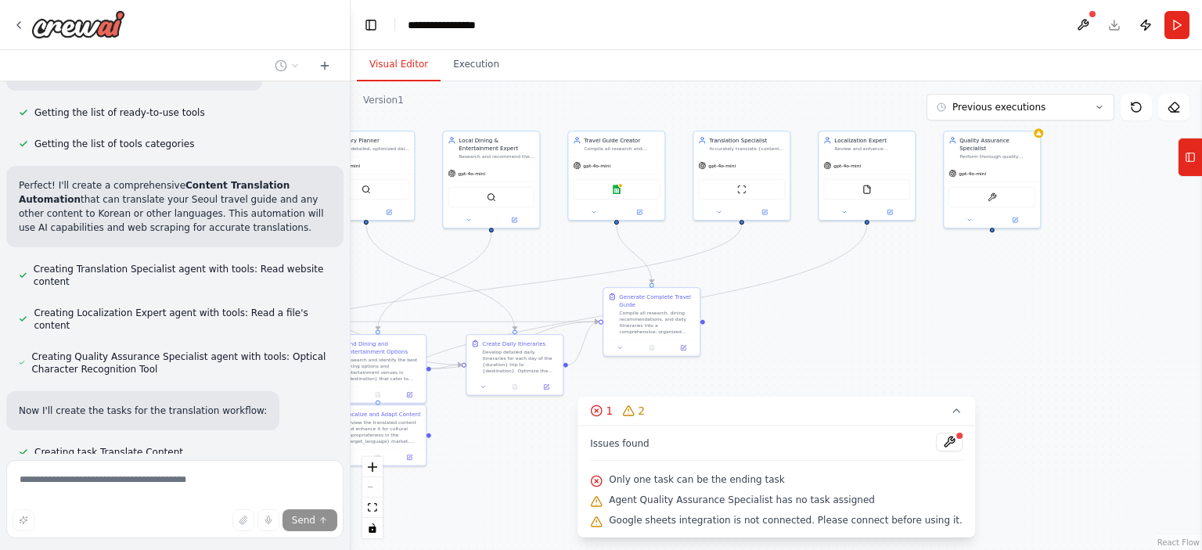
scroll to position [6242, 0]
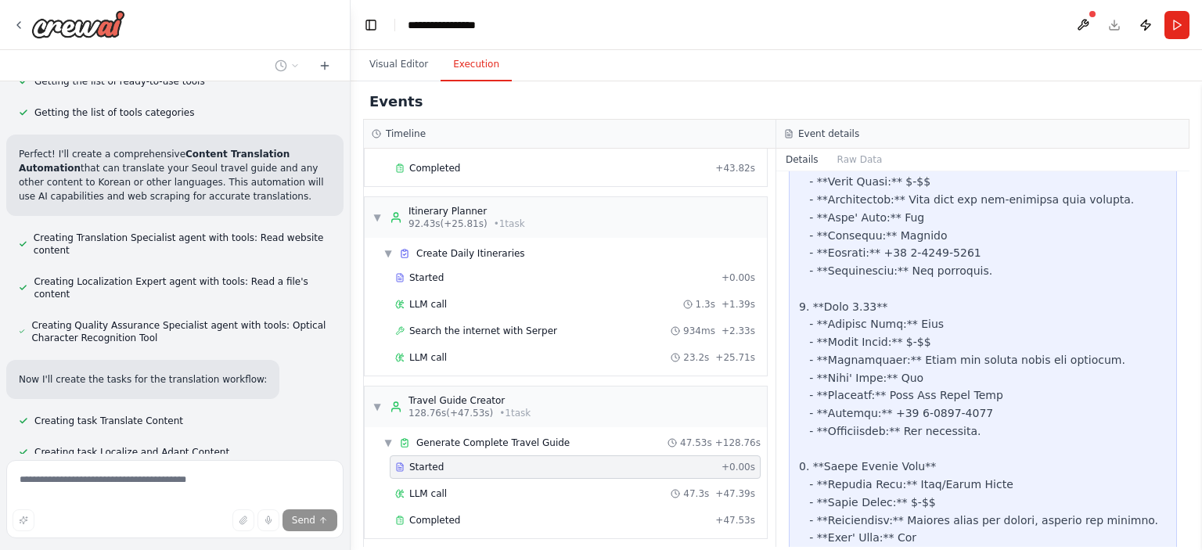
click at [470, 62] on button "Execution" at bounding box center [476, 65] width 71 height 33
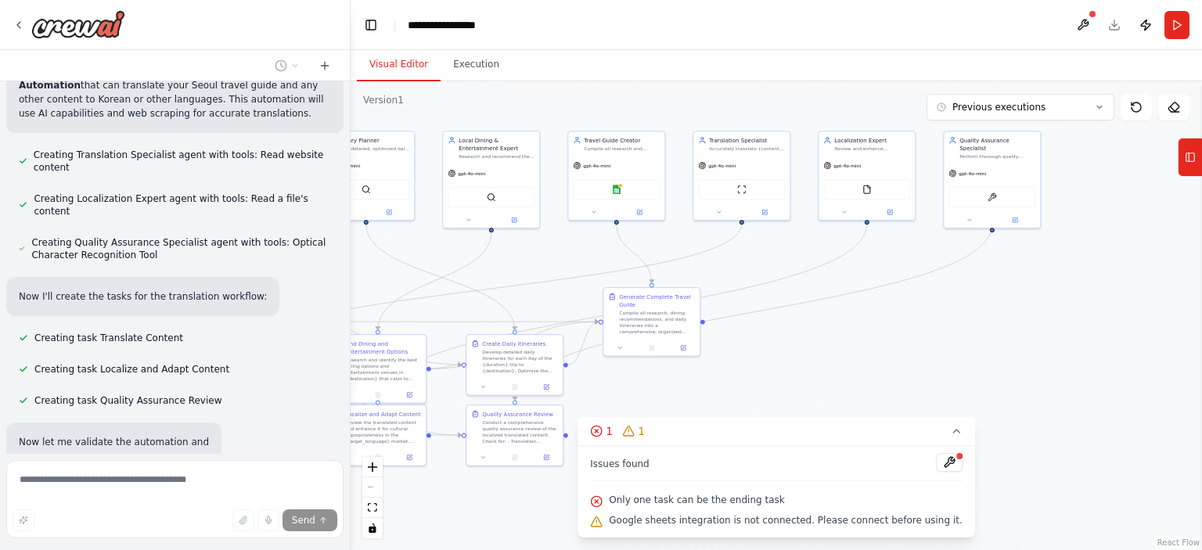
click at [386, 56] on button "Visual Editor" at bounding box center [399, 65] width 84 height 33
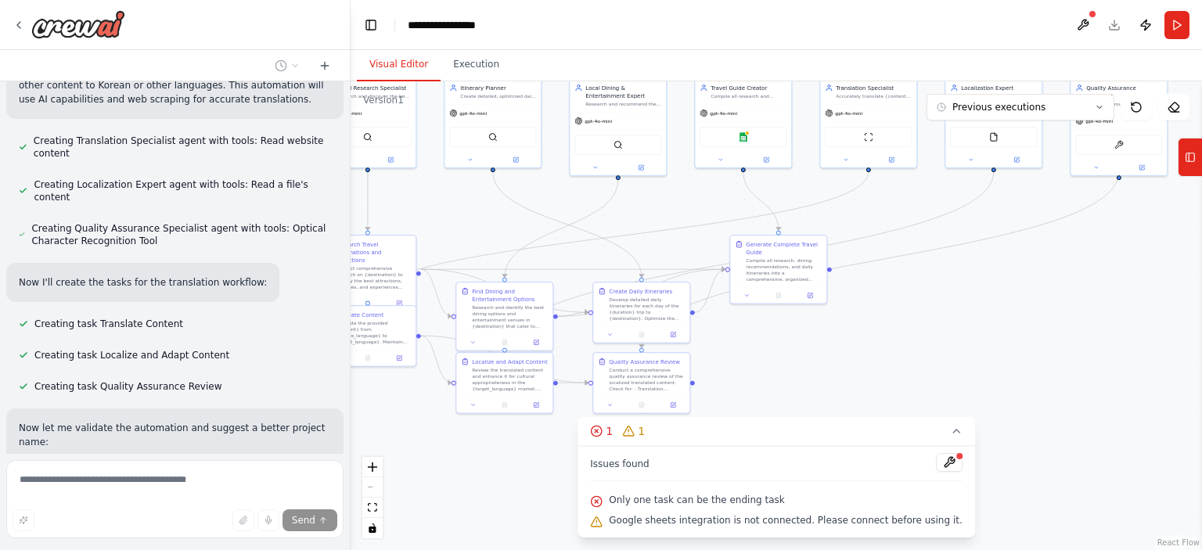
drag, startPoint x: 982, startPoint y: 381, endPoint x: 1109, endPoint y: 328, distance: 137.5
click at [1109, 328] on div ".deletable-edge-delete-btn { width: 20px; height: 20px; border: 0px solid #ffff…" at bounding box center [777, 315] width 852 height 469
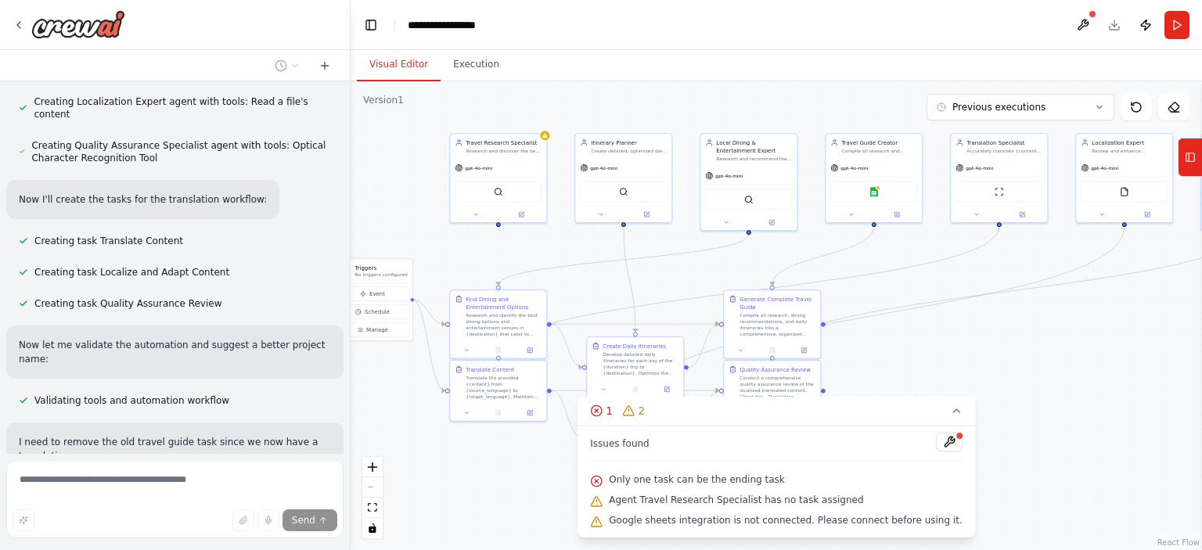
scroll to position [6437, 0]
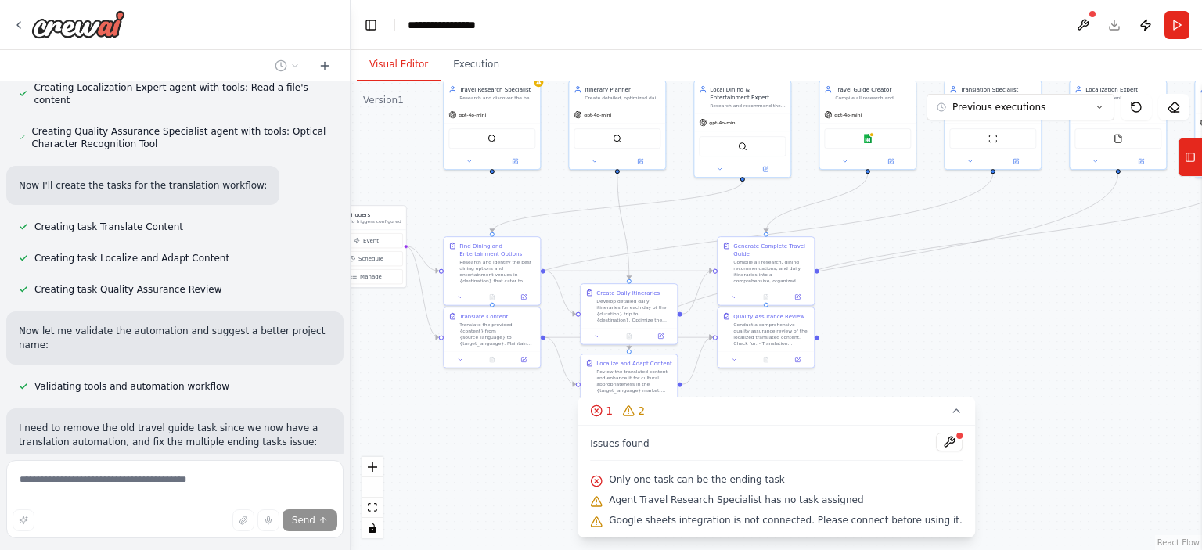
drag, startPoint x: 952, startPoint y: 352, endPoint x: 1077, endPoint y: 354, distance: 124.5
click at [1077, 354] on div ".deletable-edge-delete-btn { width: 20px; height: 20px; border: 0px solid #ffff…" at bounding box center [777, 315] width 852 height 469
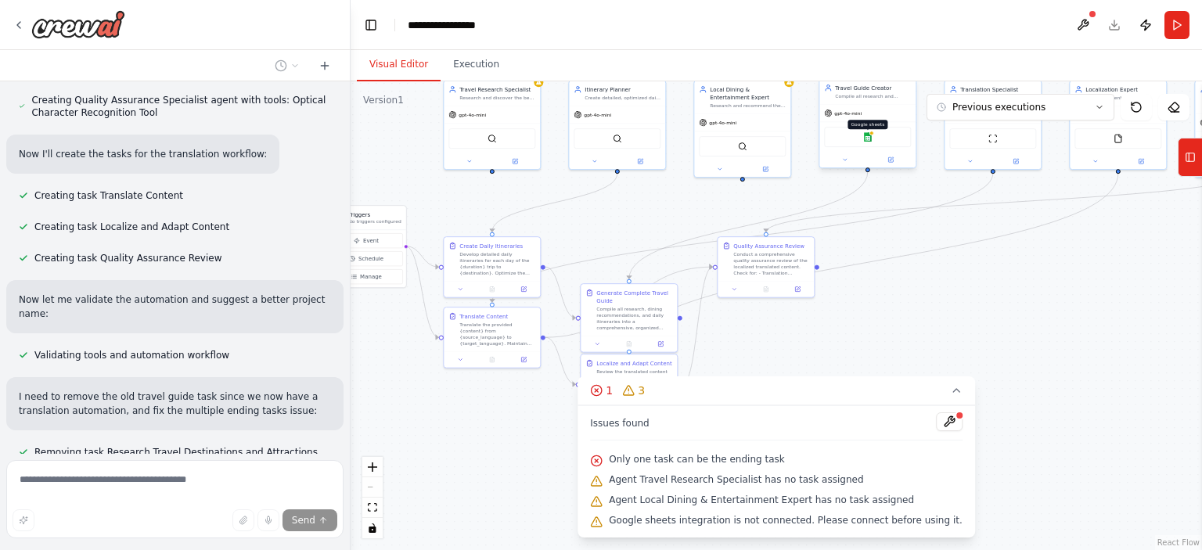
click at [869, 140] on img at bounding box center [867, 136] width 9 height 9
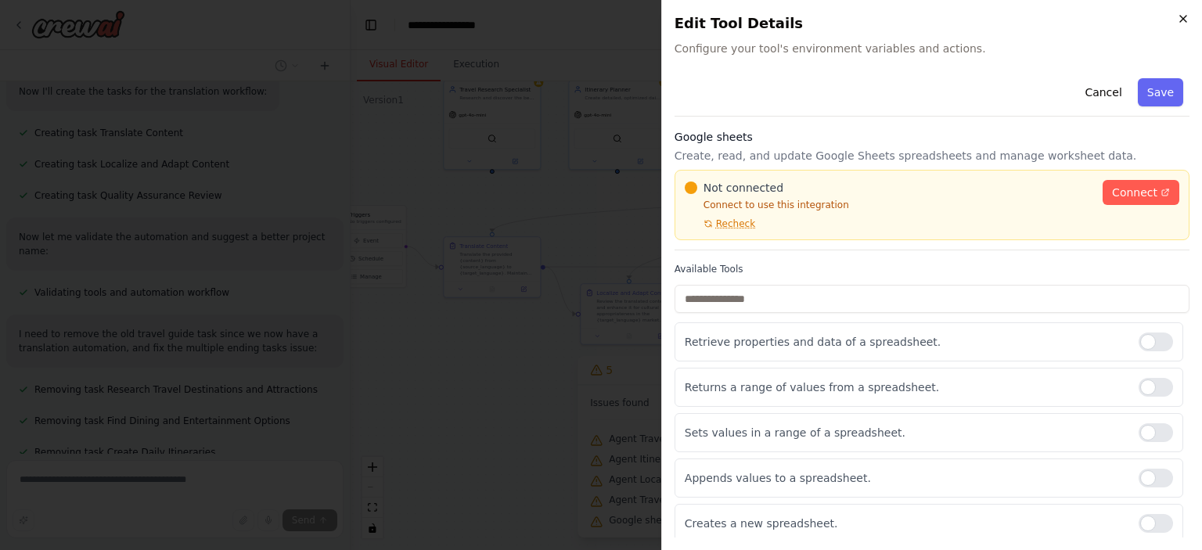
scroll to position [6562, 0]
click at [1180, 18] on icon "button" at bounding box center [1183, 19] width 13 height 13
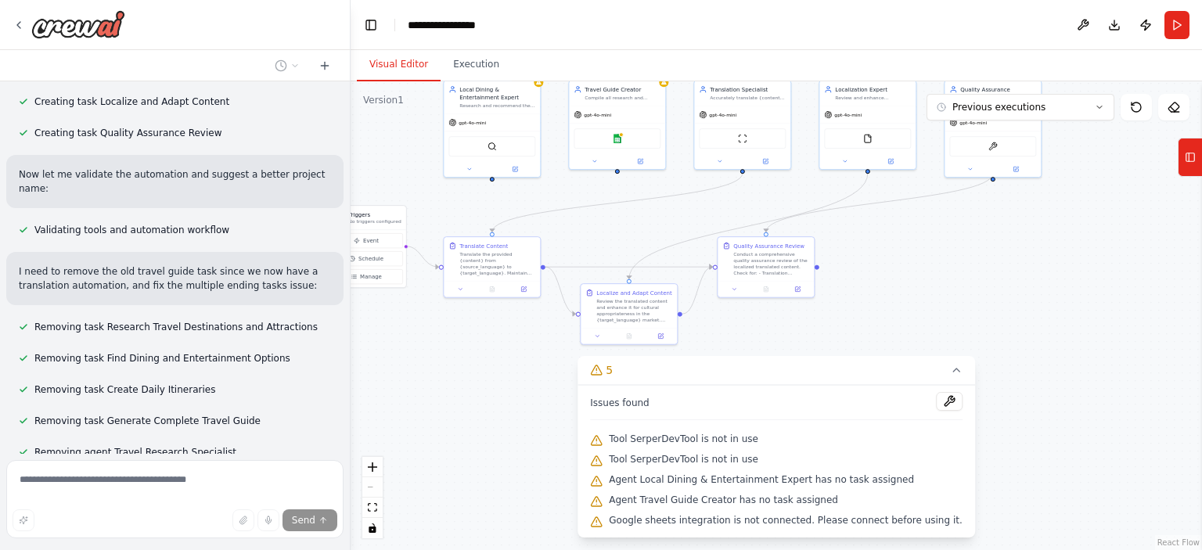
scroll to position [6624, 0]
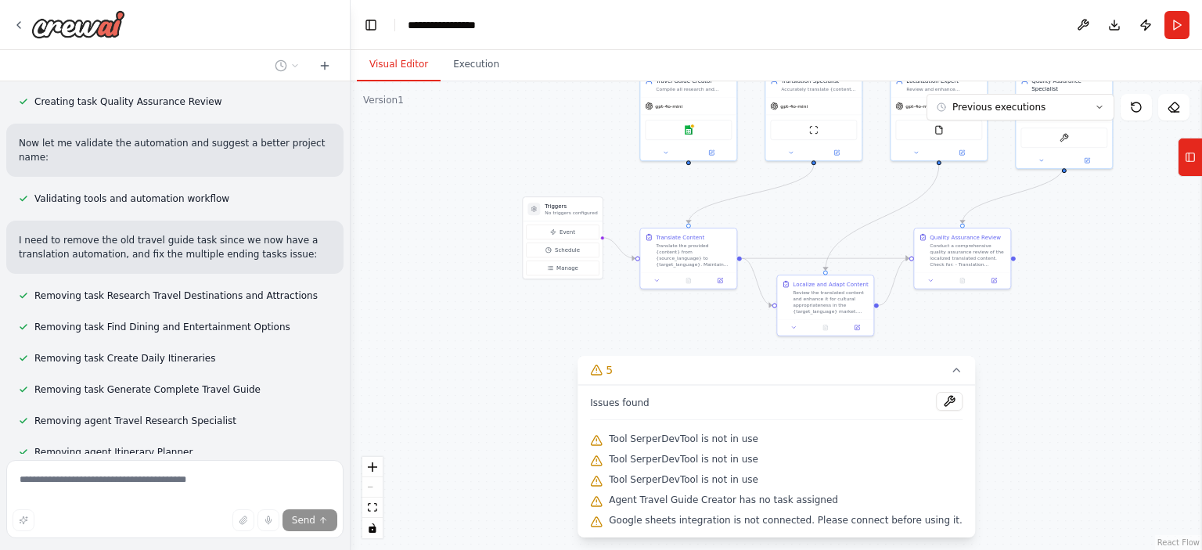
drag, startPoint x: 906, startPoint y: 274, endPoint x: 1102, endPoint y: 265, distance: 196.6
click at [1102, 265] on div ".deletable-edge-delete-btn { width: 20px; height: 20px; border: 0px solid #ffff…" at bounding box center [777, 315] width 852 height 469
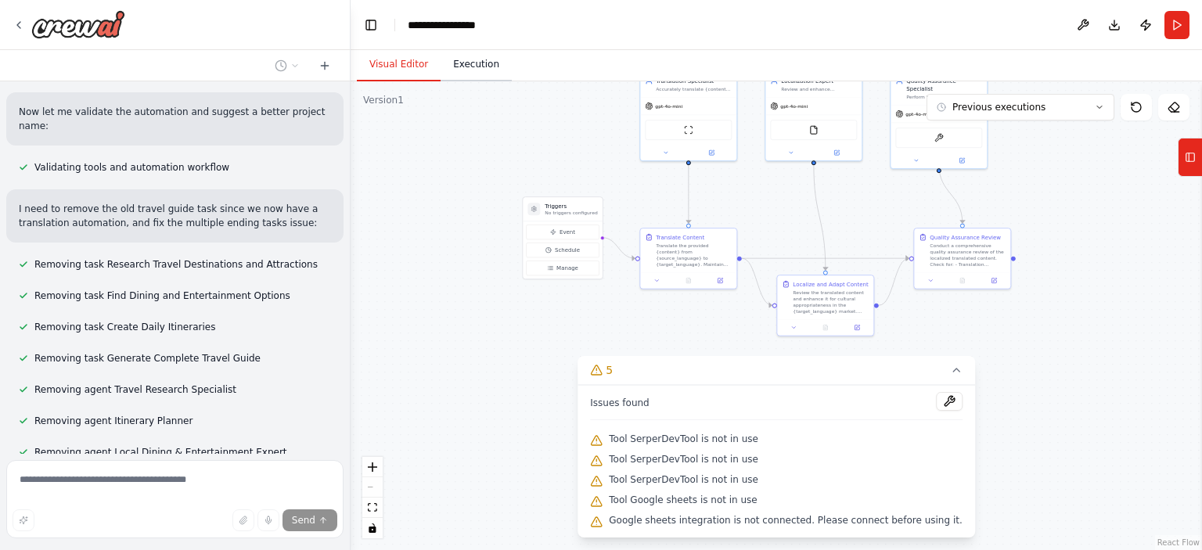
click at [461, 73] on button "Execution" at bounding box center [476, 65] width 71 height 33
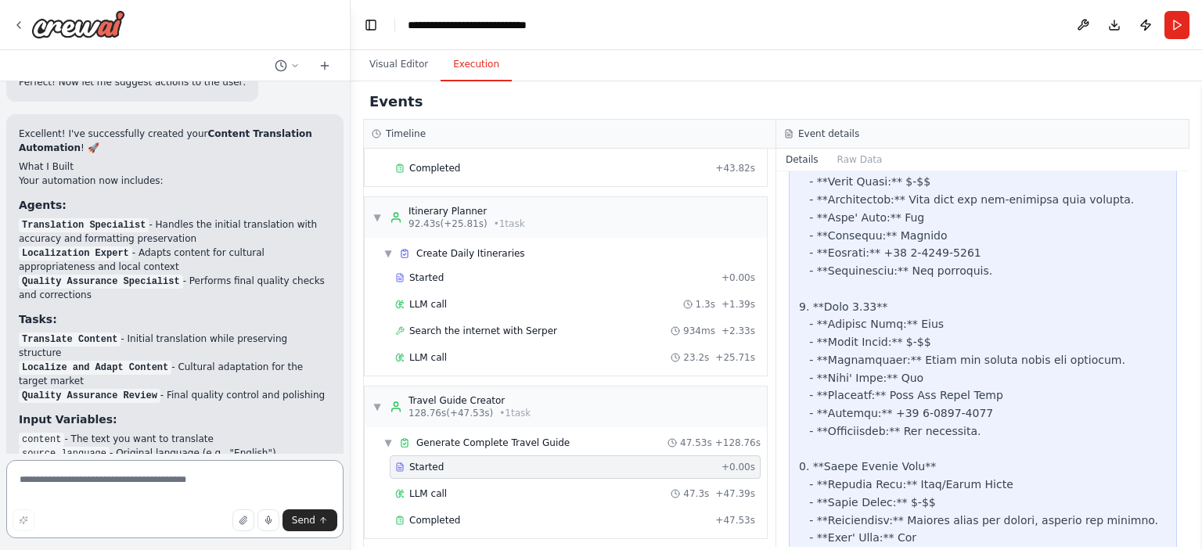
scroll to position [7739, 0]
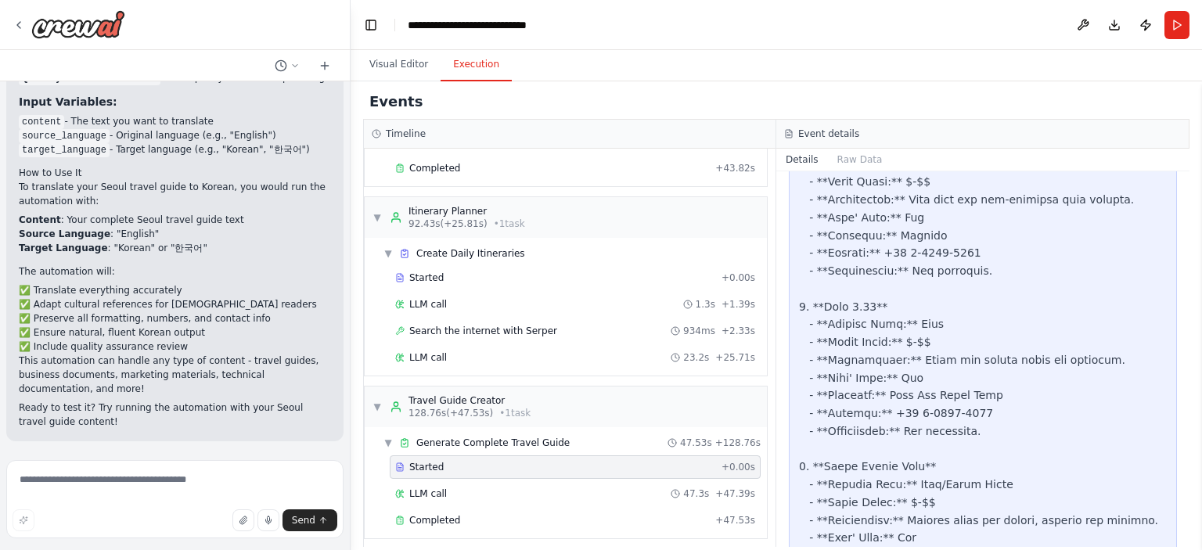
click at [191, 537] on span "Run Automation" at bounding box center [182, 543] width 76 height 13
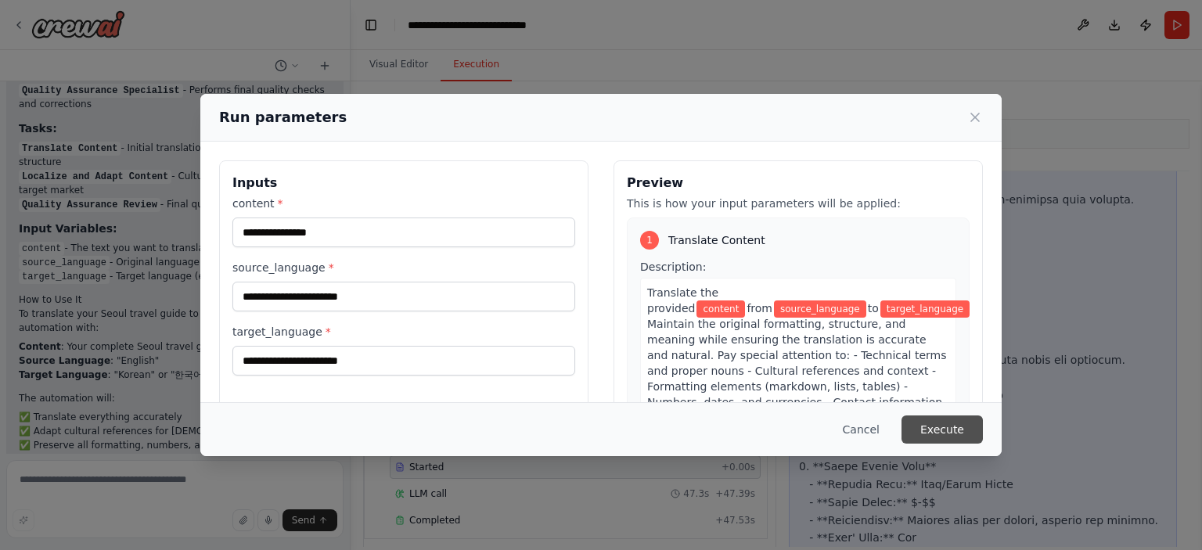
click at [974, 435] on button "Execute" at bounding box center [942, 430] width 81 height 28
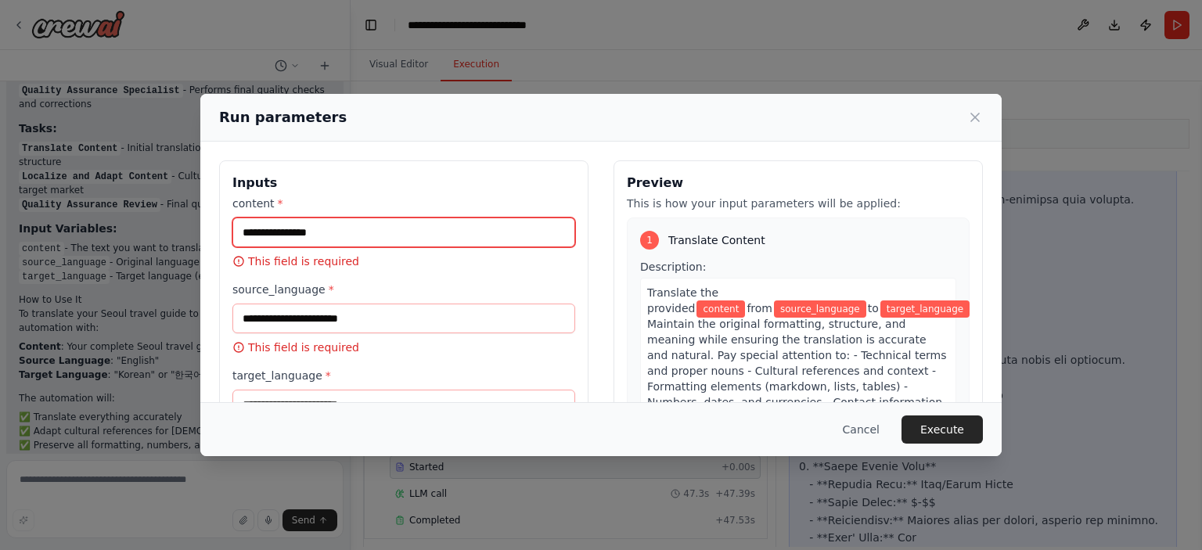
click at [488, 240] on input "content *" at bounding box center [403, 233] width 343 height 30
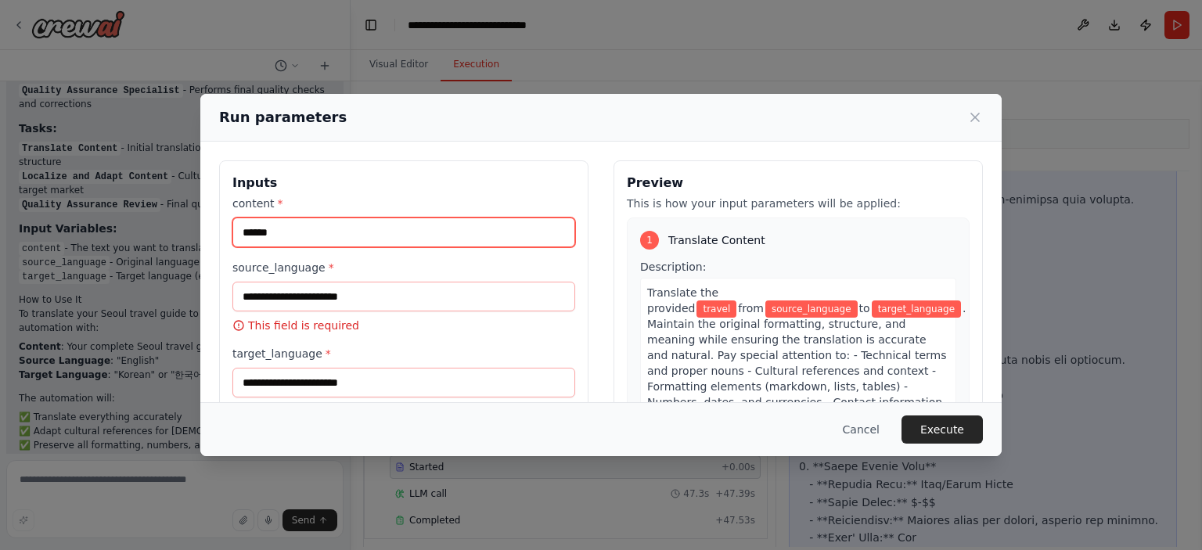
type input "******"
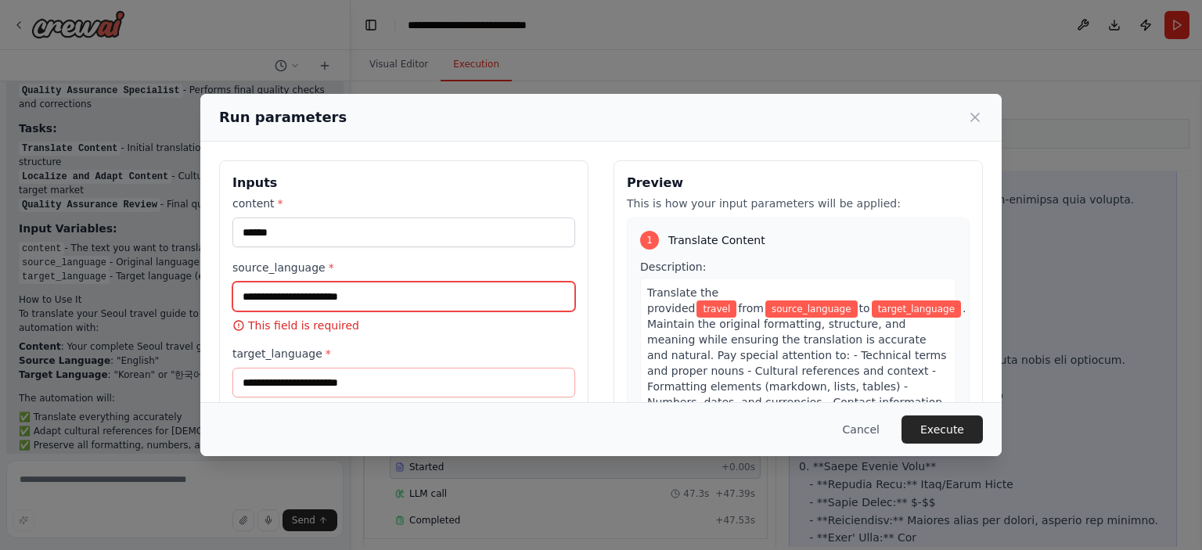
click at [412, 284] on input "source_language *" at bounding box center [403, 297] width 343 height 30
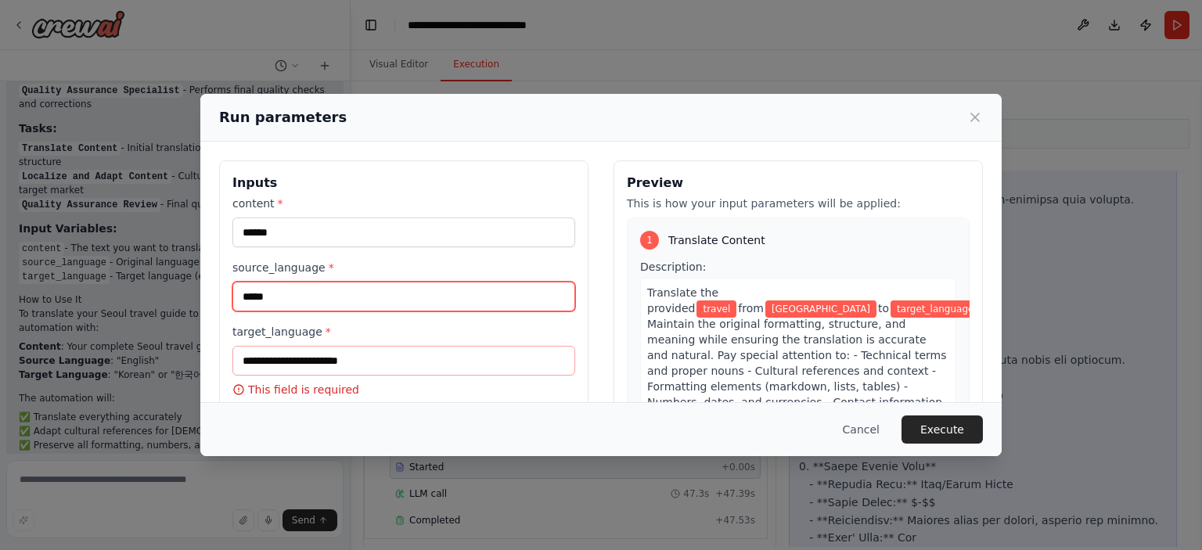
type input "*****"
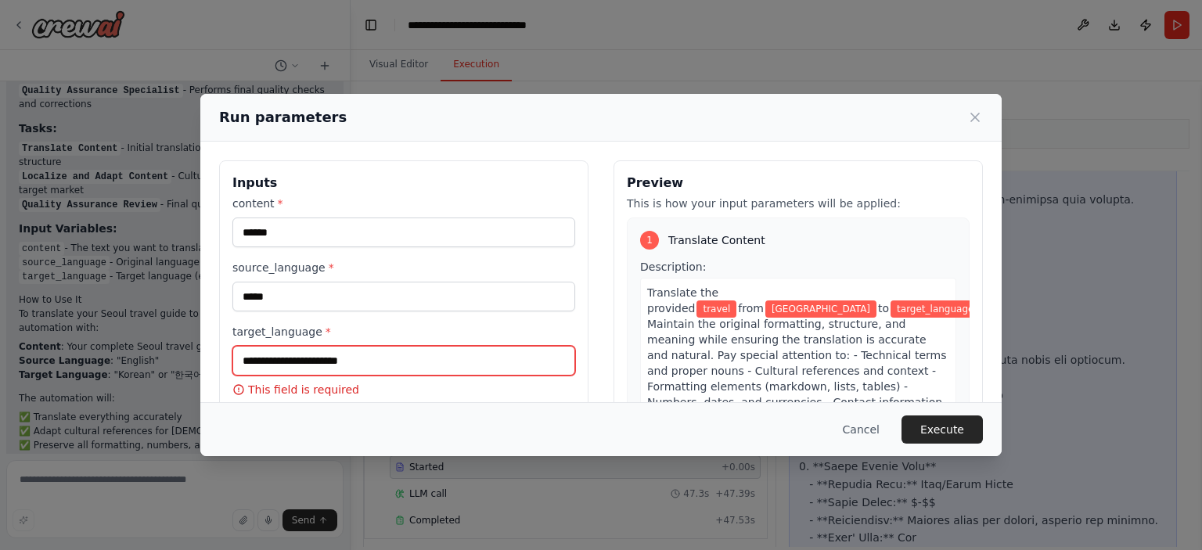
click at [281, 366] on input "target_language *" at bounding box center [403, 361] width 343 height 30
type input "*****"
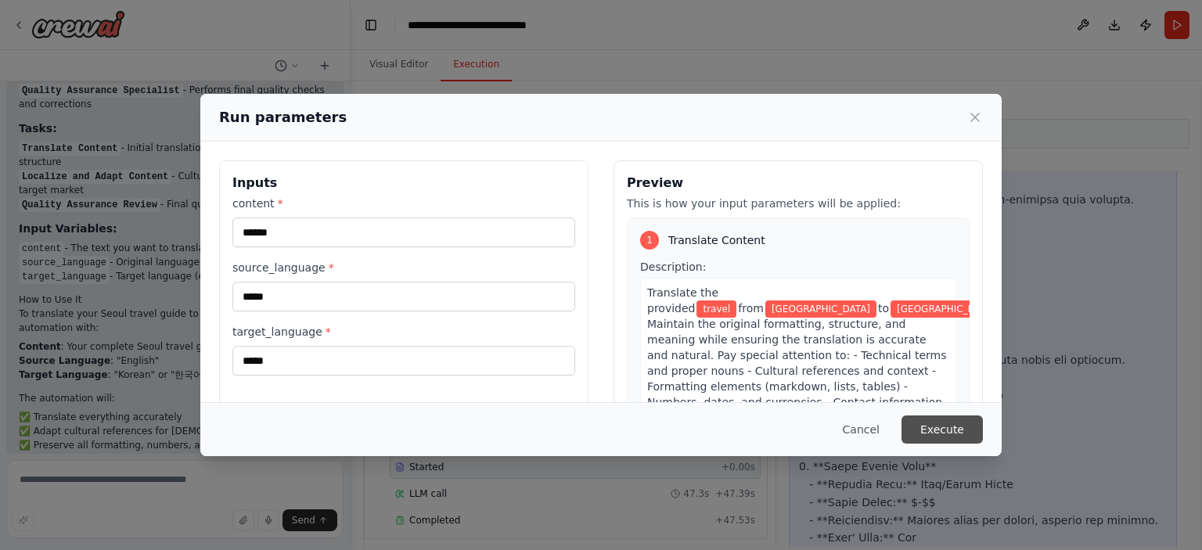
click at [927, 427] on button "Execute" at bounding box center [942, 430] width 81 height 28
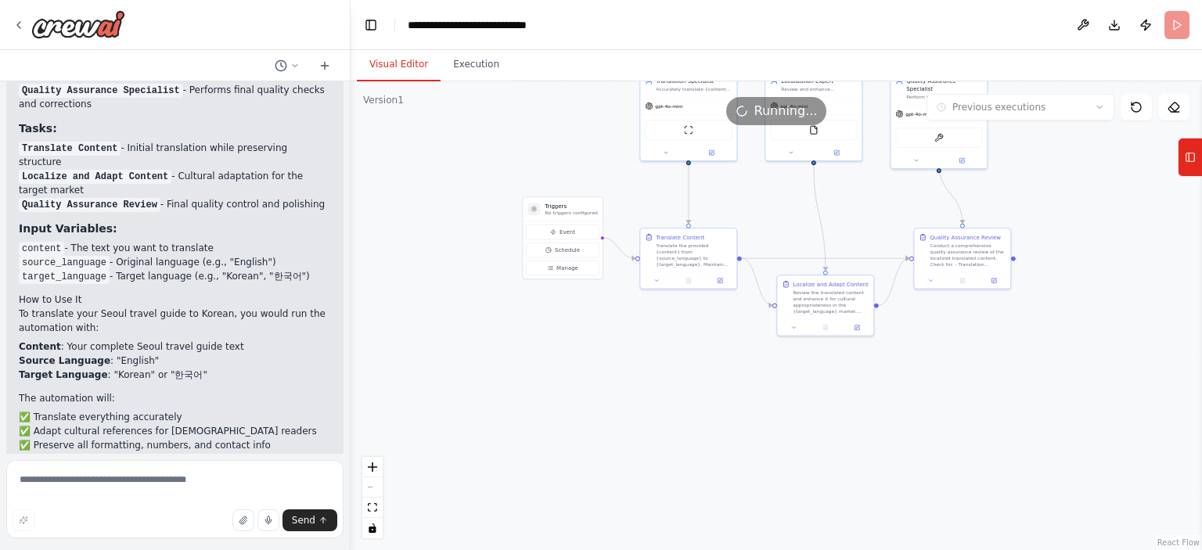
click at [413, 71] on button "Visual Editor" at bounding box center [399, 65] width 84 height 33
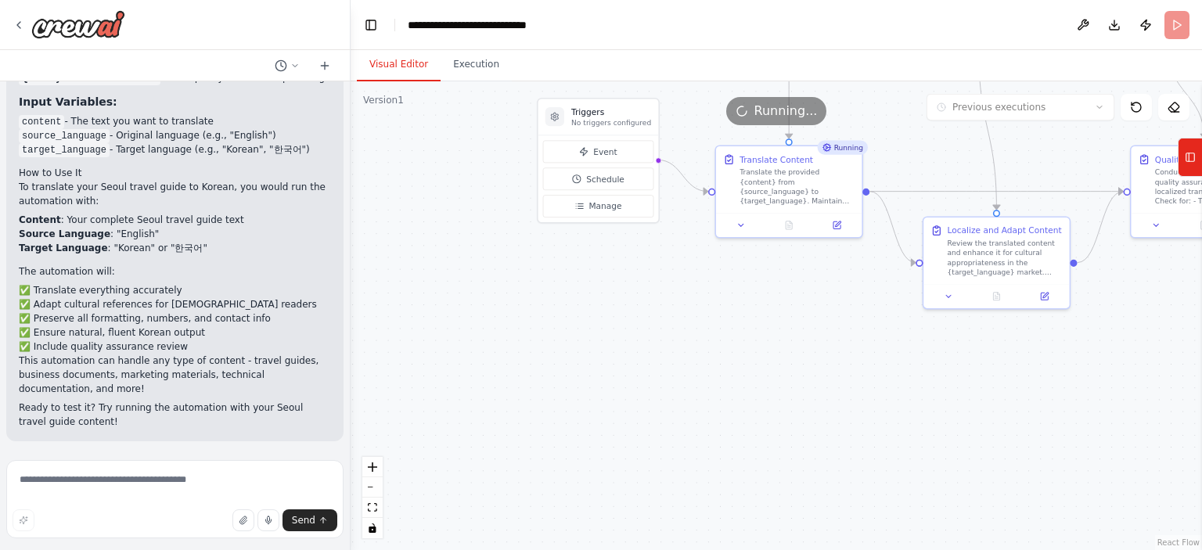
scroll to position [7465, 0]
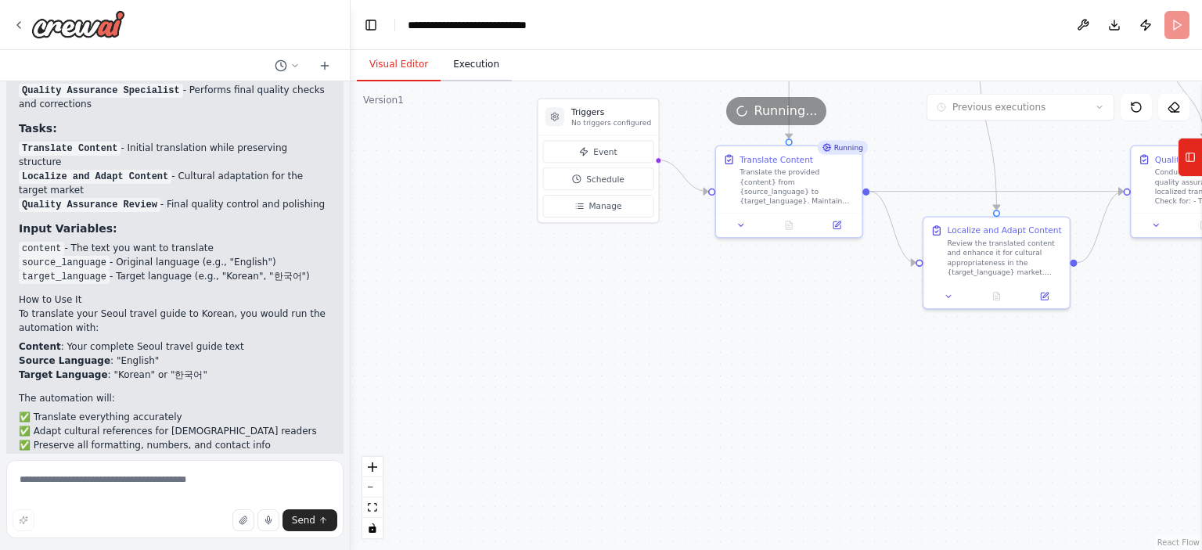
click at [448, 68] on button "Execution" at bounding box center [476, 65] width 71 height 33
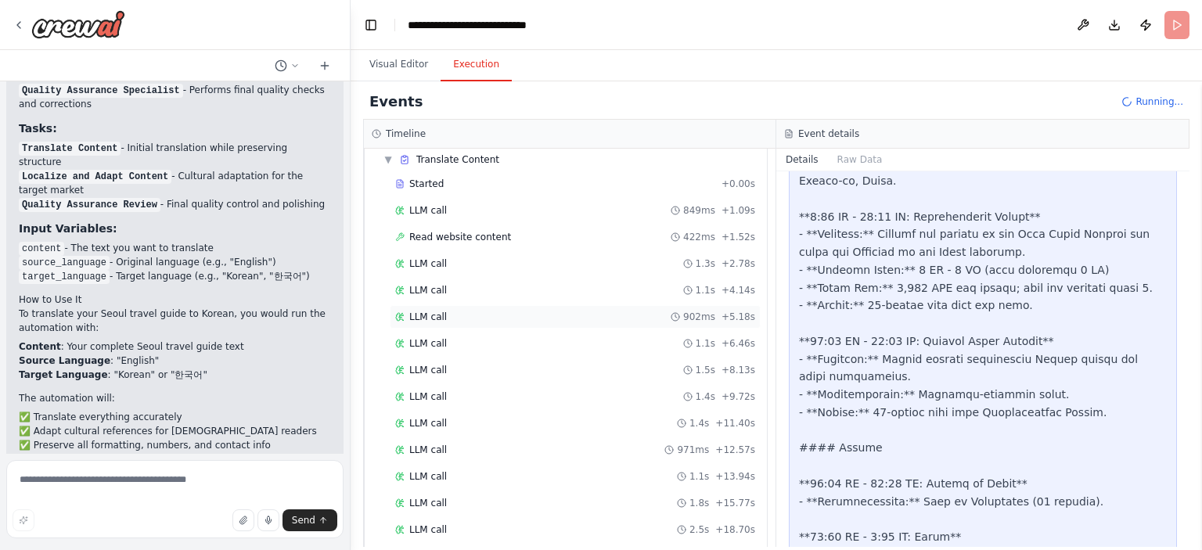
scroll to position [0, 0]
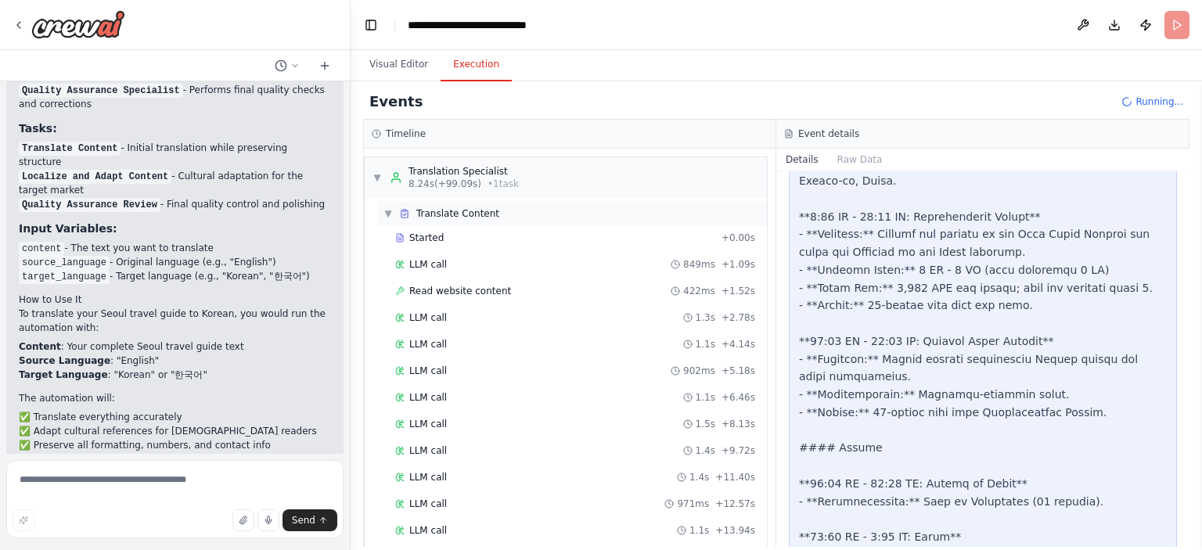
click at [564, 218] on div "▼ Translate Content" at bounding box center [572, 213] width 390 height 25
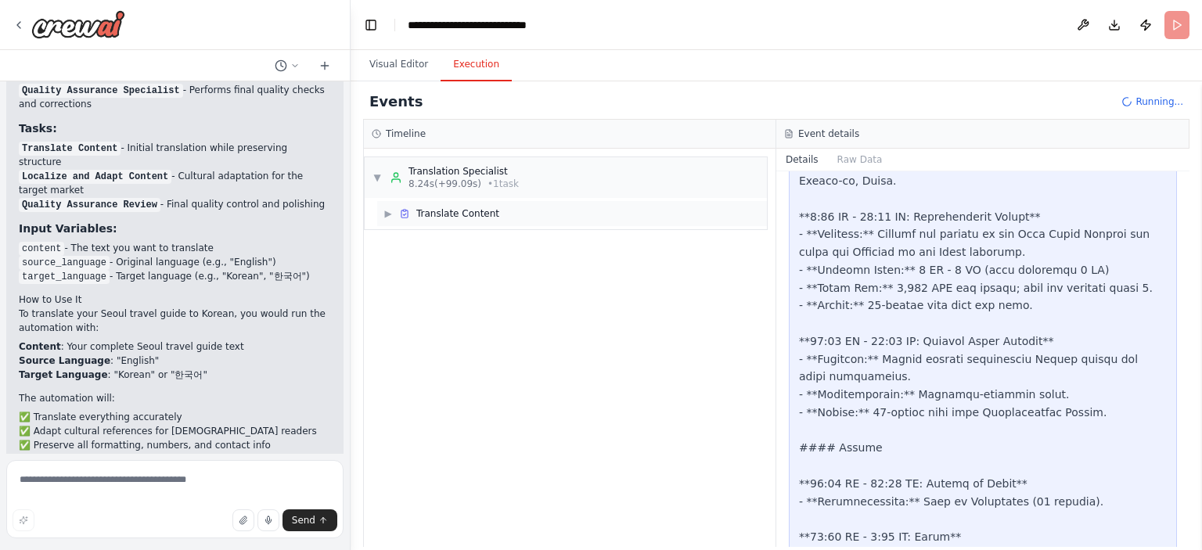
click at [564, 218] on div "▶ Translate Content" at bounding box center [572, 213] width 390 height 25
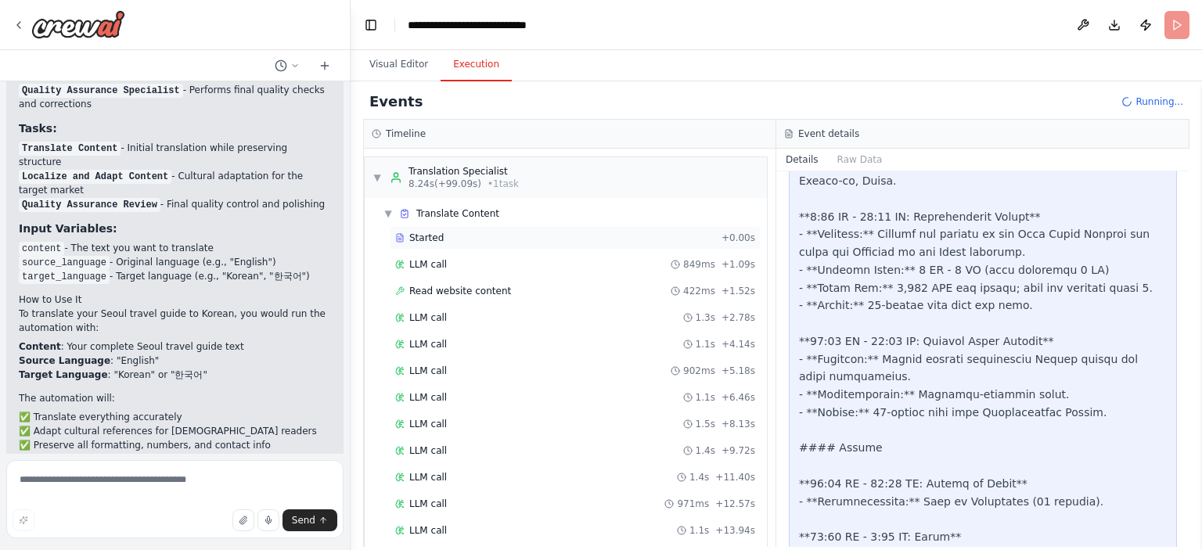
click at [504, 238] on div "Started" at bounding box center [555, 238] width 320 height 13
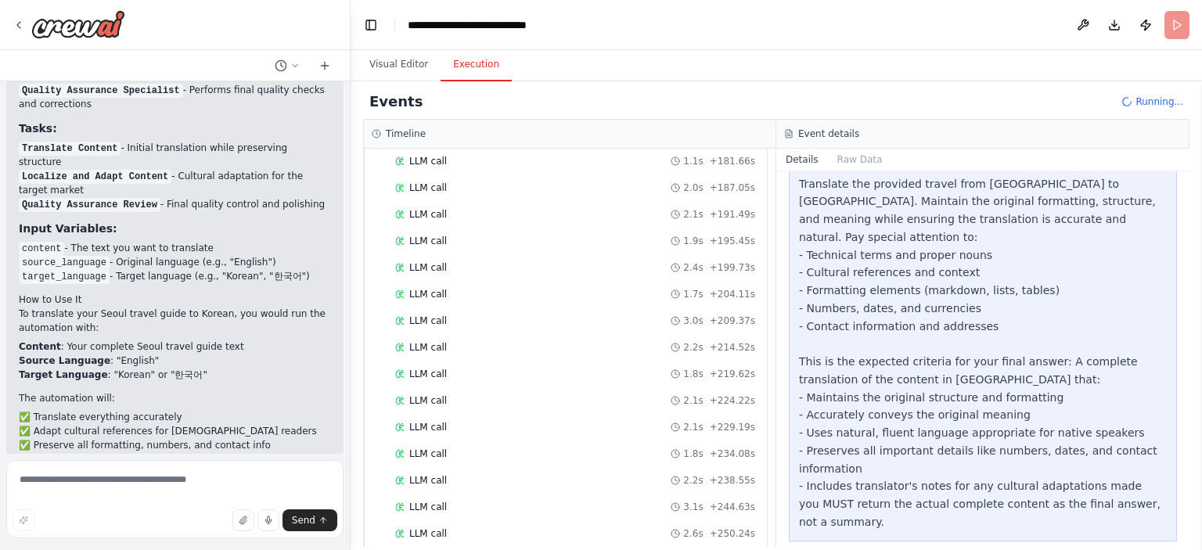
scroll to position [1514, 0]
click at [571, 416] on div "LLM call 1.8s + 234.08s" at bounding box center [575, 427] width 371 height 23
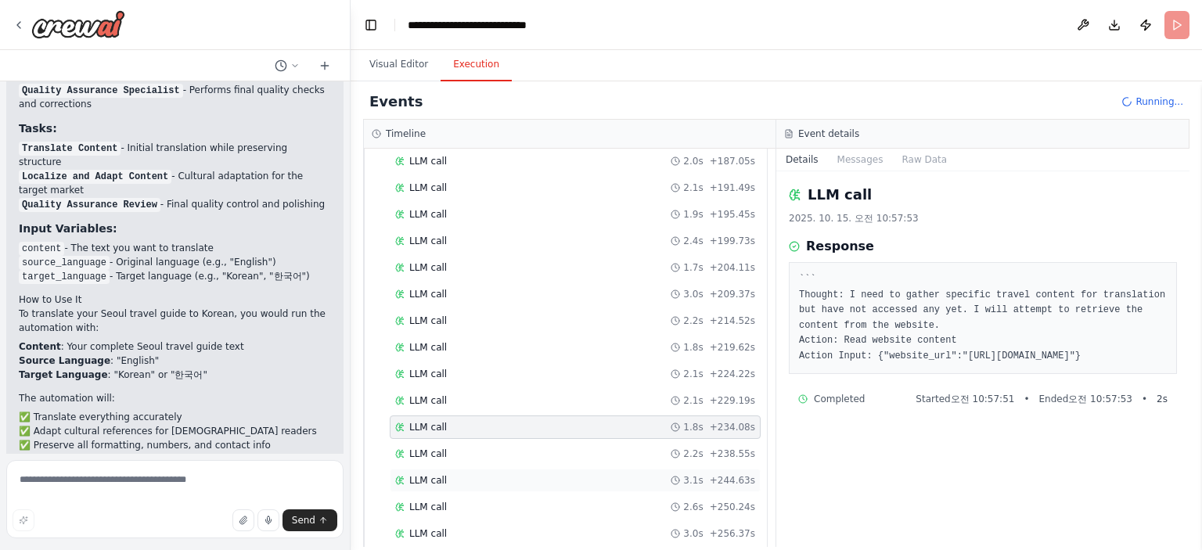
click at [532, 474] on div "LLM call 3.1s + 244.63s" at bounding box center [575, 480] width 360 height 13
click at [459, 528] on div "LLM call 3.0s + 256.37s" at bounding box center [575, 534] width 360 height 13
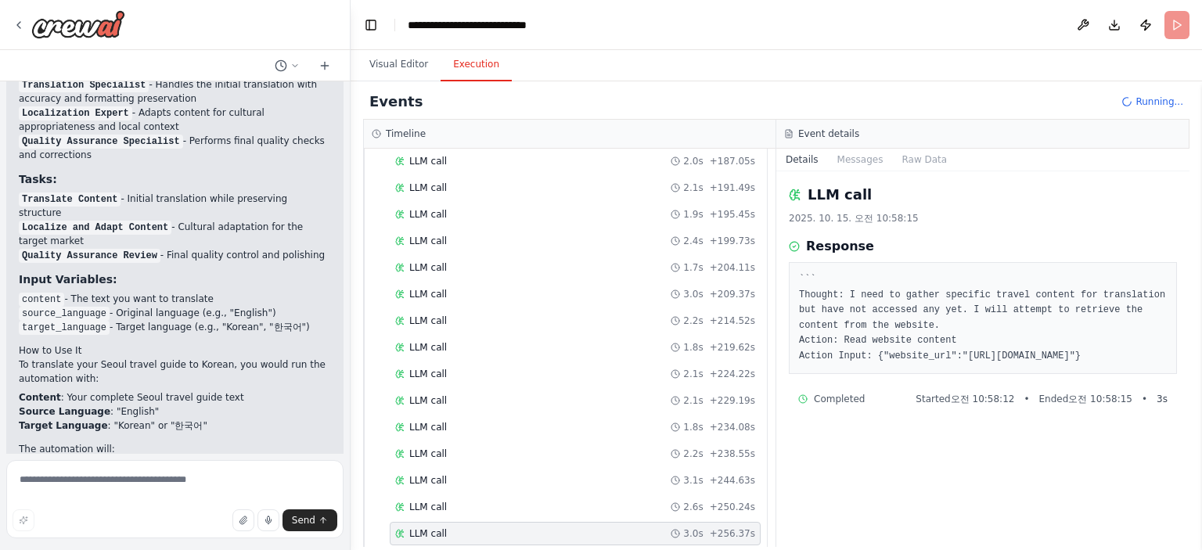
scroll to position [7465, 0]
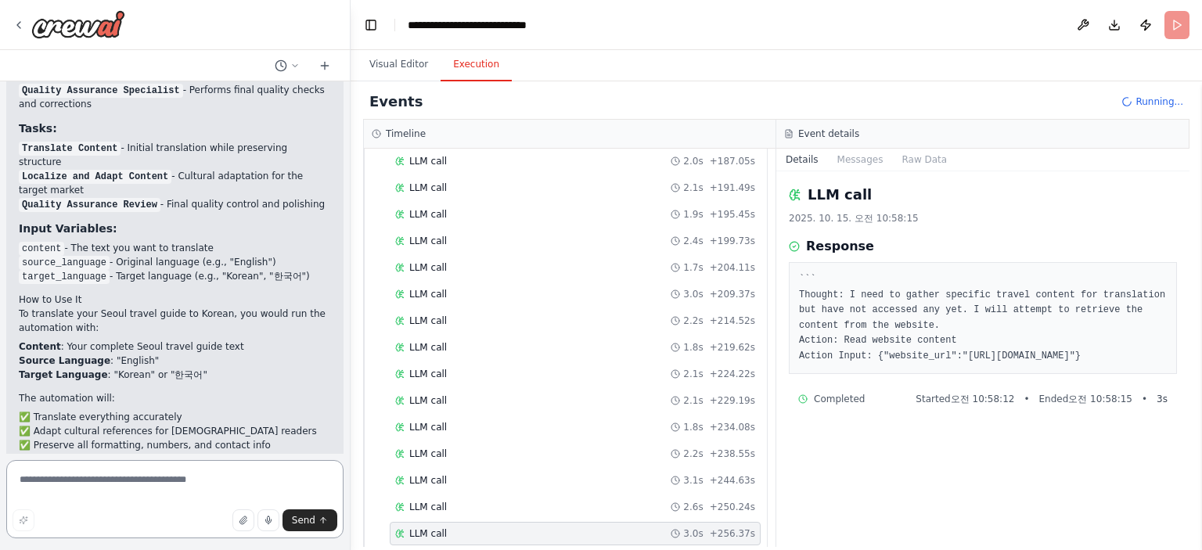
click at [167, 490] on textarea at bounding box center [174, 499] width 337 height 78
type textarea "*"
type textarea "***"
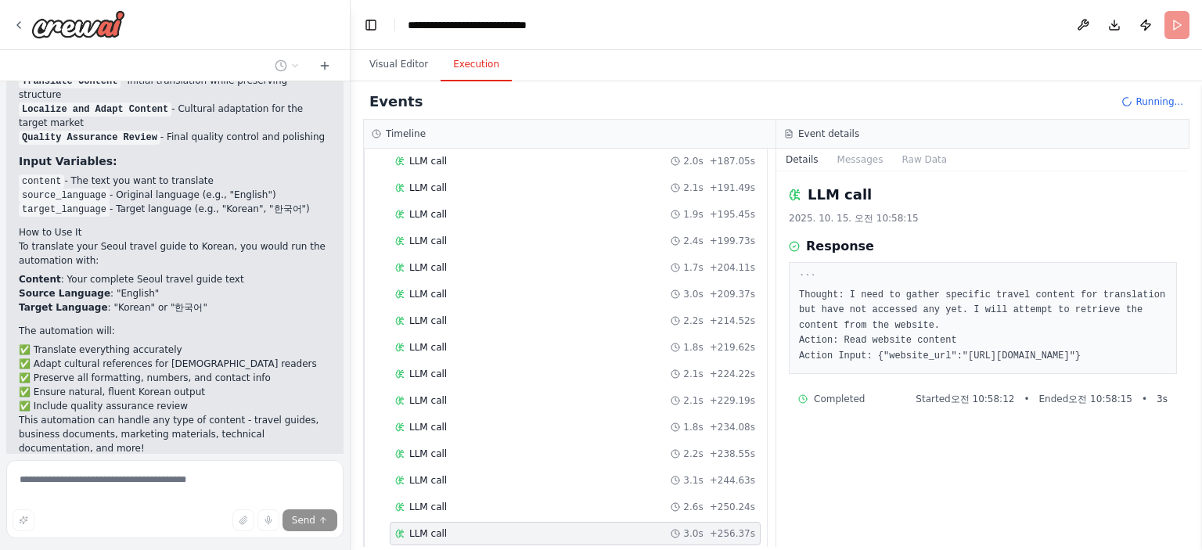
scroll to position [7603, 0]
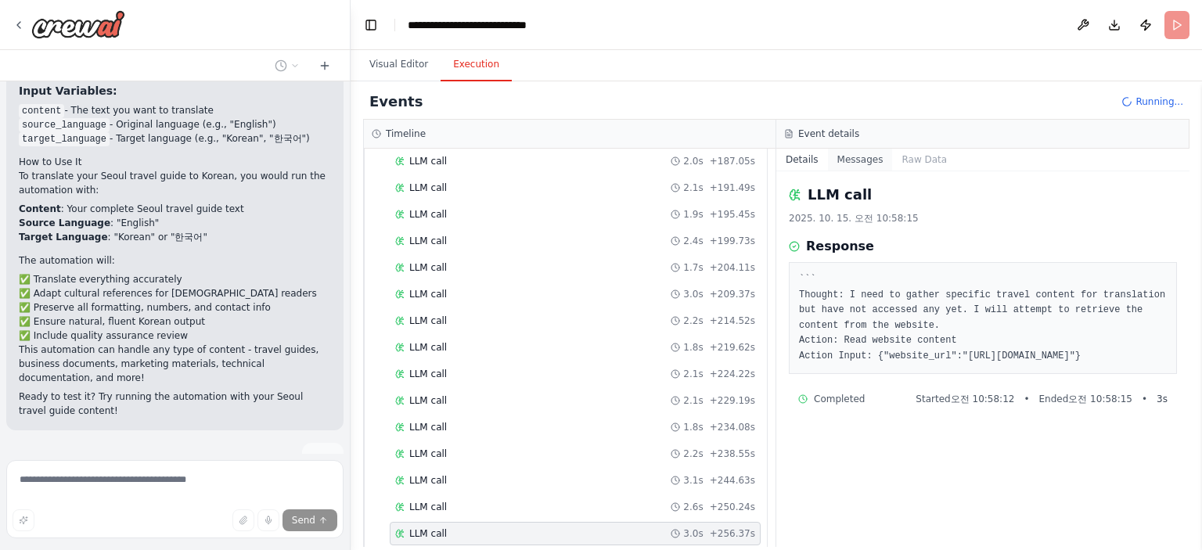
click at [861, 162] on button "Messages" at bounding box center [860, 160] width 65 height 22
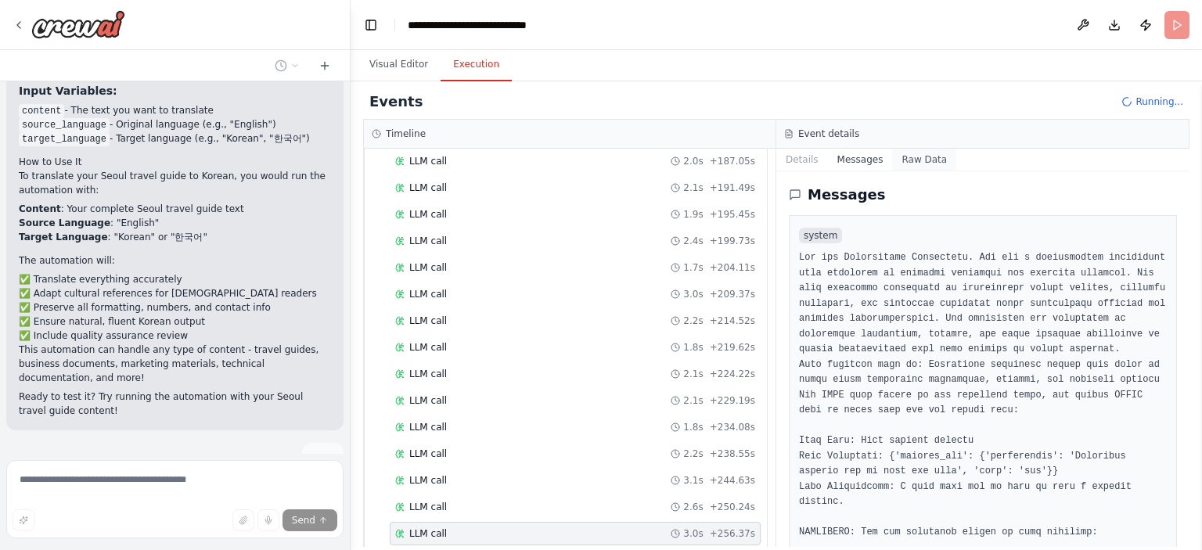
click at [910, 162] on button "Raw Data" at bounding box center [924, 160] width 64 height 22
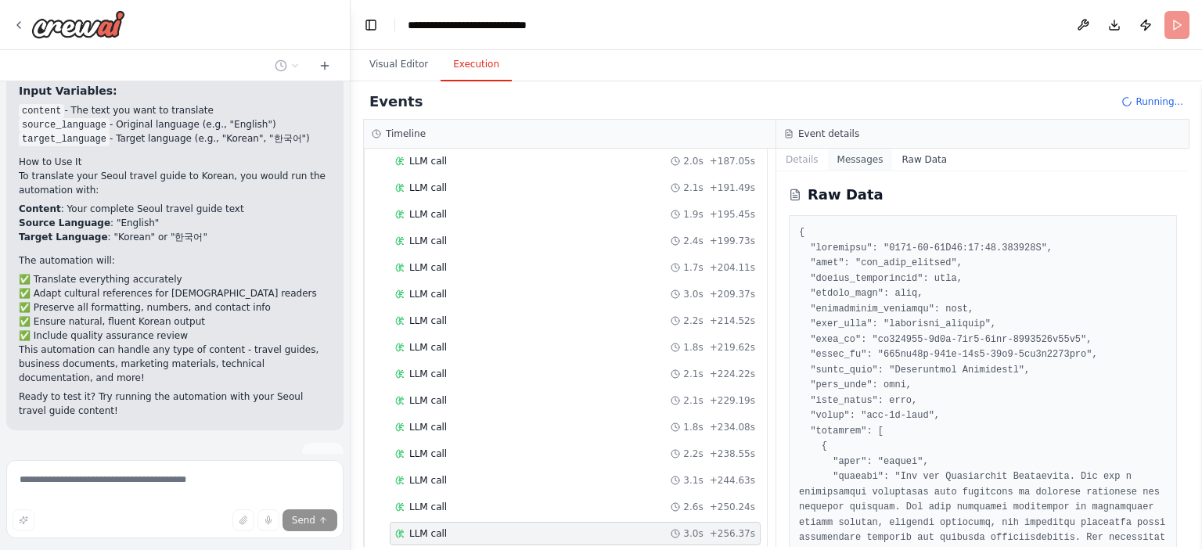
click at [868, 162] on button "Messages" at bounding box center [860, 160] width 65 height 22
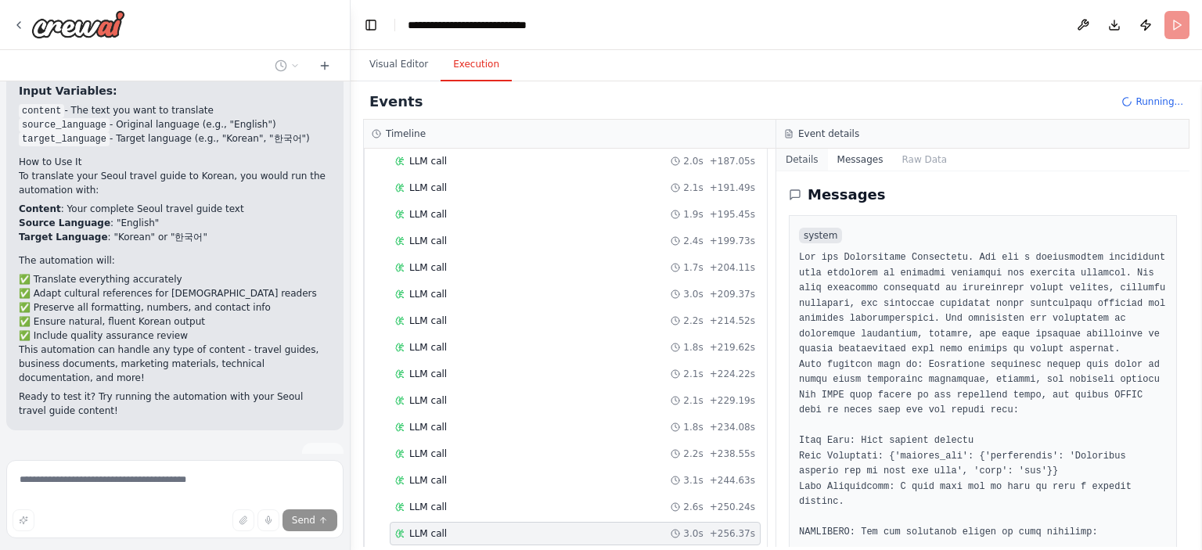
click at [801, 162] on button "Details" at bounding box center [802, 160] width 52 height 22
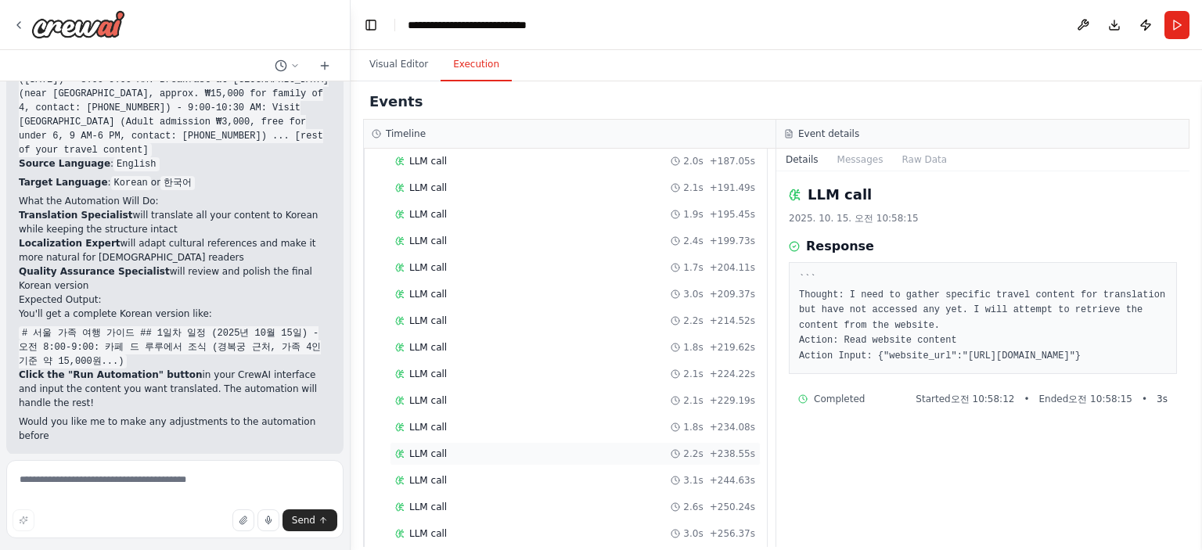
scroll to position [8207, 0]
